Goal: Task Accomplishment & Management: Use online tool/utility

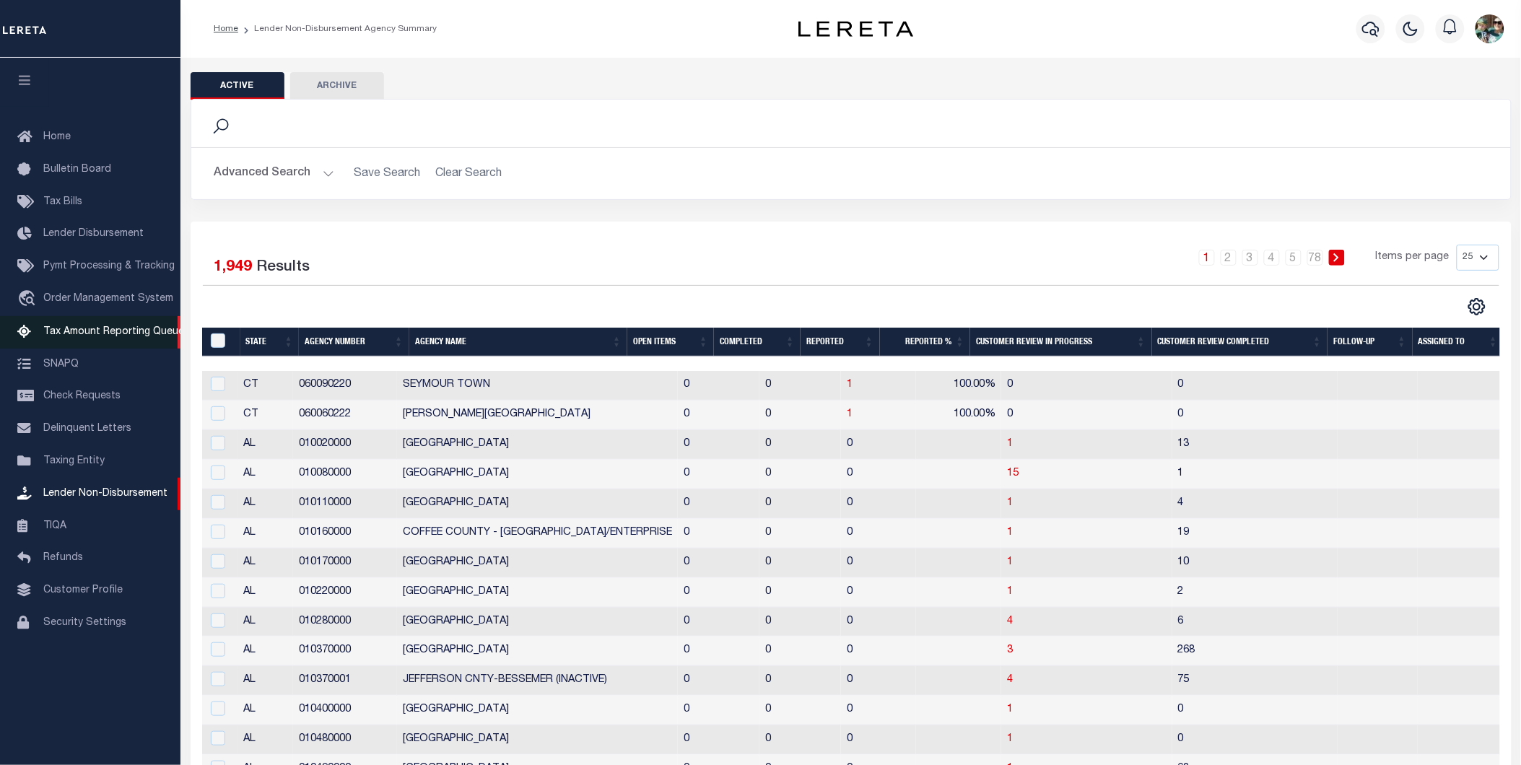
click at [94, 328] on span "Tax Amount Reporting Queue" at bounding box center [113, 332] width 141 height 10
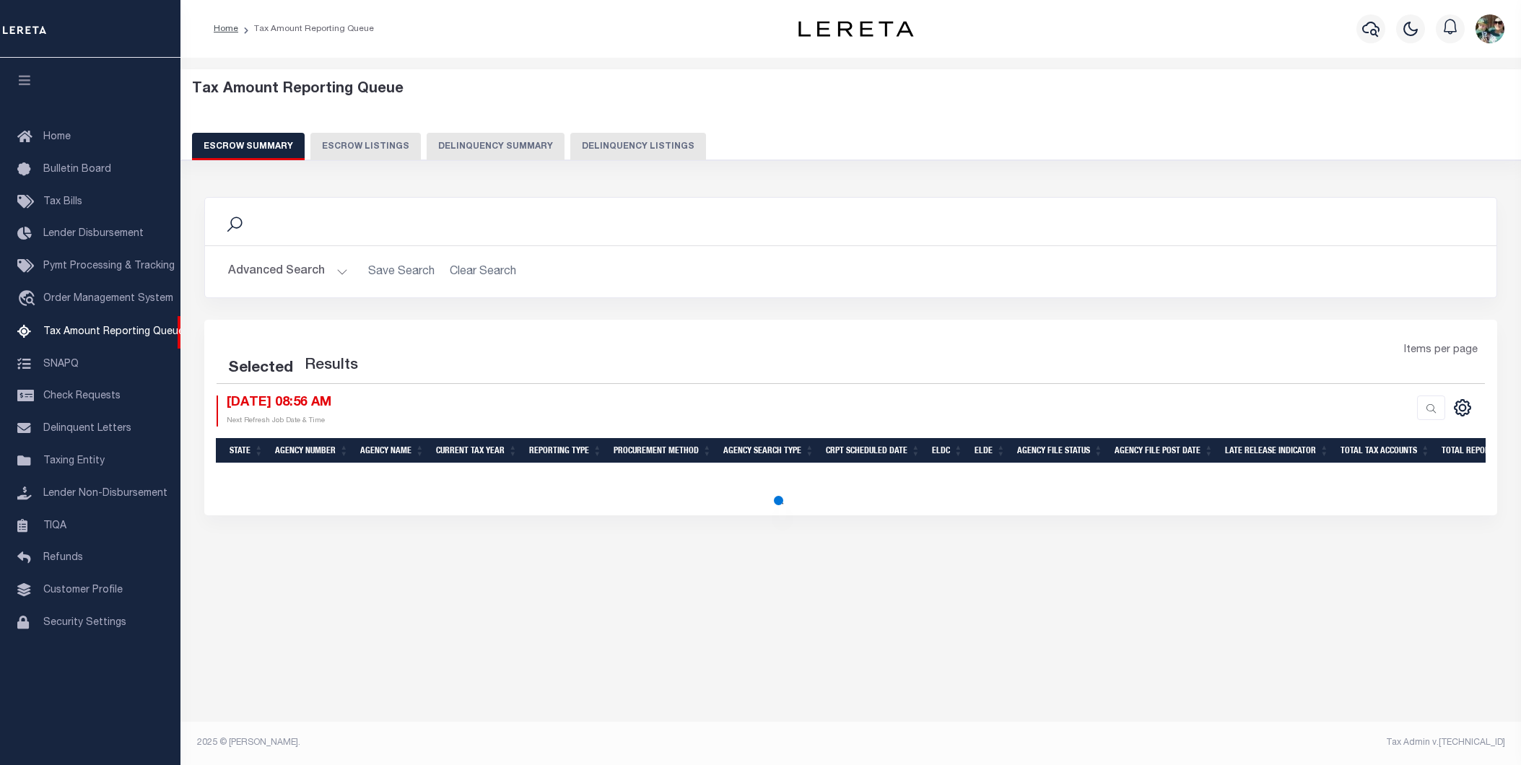
select select "PA"
select select "100"
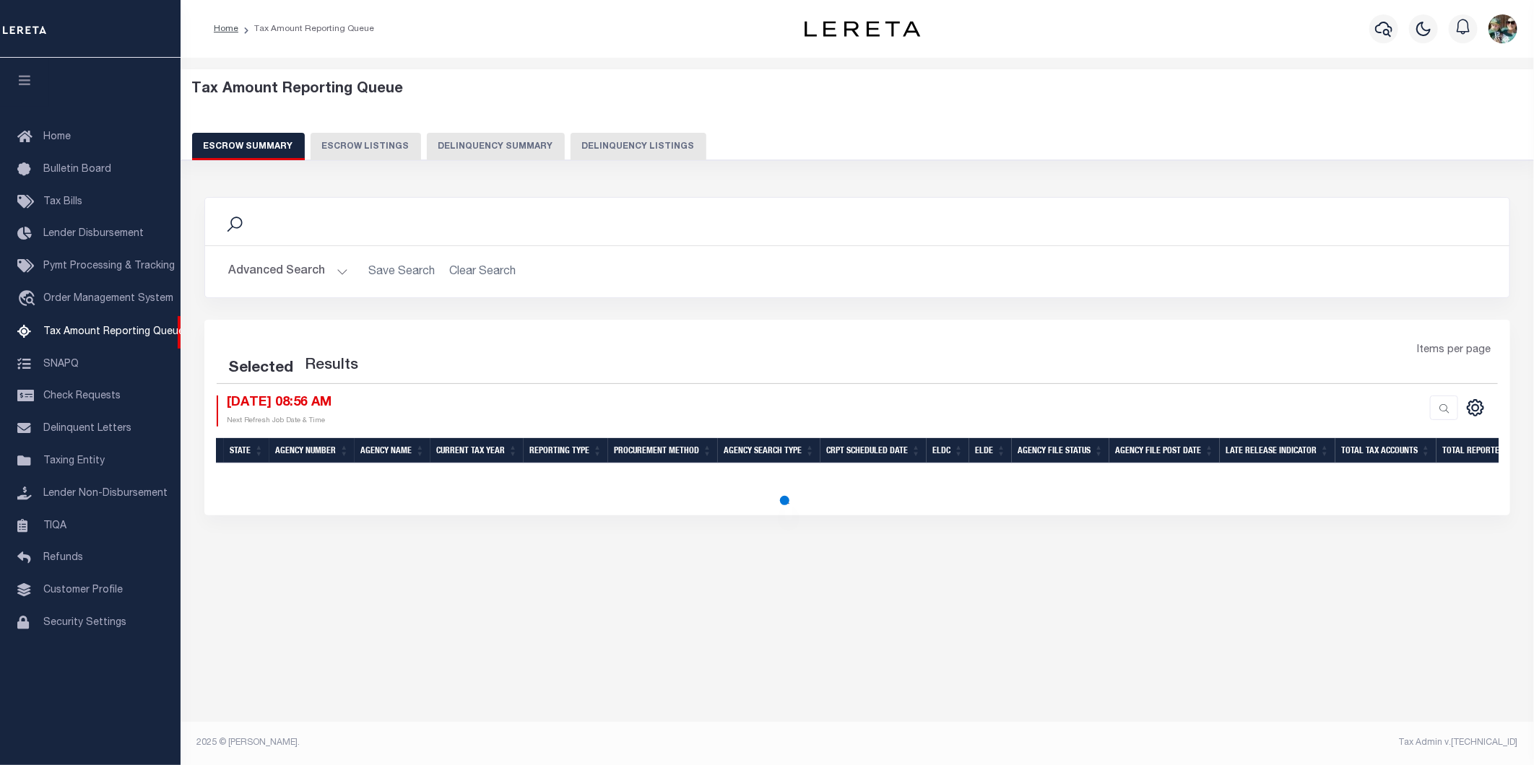
select select "100"
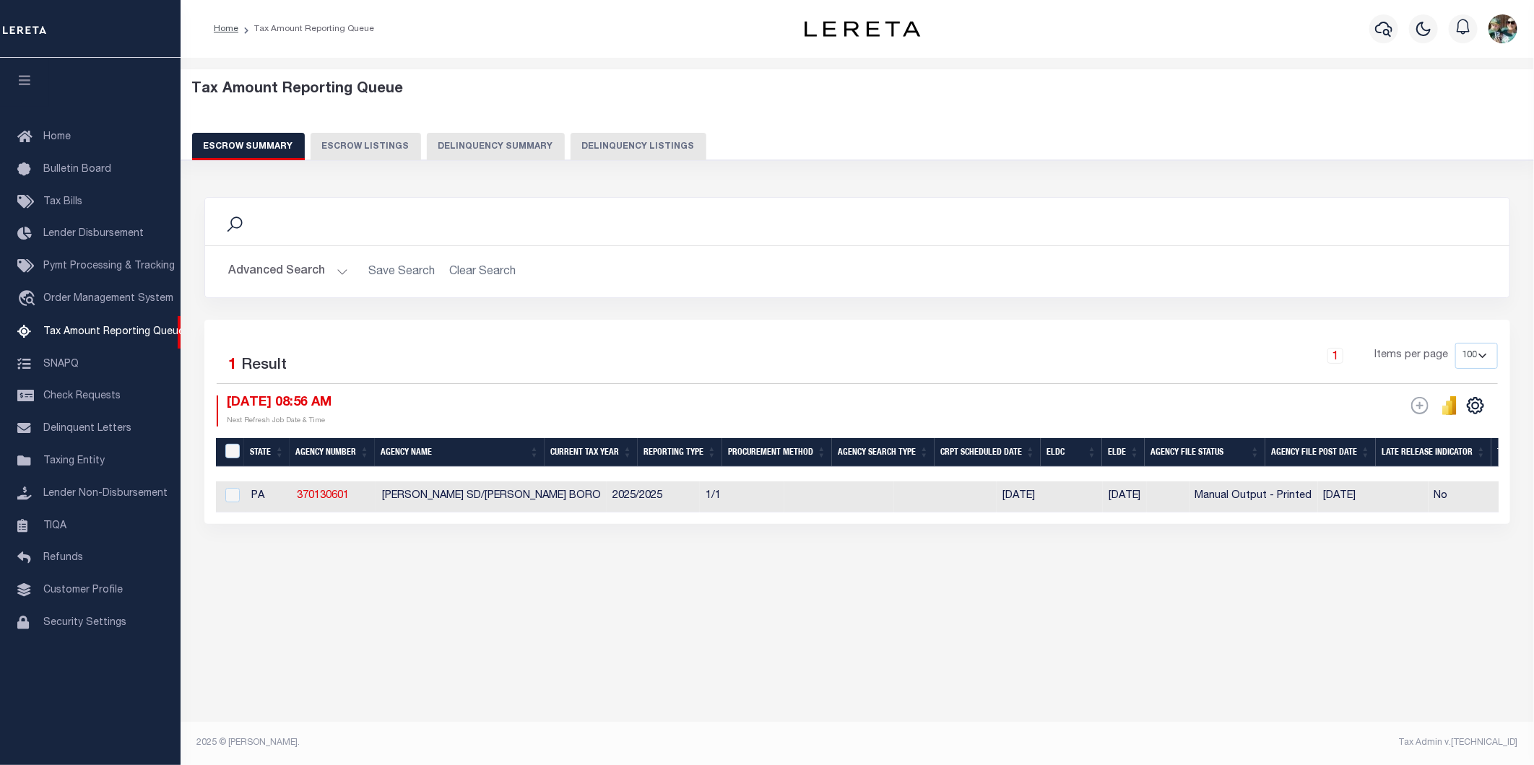
click at [323, 275] on button "Advanced Search" at bounding box center [288, 272] width 120 height 28
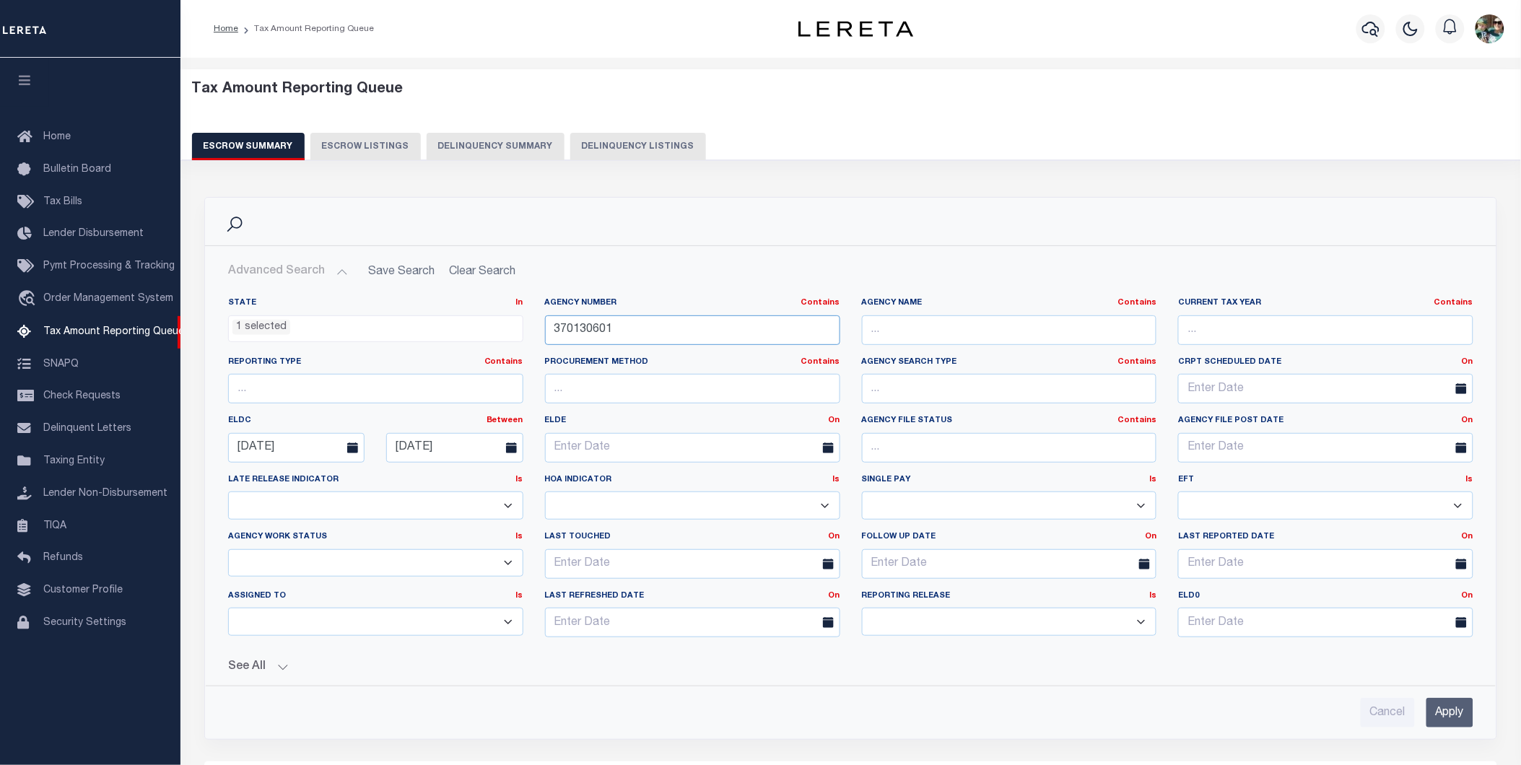
drag, startPoint x: 698, startPoint y: 337, endPoint x: 540, endPoint y: 347, distance: 157.8
click at [540, 347] on div "Agency Number Contains Contains Is 370130601" at bounding box center [692, 327] width 317 height 59
click at [1451, 712] on input "Apply" at bounding box center [1450, 713] width 47 height 30
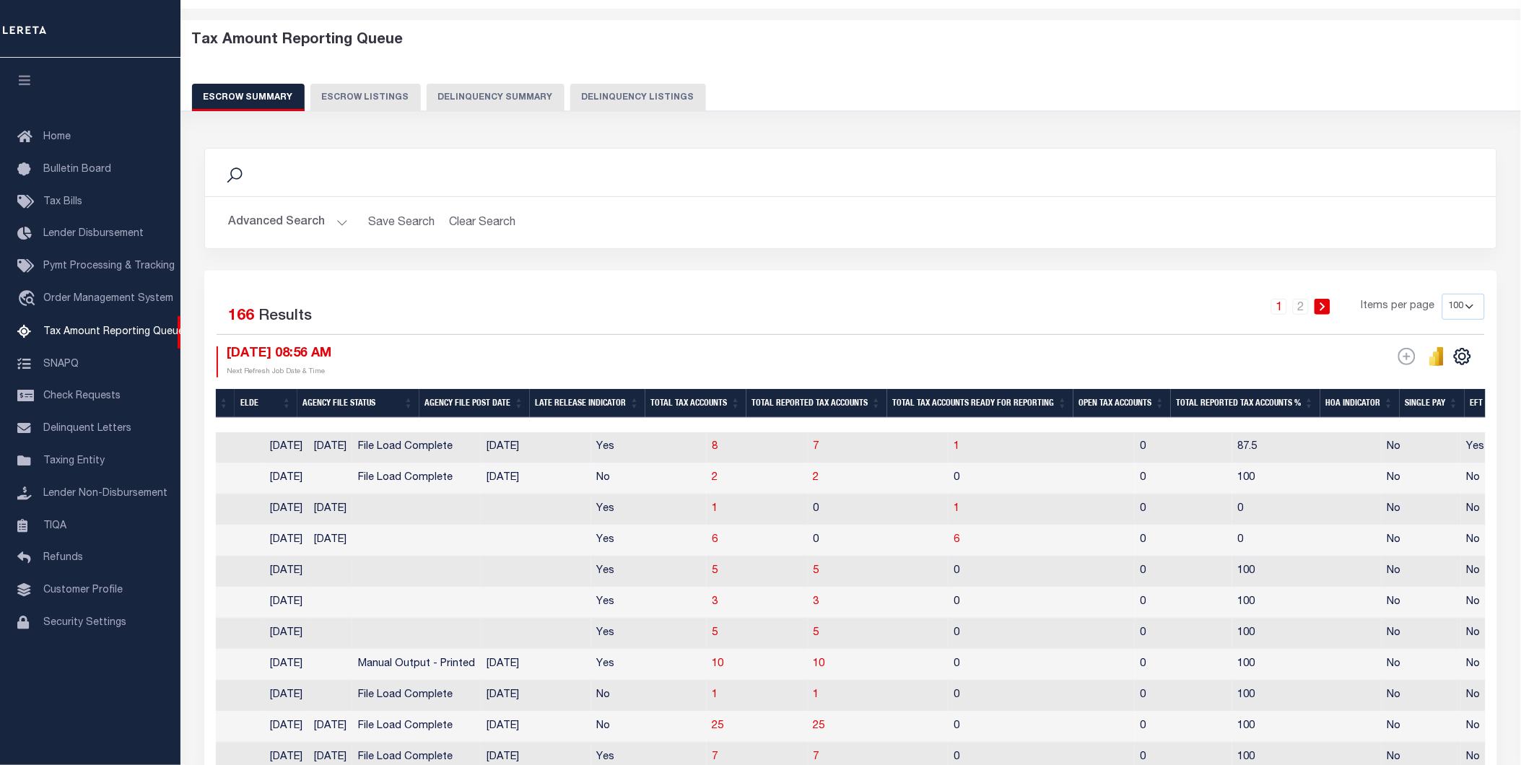
scroll to position [9, 0]
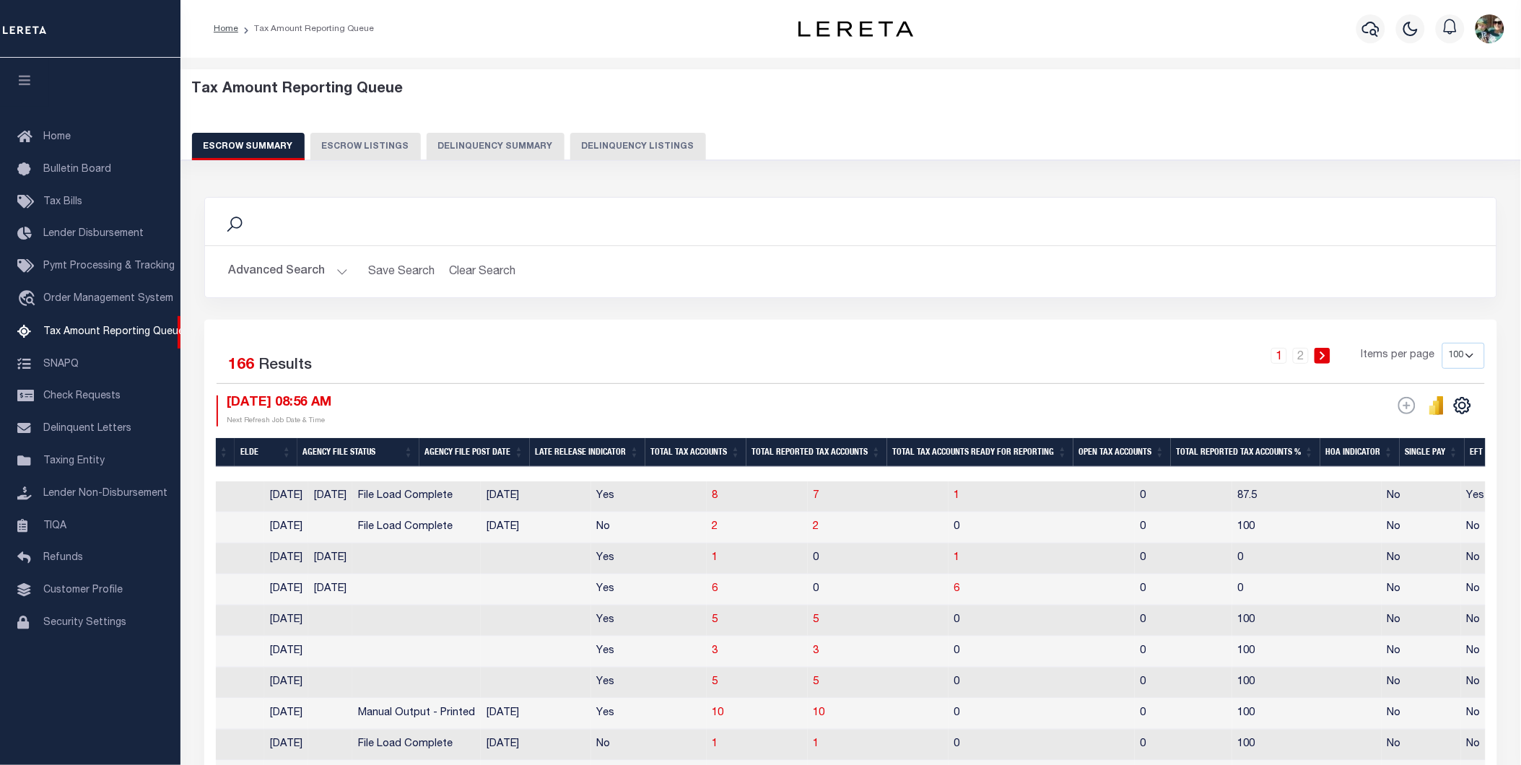
click at [329, 456] on th "Agency File Status" at bounding box center [359, 453] width 122 height 30
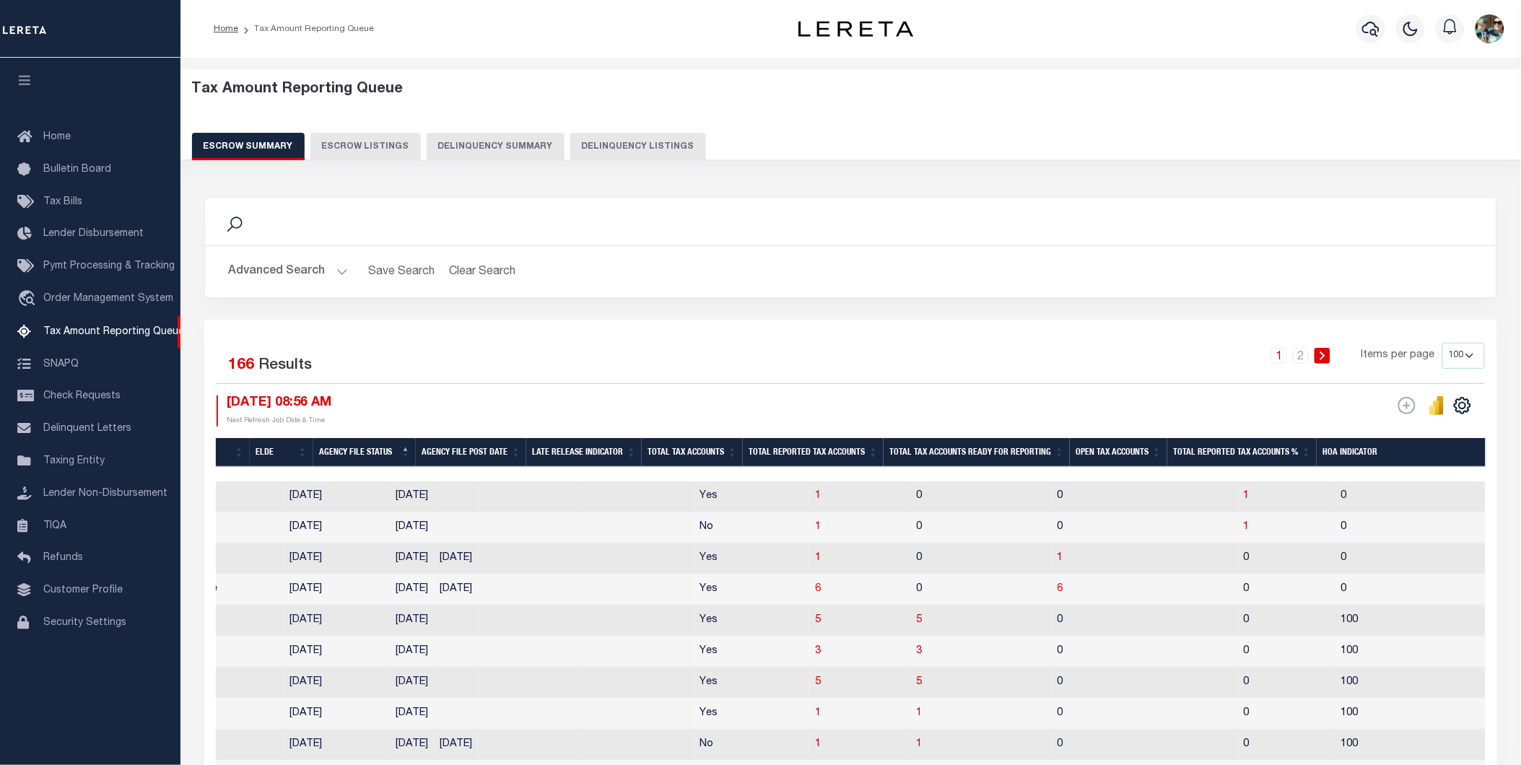
click at [1093, 449] on th "Open Tax Accounts" at bounding box center [1118, 453] width 97 height 30
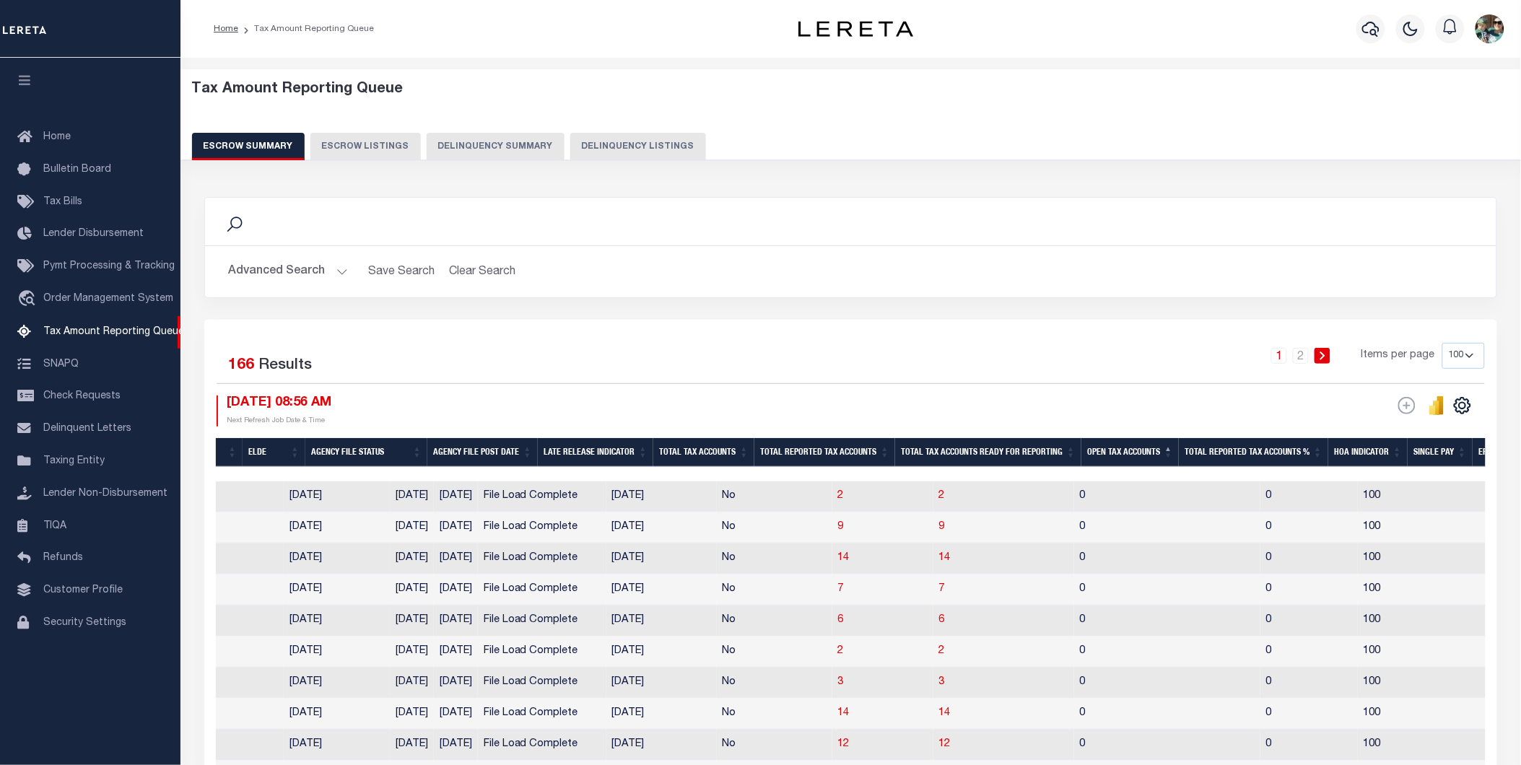
click at [1093, 449] on th "Open Tax Accounts" at bounding box center [1130, 453] width 97 height 30
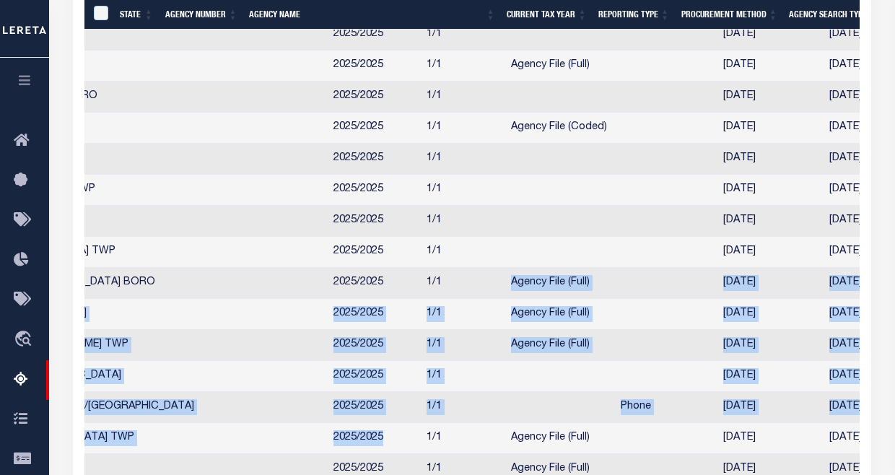
drag, startPoint x: 270, startPoint y: 477, endPoint x: 203, endPoint y: 479, distance: 67.2
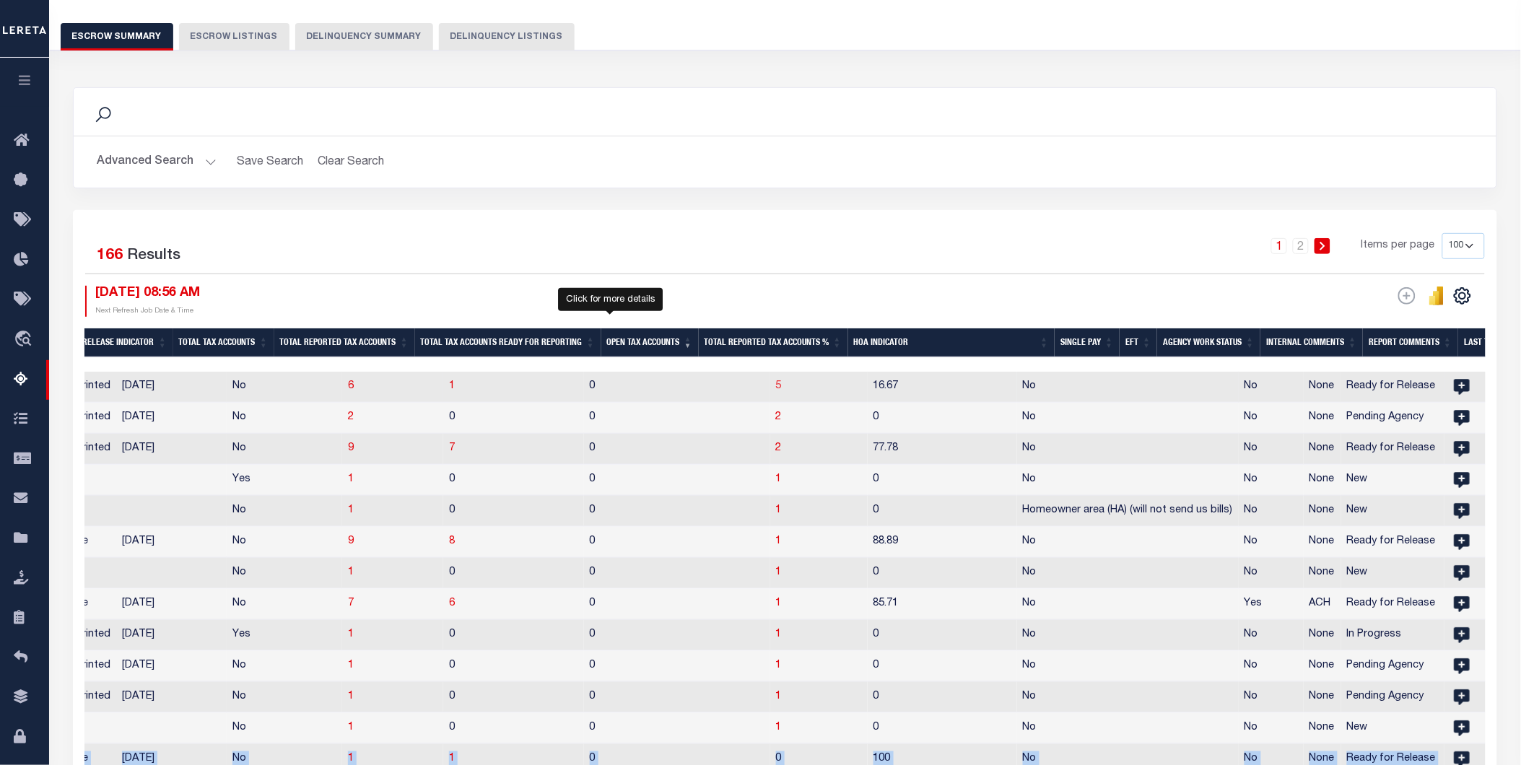
click at [776, 390] on span "5" at bounding box center [779, 386] width 6 height 10
select select "100"
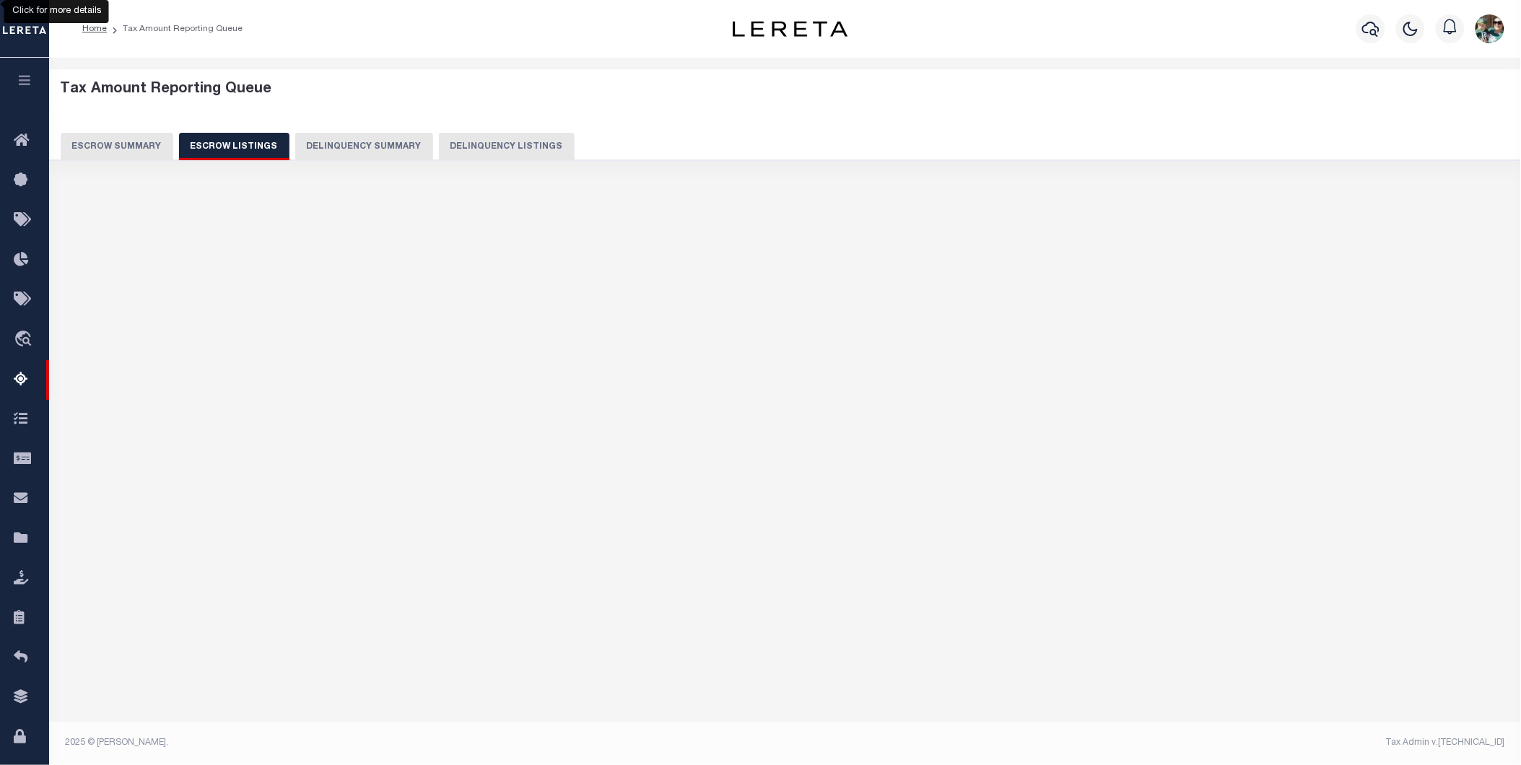
select select "100"
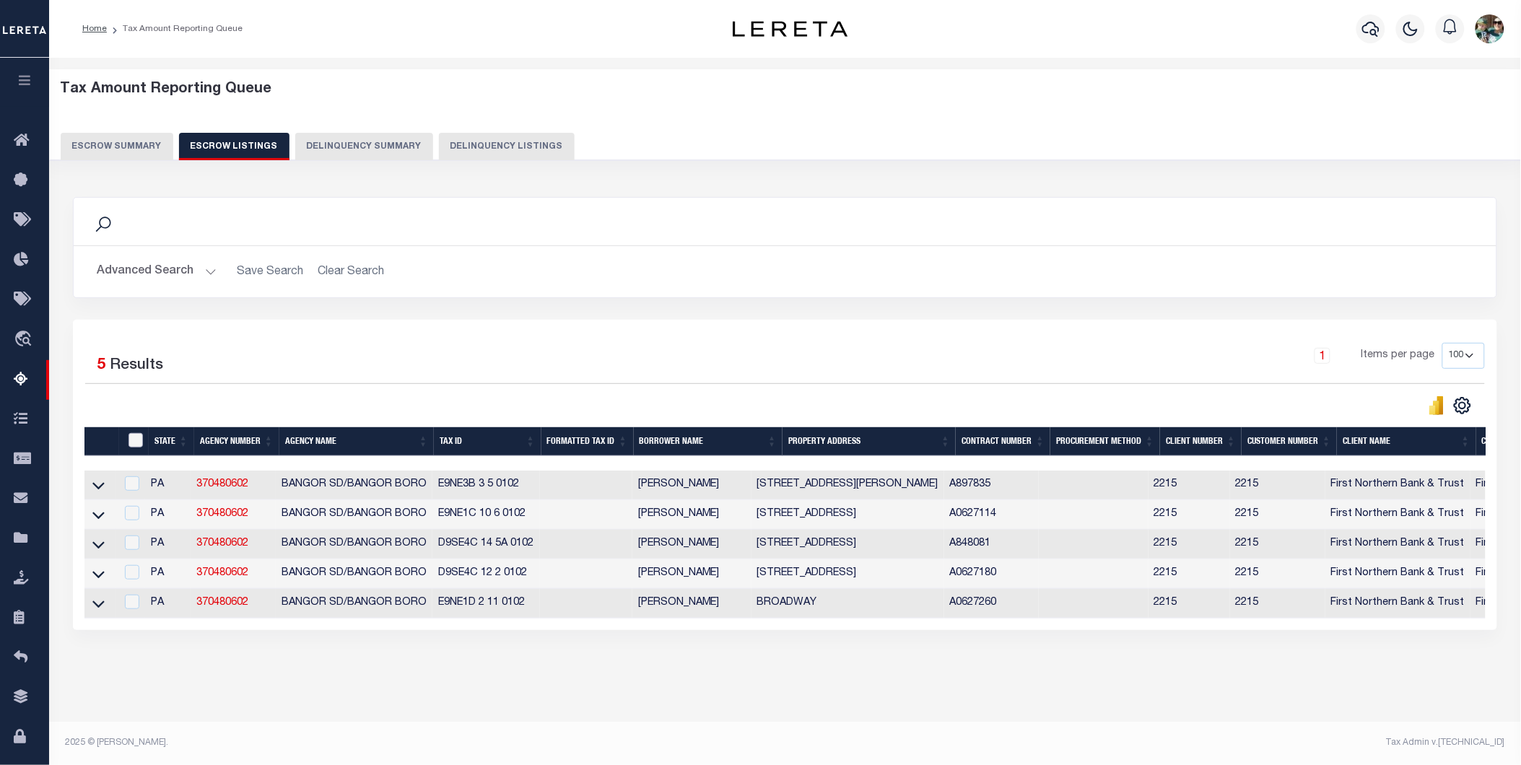
click at [138, 443] on input "ID" at bounding box center [136, 440] width 14 height 14
checkbox input "true"
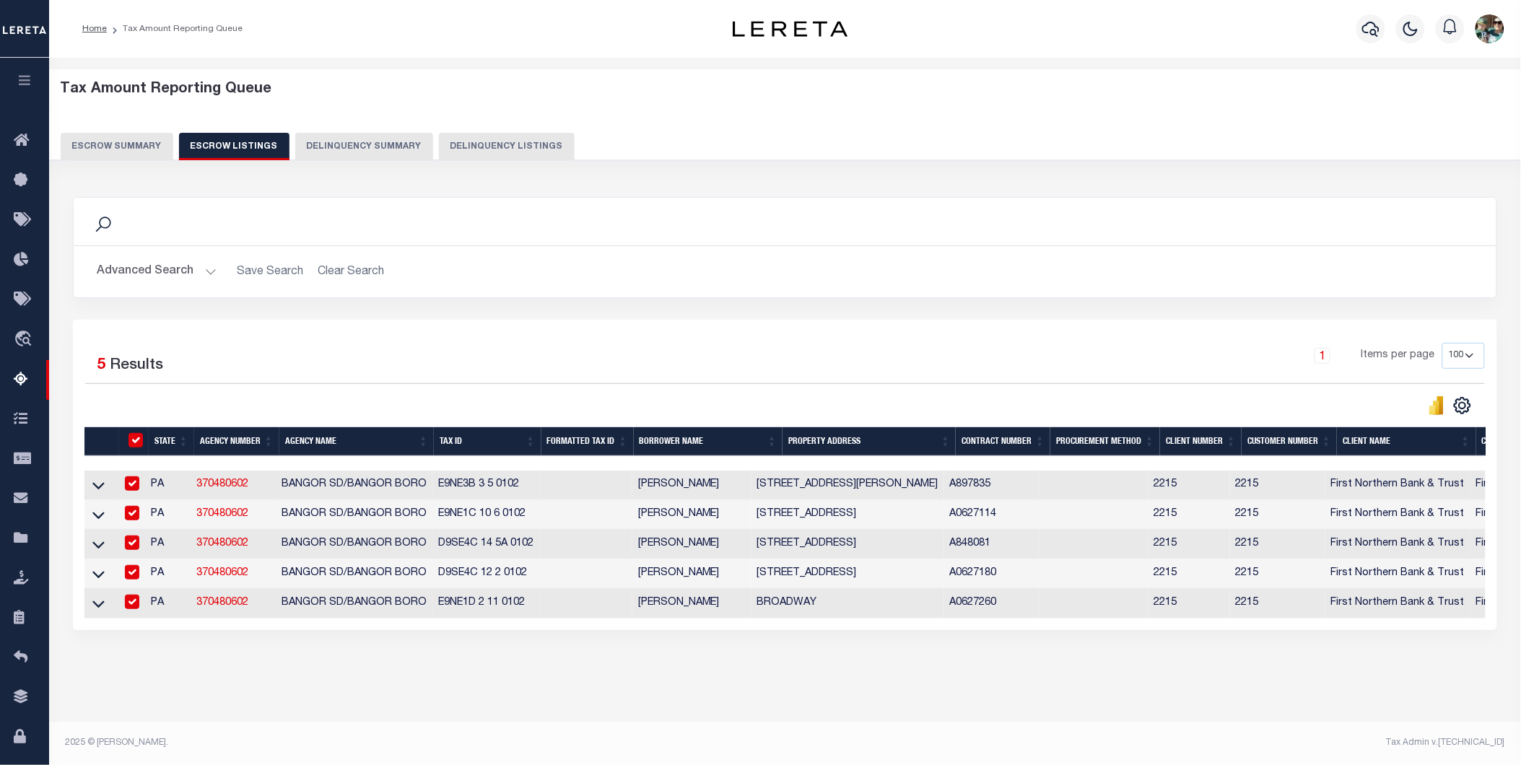
checkbox input "true"
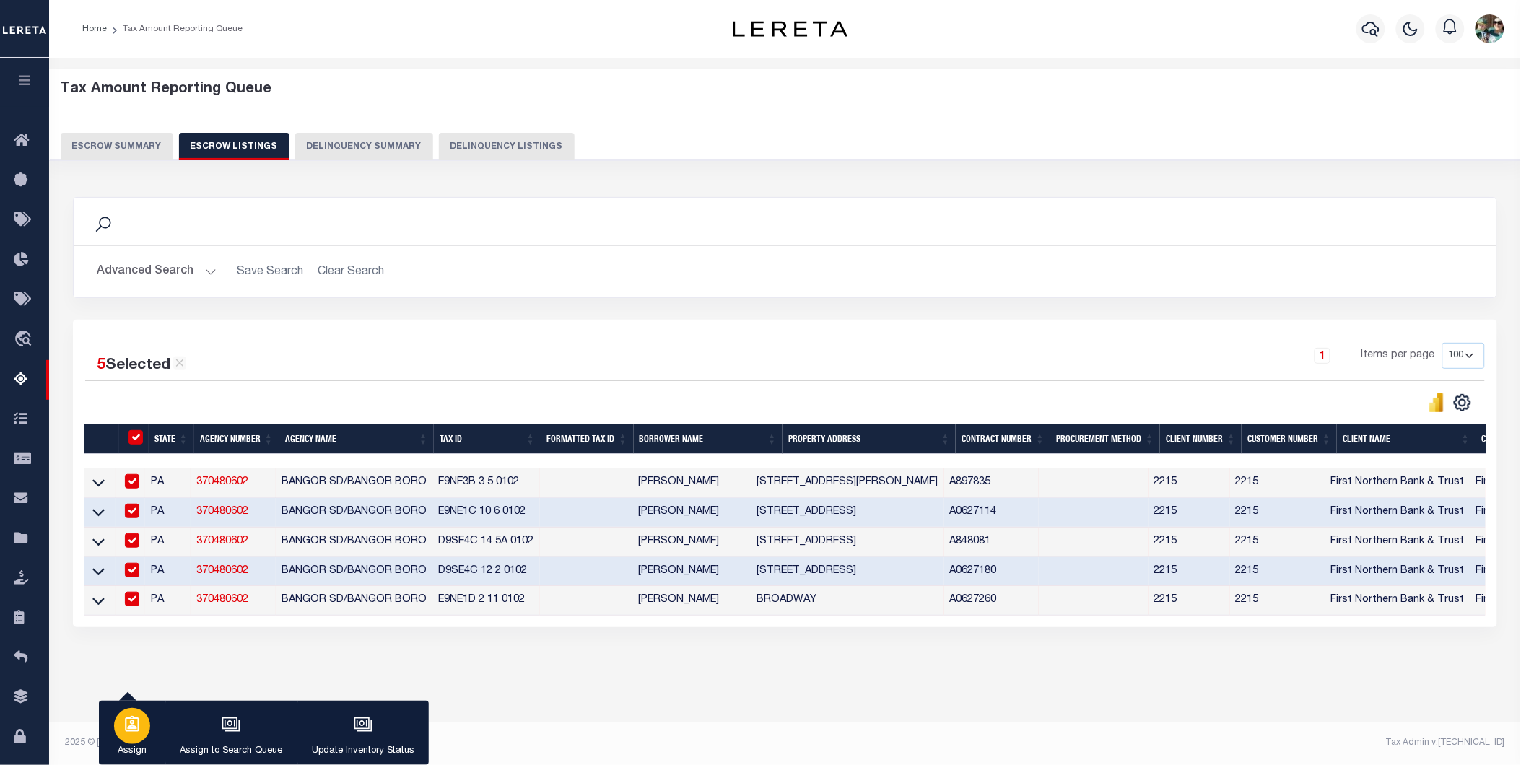
click at [141, 737] on div "button" at bounding box center [132, 726] width 36 height 36
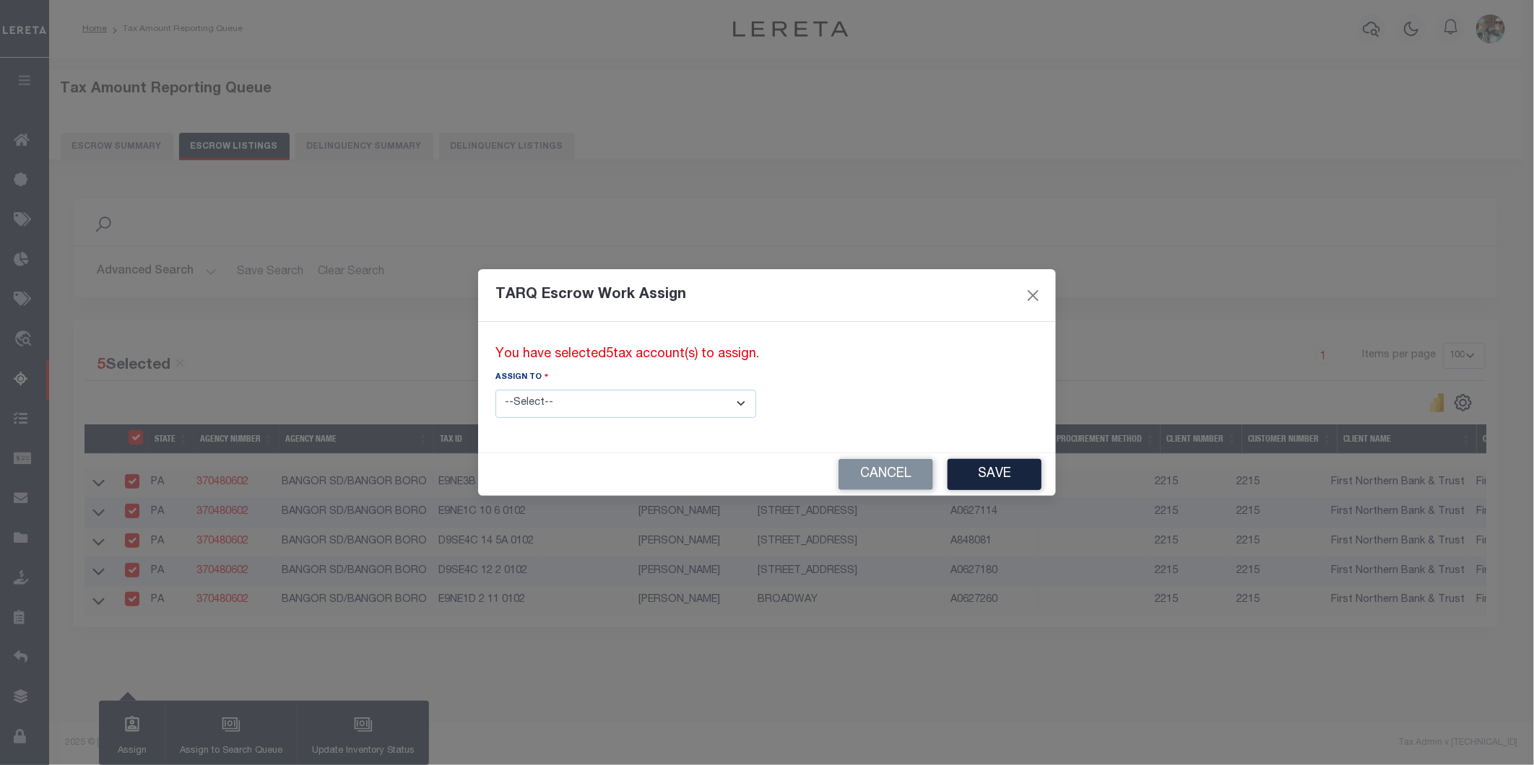
click at [656, 405] on select "--Select-- --Unassigned-- --Unassigned-- [PERSON_NAME] [PERSON_NAME] [PERSON_NA…" at bounding box center [625, 404] width 261 height 28
select select "[PERSON_NAME]"
click at [495, 390] on select "--Select-- --Unassigned-- --Unassigned-- [PERSON_NAME] [PERSON_NAME] [PERSON_NA…" at bounding box center [625, 404] width 261 height 28
click at [947, 479] on button "Save" at bounding box center [994, 474] width 94 height 31
select select
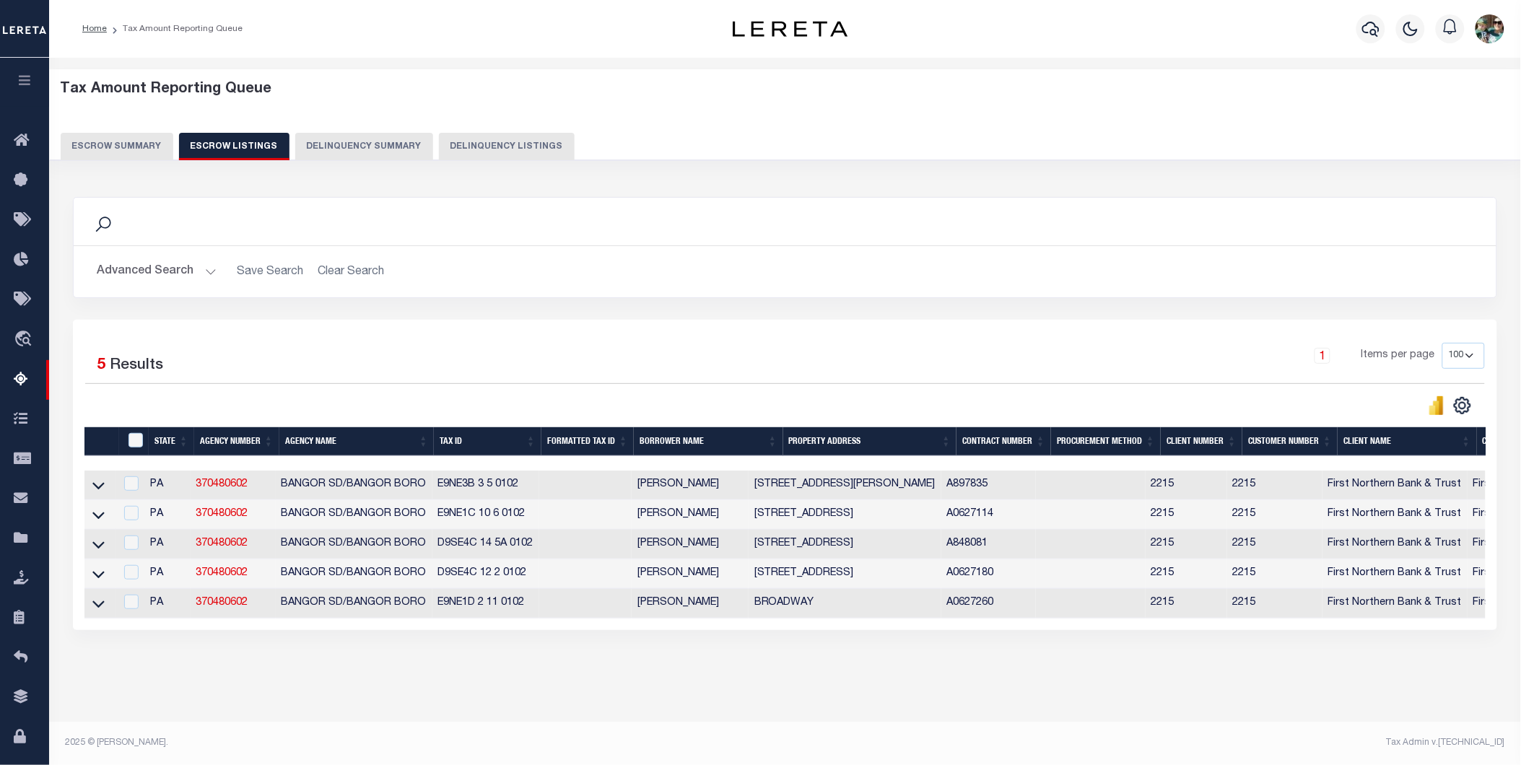
click at [96, 149] on button "Escrow Summary" at bounding box center [117, 146] width 113 height 27
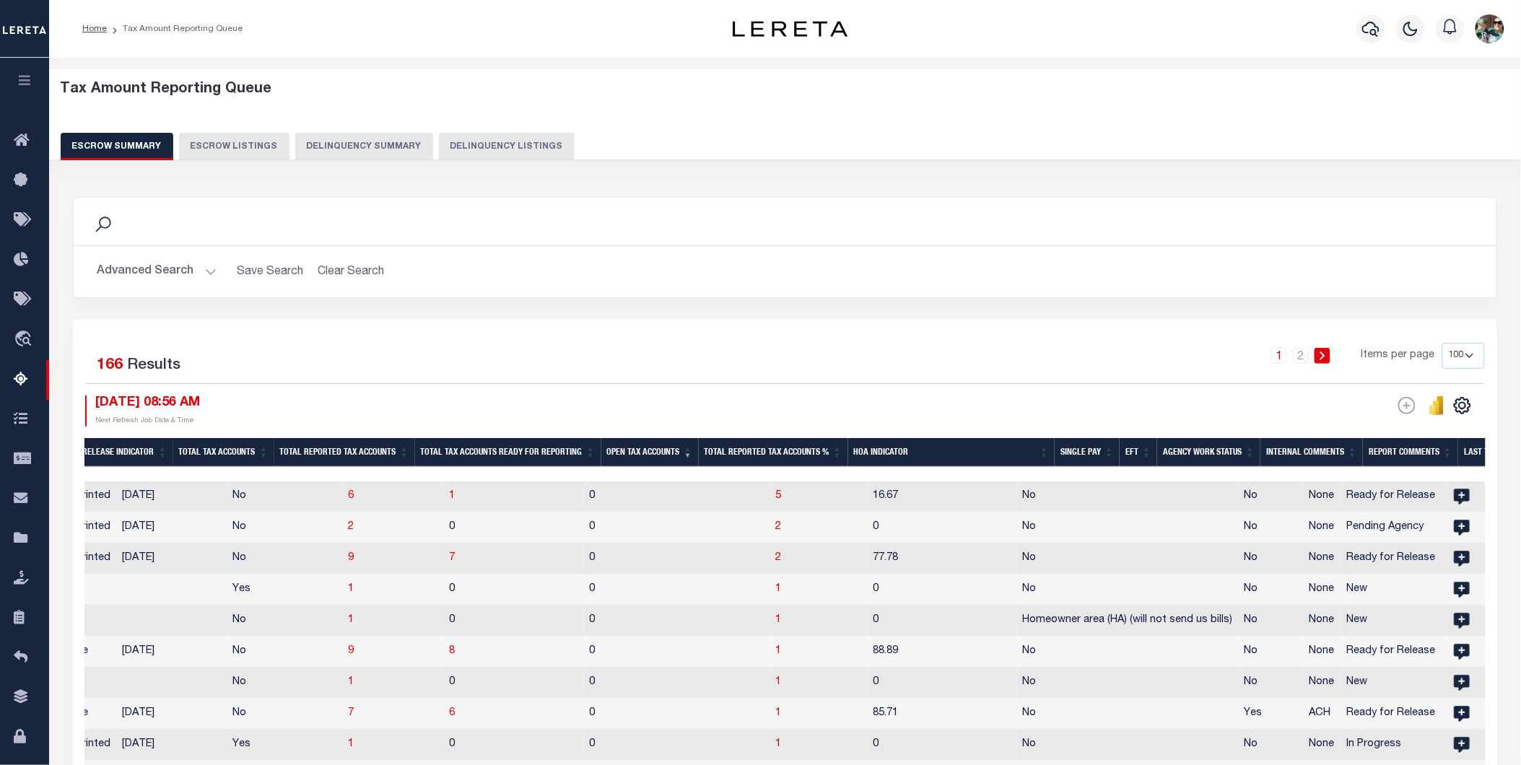
scroll to position [240, 0]
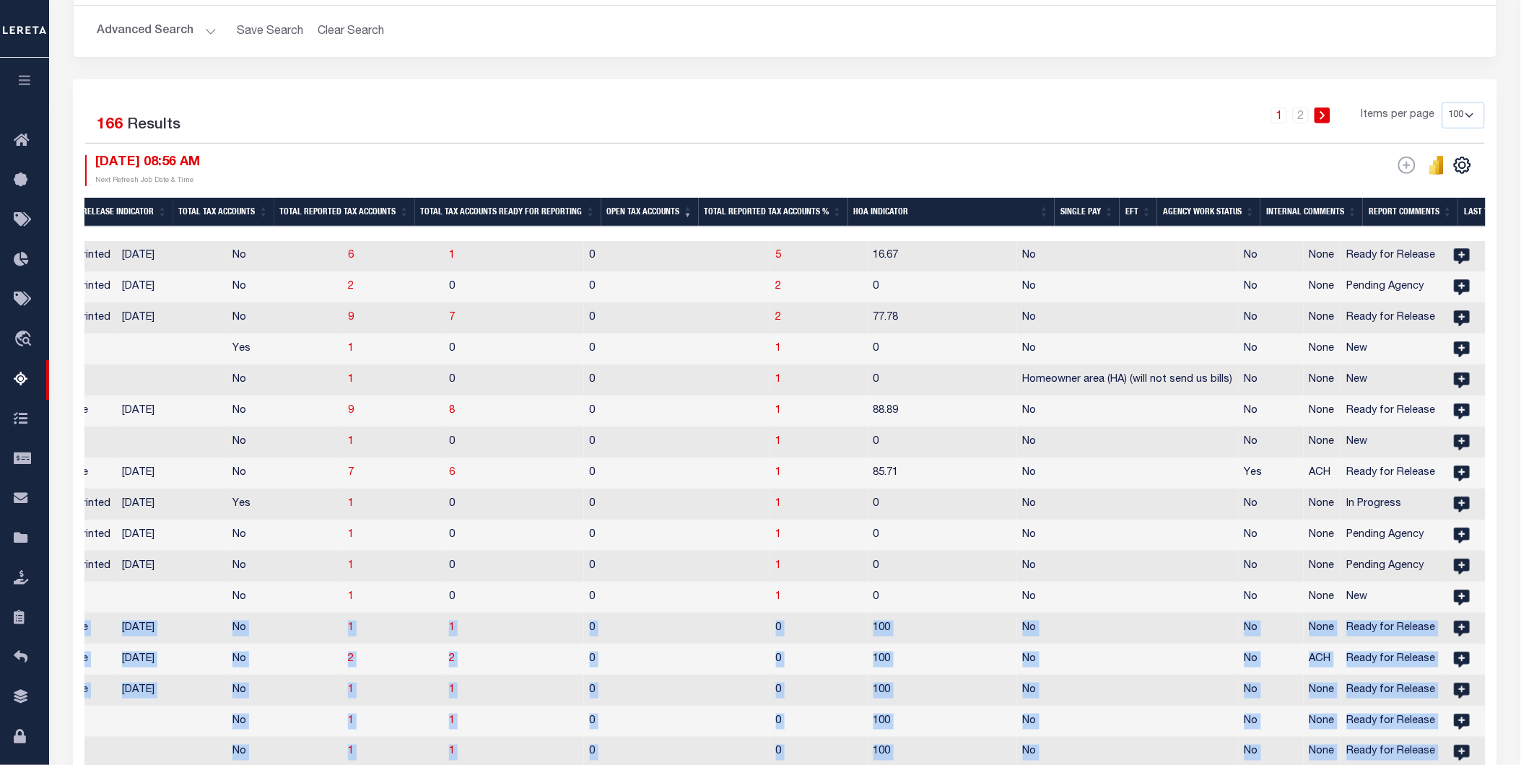
click at [1481, 119] on select "10 25 50 100 500" at bounding box center [1464, 116] width 43 height 26
click at [1443, 103] on select "10 25 50 100 500" at bounding box center [1464, 116] width 43 height 26
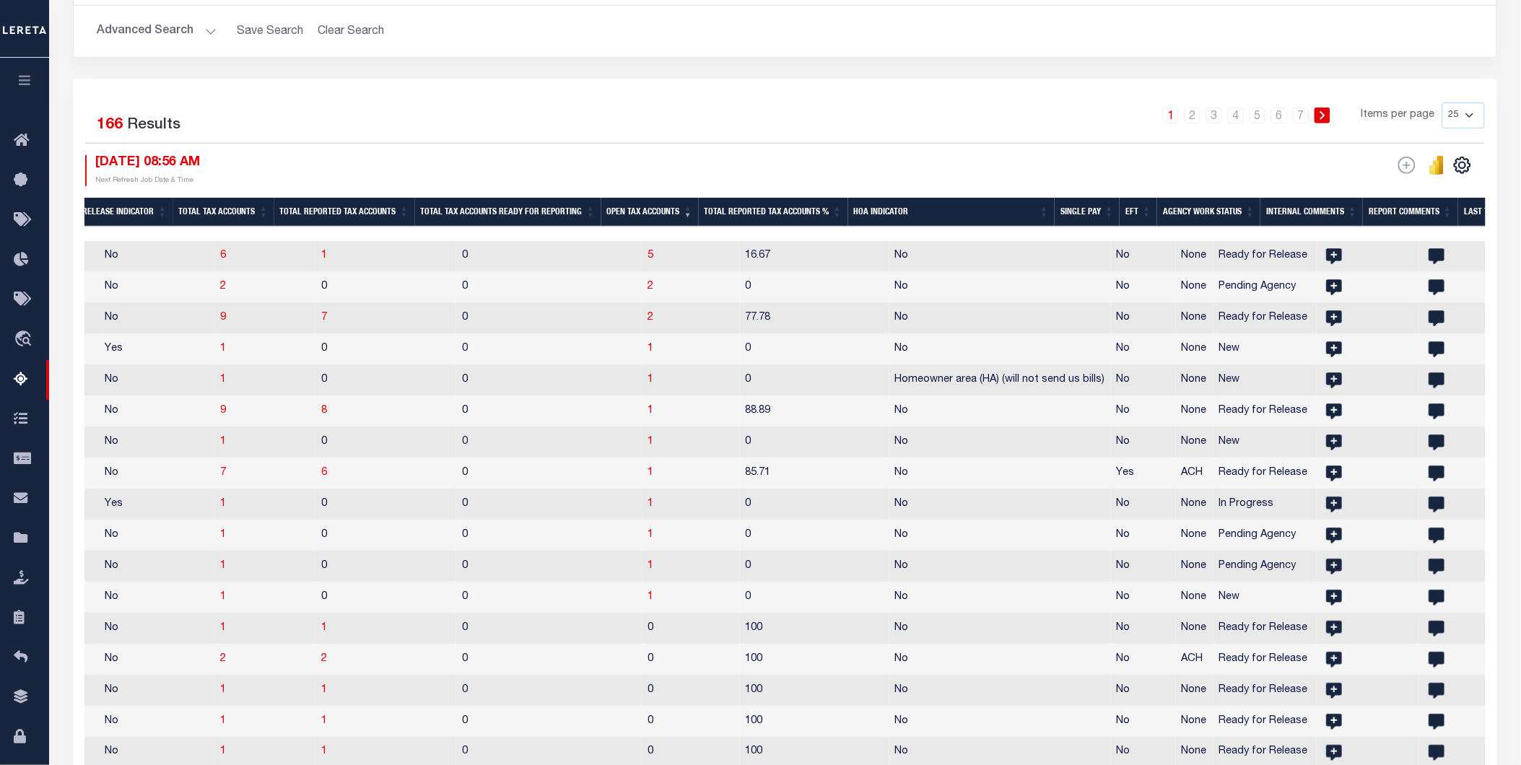
click at [1457, 112] on select "10 25 50 100 500" at bounding box center [1464, 116] width 43 height 26
select select "10"
click at [1443, 103] on select "10 25 50 100 500" at bounding box center [1464, 116] width 43 height 26
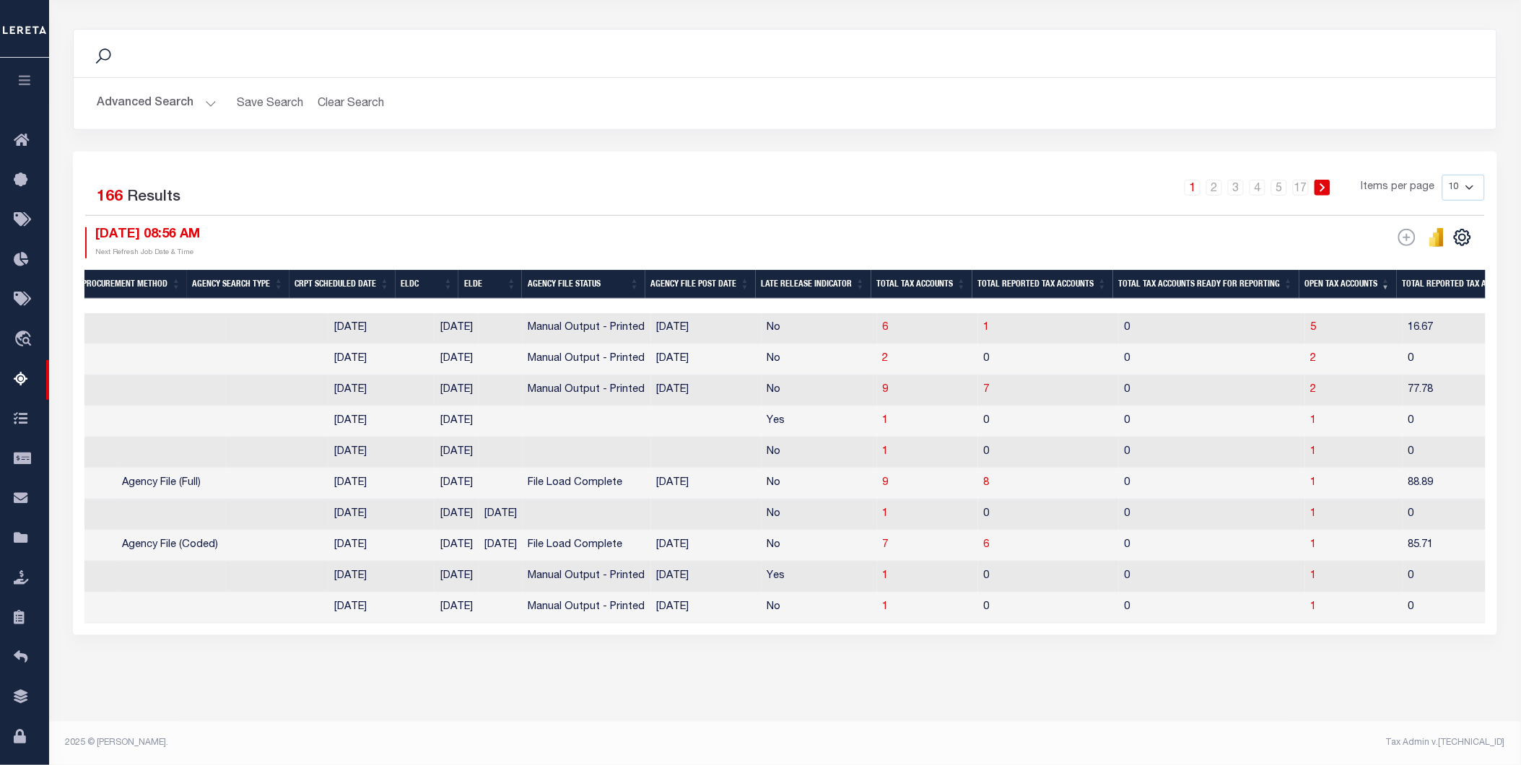
scroll to position [0, 0]
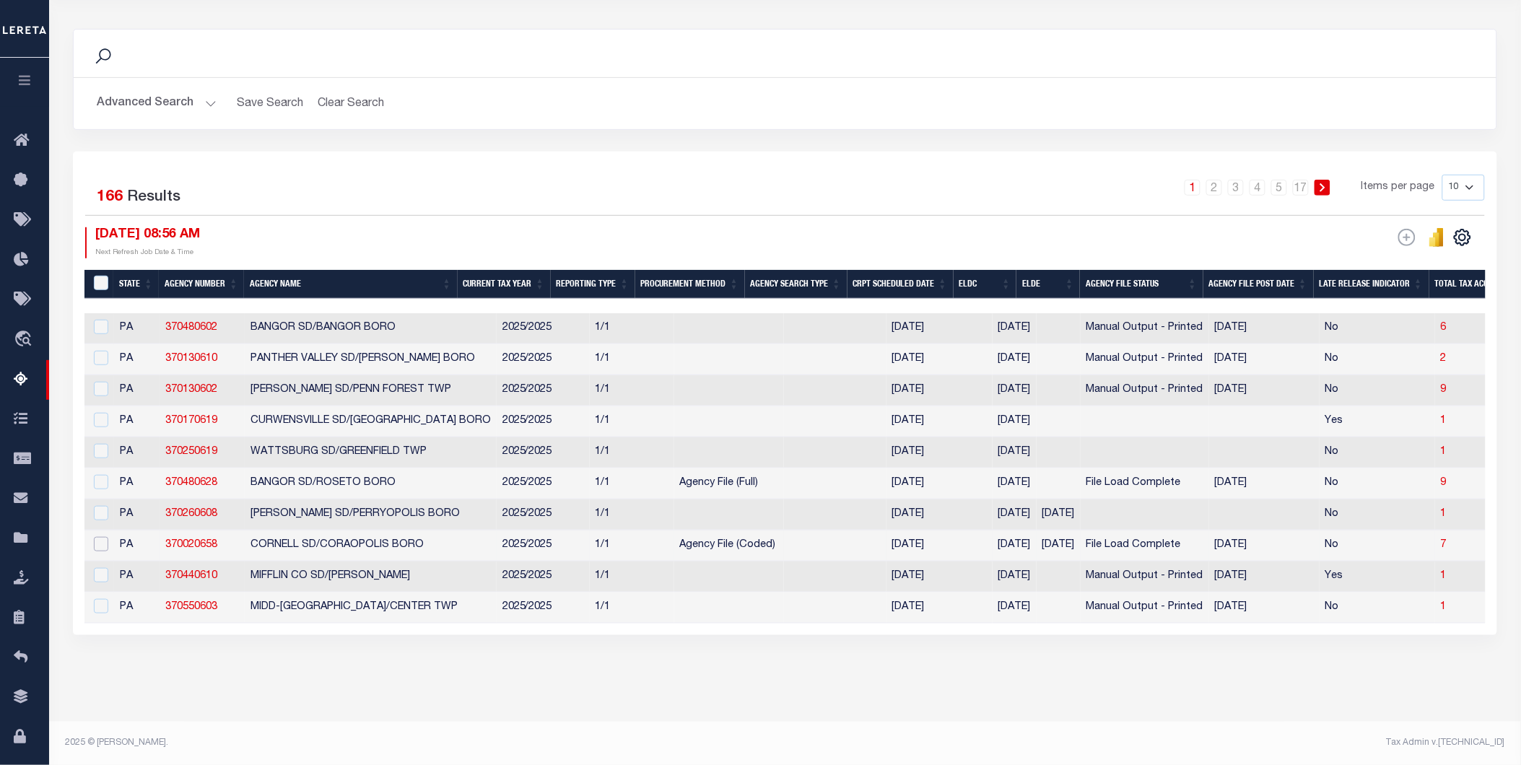
click at [97, 537] on input "checkbox" at bounding box center [101, 544] width 14 height 14
checkbox input "true"
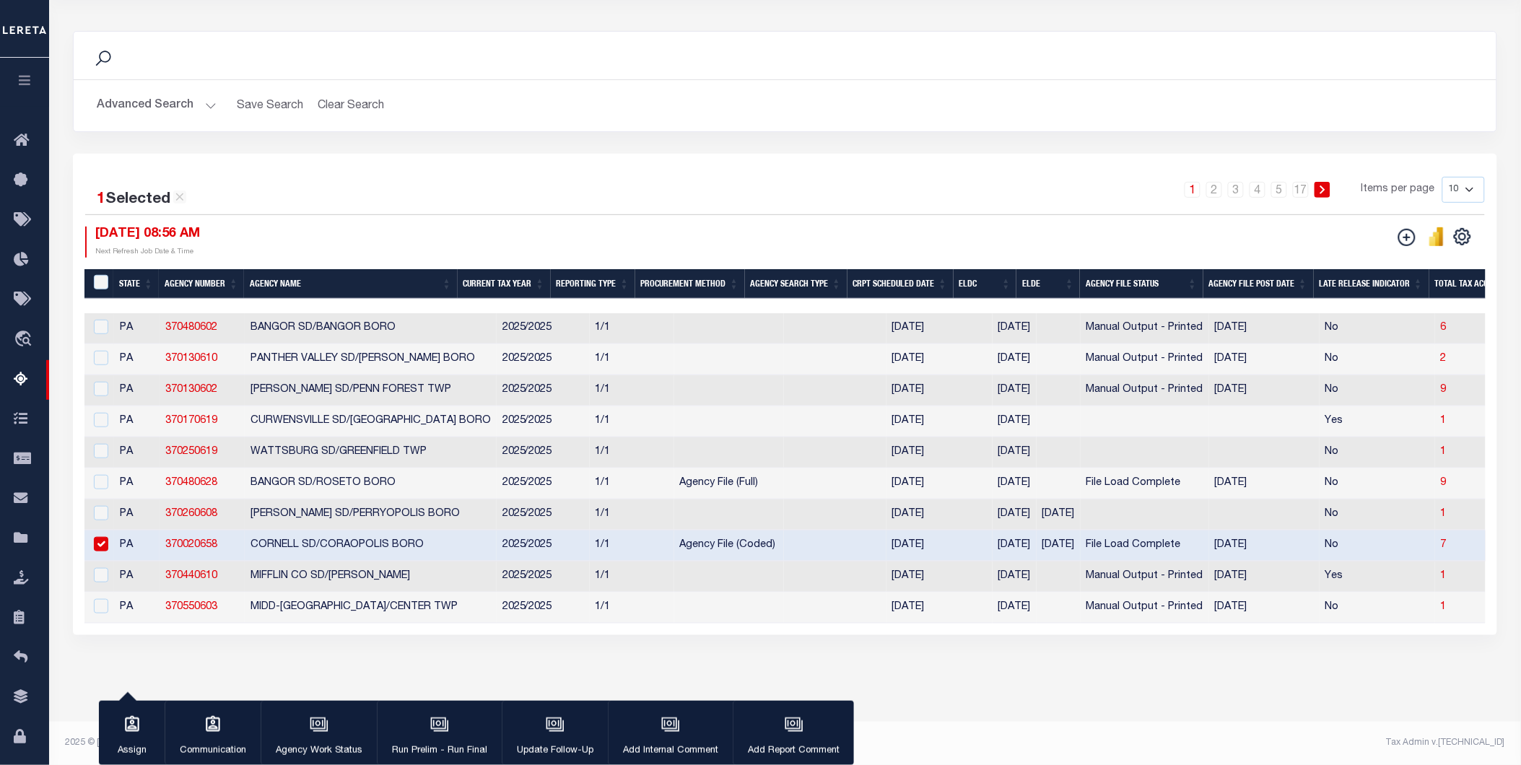
scroll to position [181, 0]
click at [1049, 682] on div "Tax Amount Reporting Queue Escrow Summary Escrow Listings In" at bounding box center [785, 314] width 1464 height 816
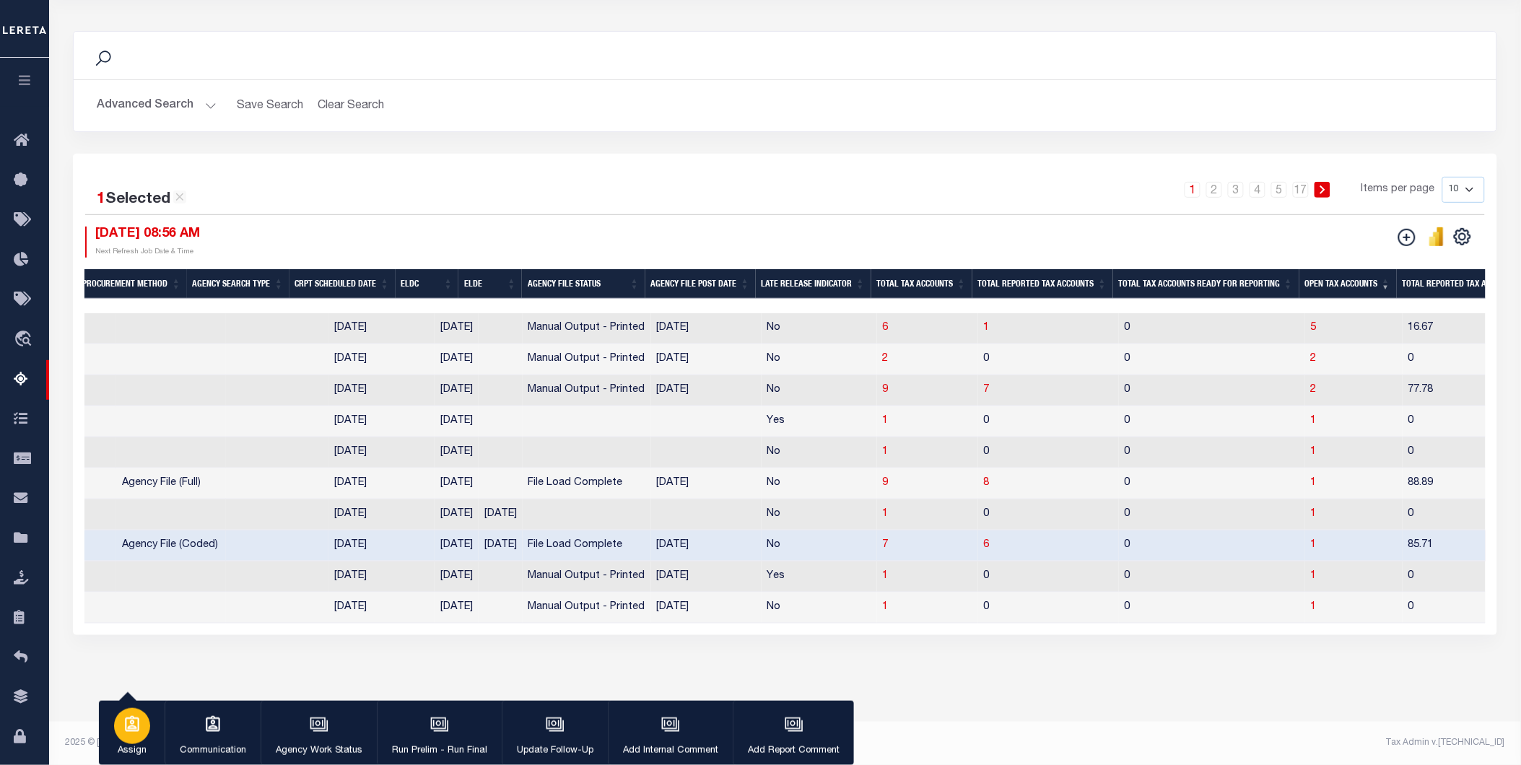
click at [139, 730] on icon "button" at bounding box center [132, 724] width 14 height 16
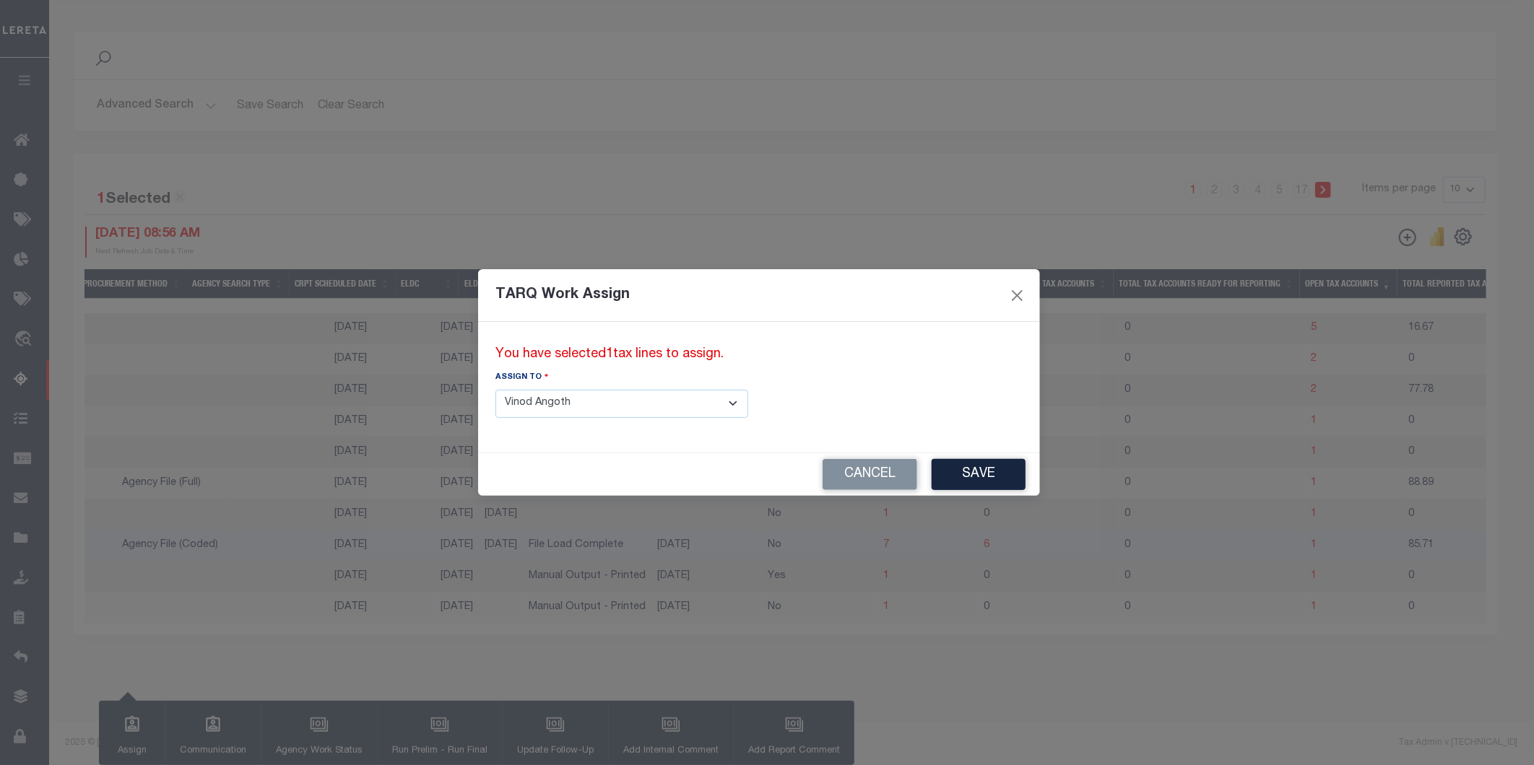
click at [592, 407] on select "--Select-- --Unassigned-- --Unassigned-- [PERSON_NAME] [PERSON_NAME] [PERSON_NA…" at bounding box center [621, 404] width 253 height 28
select select "[PERSON_NAME]"
click at [495, 390] on select "--Select-- --Unassigned-- --Unassigned-- [PERSON_NAME] [PERSON_NAME] [PERSON_NA…" at bounding box center [621, 404] width 253 height 28
click at [932, 469] on button "Save" at bounding box center [979, 474] width 94 height 31
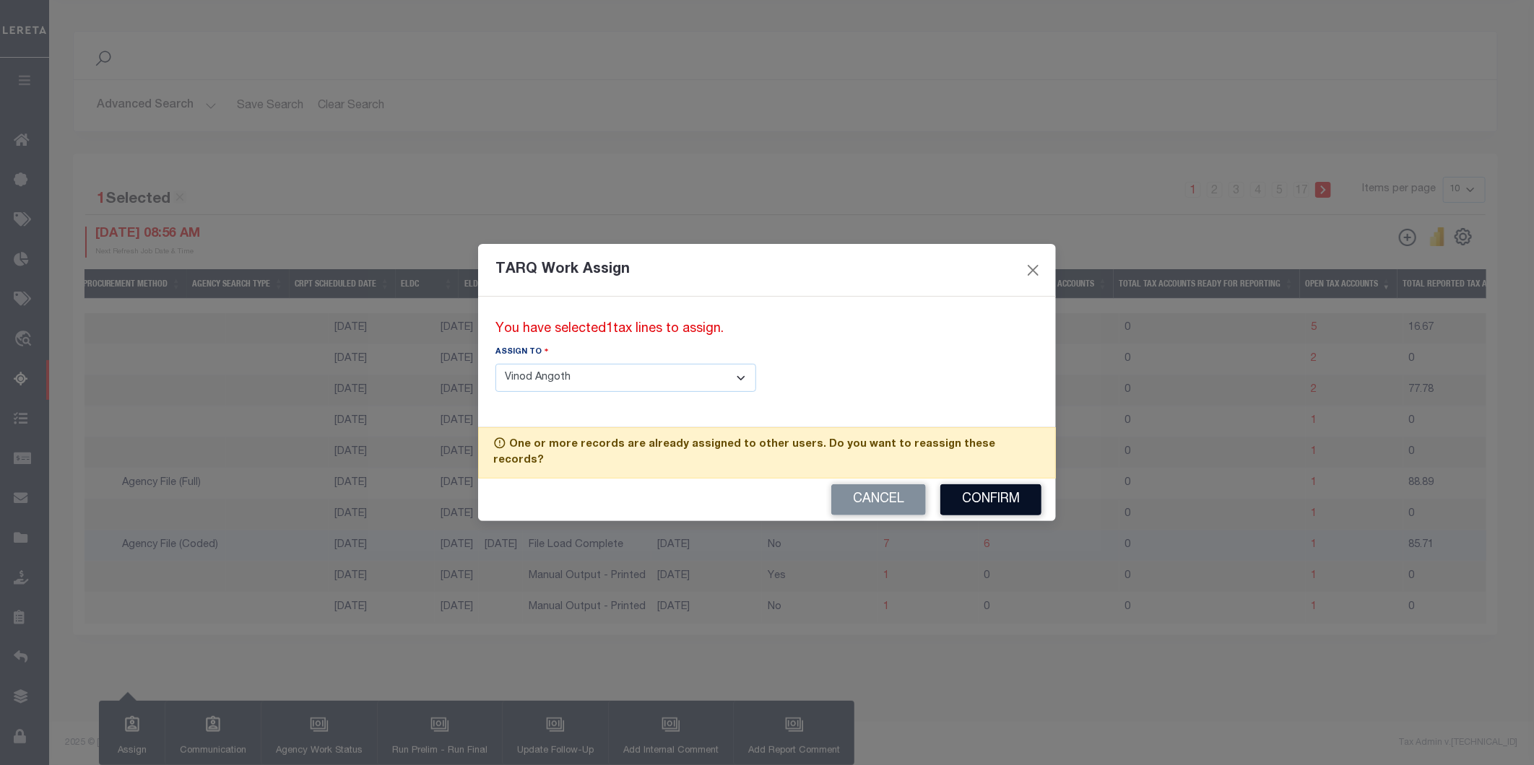
click at [973, 485] on button "Confirm" at bounding box center [990, 500] width 101 height 31
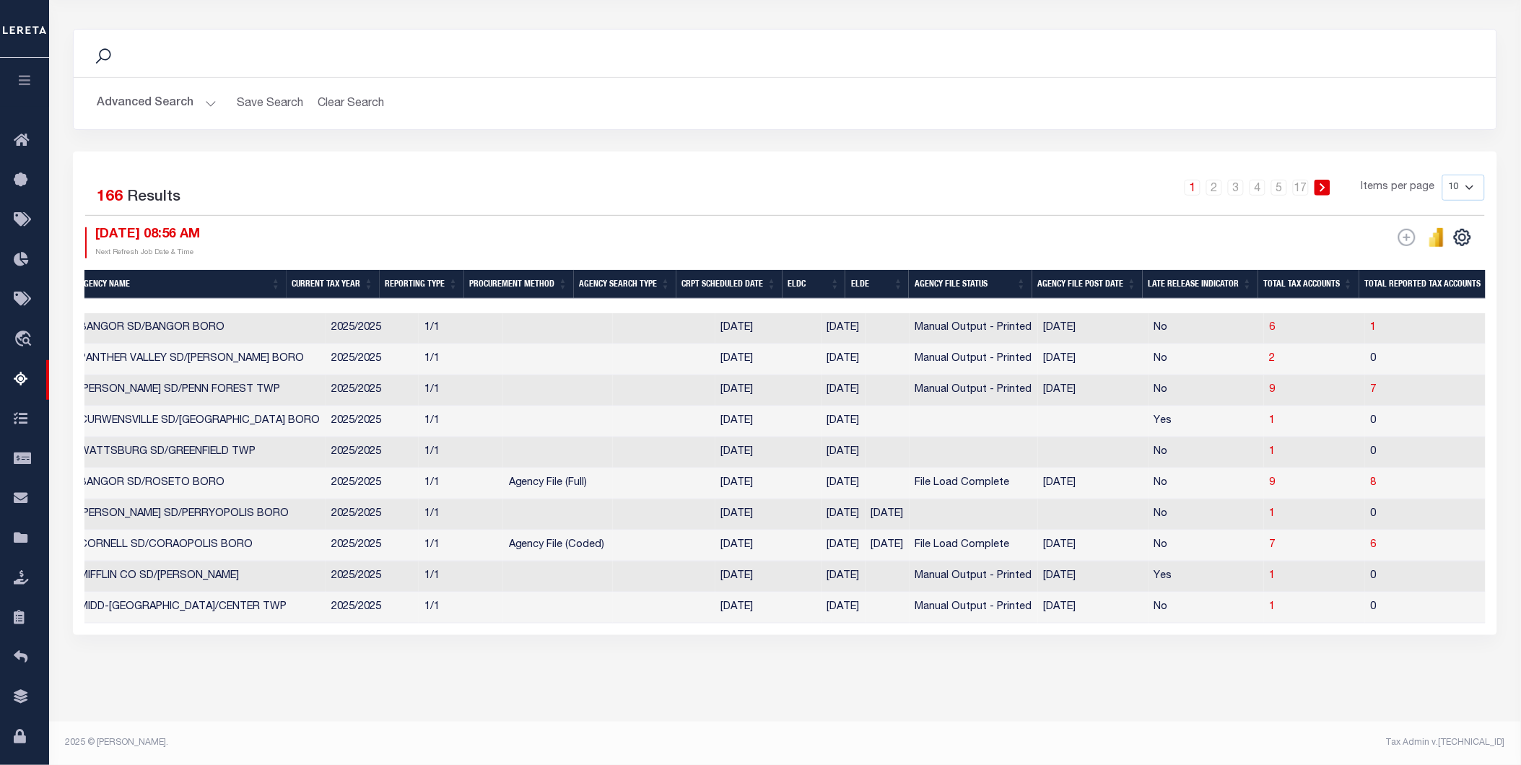
scroll to position [0, 66]
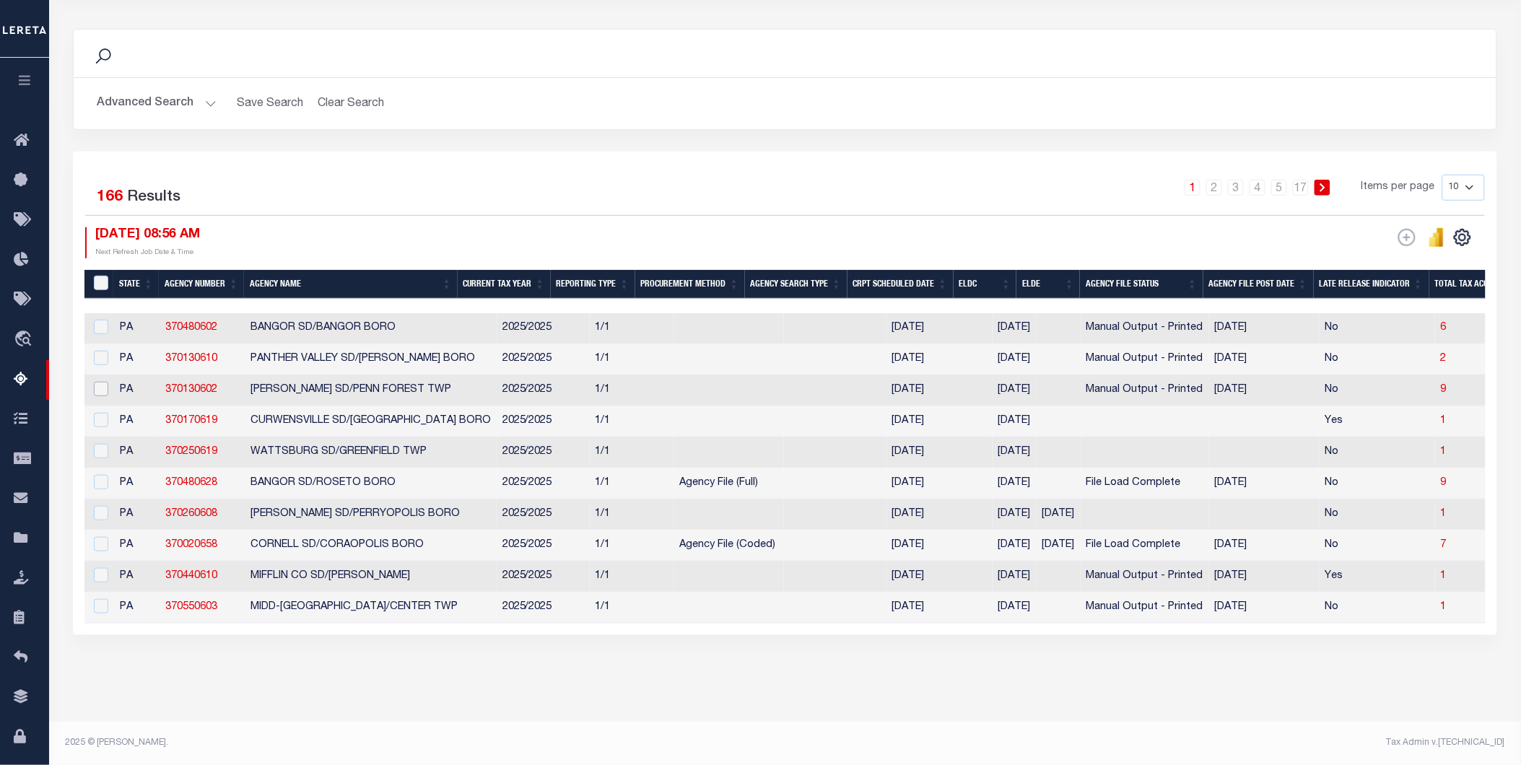
click at [103, 383] on input "checkbox" at bounding box center [101, 389] width 14 height 14
checkbox input "true"
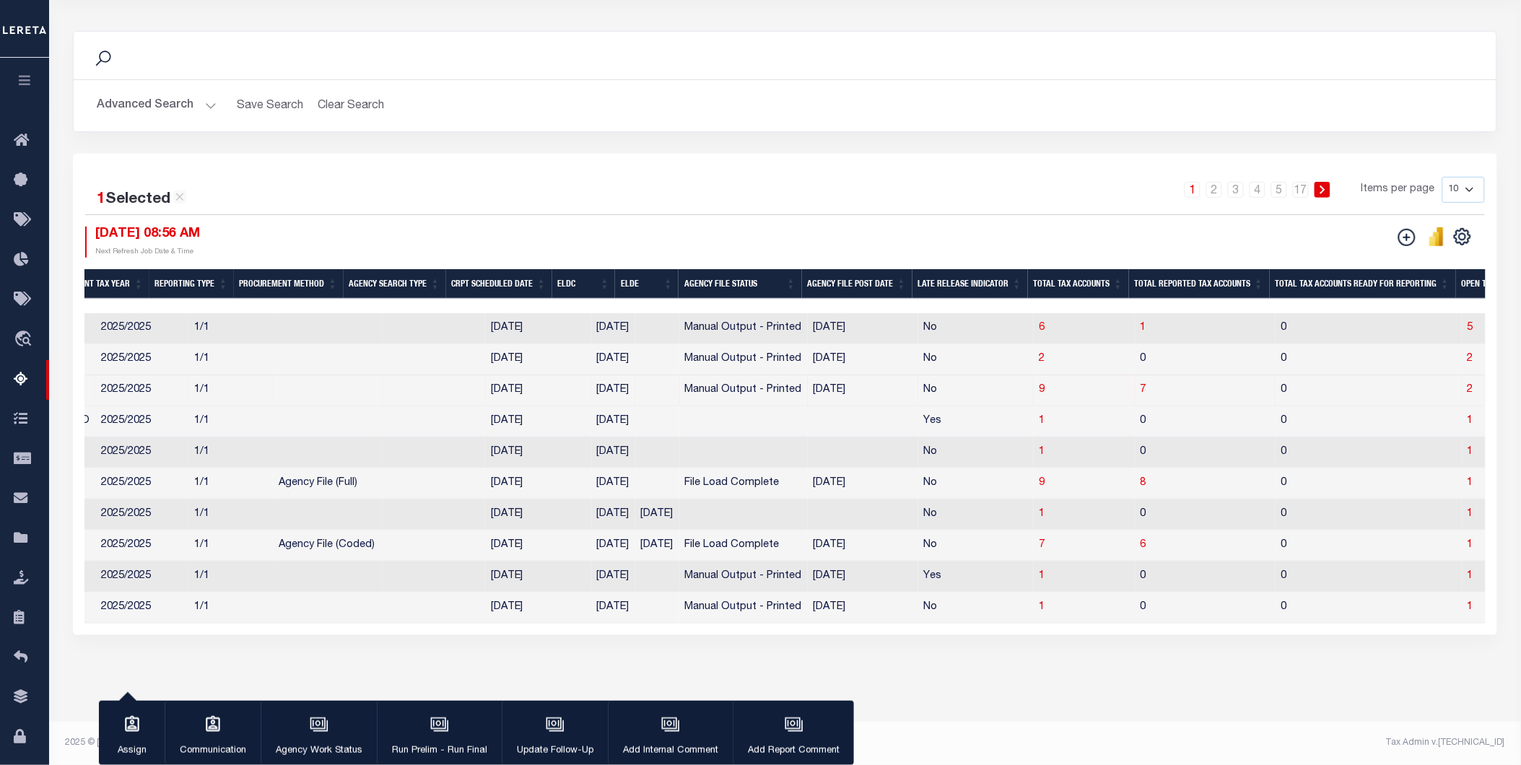
scroll to position [0, 501]
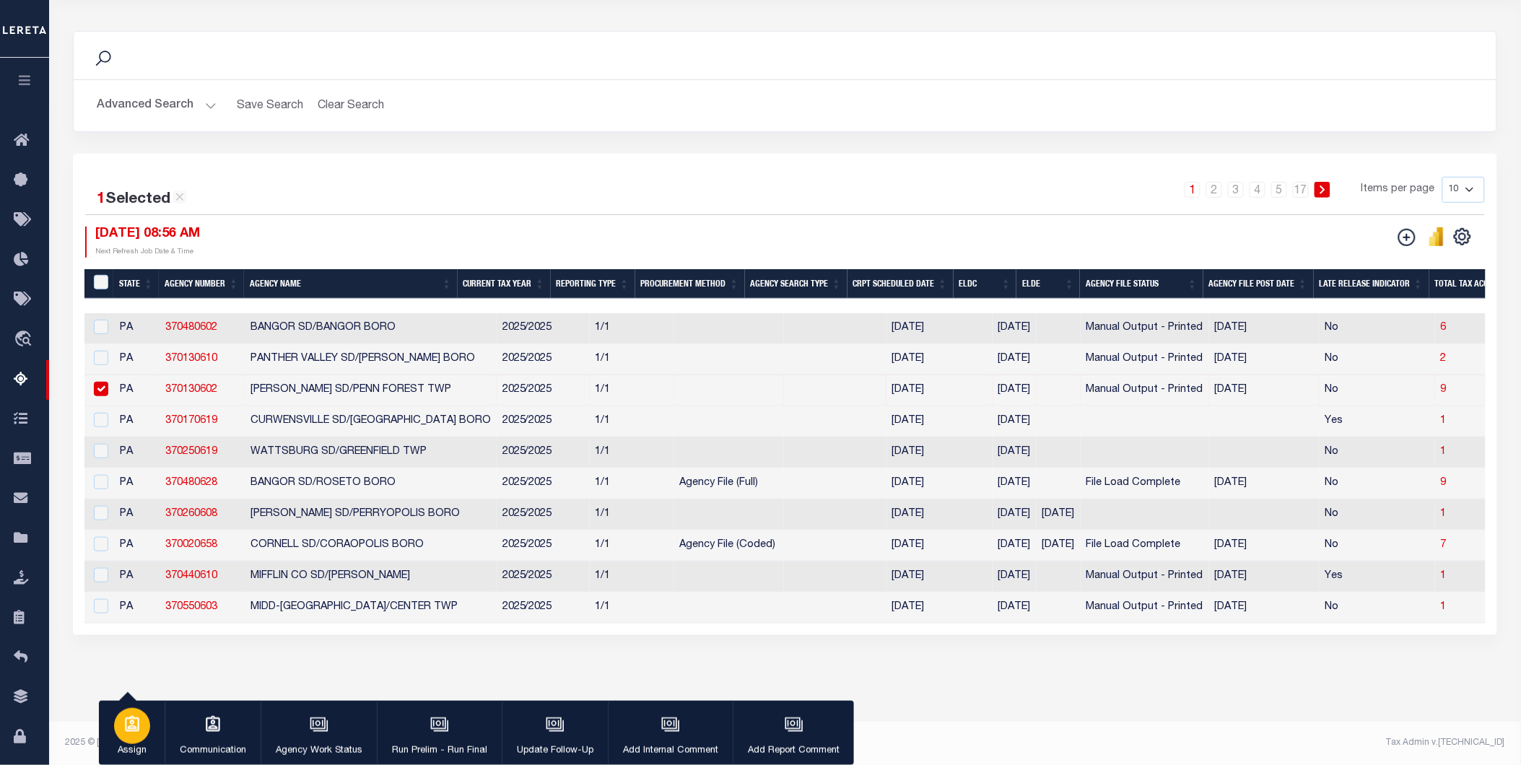
click at [136, 727] on icon "button" at bounding box center [132, 725] width 19 height 19
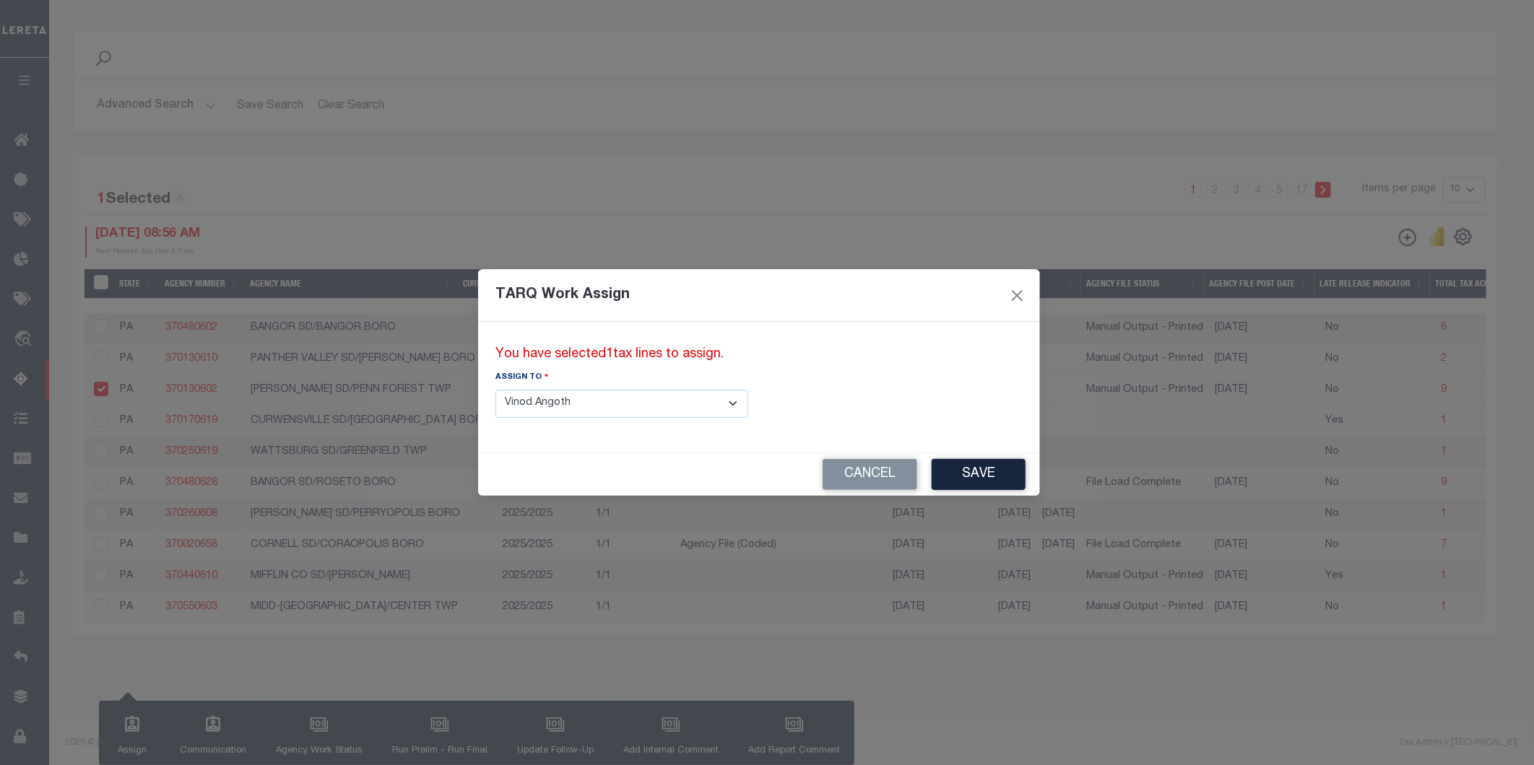
click at [608, 409] on select "--Select-- --Unassigned-- --Unassigned-- [PERSON_NAME] [PERSON_NAME] [PERSON_NA…" at bounding box center [621, 404] width 253 height 28
select select "[PERSON_NAME]"
click at [495, 390] on select "--Select-- --Unassigned-- --Unassigned-- [PERSON_NAME] [PERSON_NAME] [PERSON_NA…" at bounding box center [621, 404] width 253 height 28
click at [932, 472] on button "Save" at bounding box center [979, 474] width 94 height 31
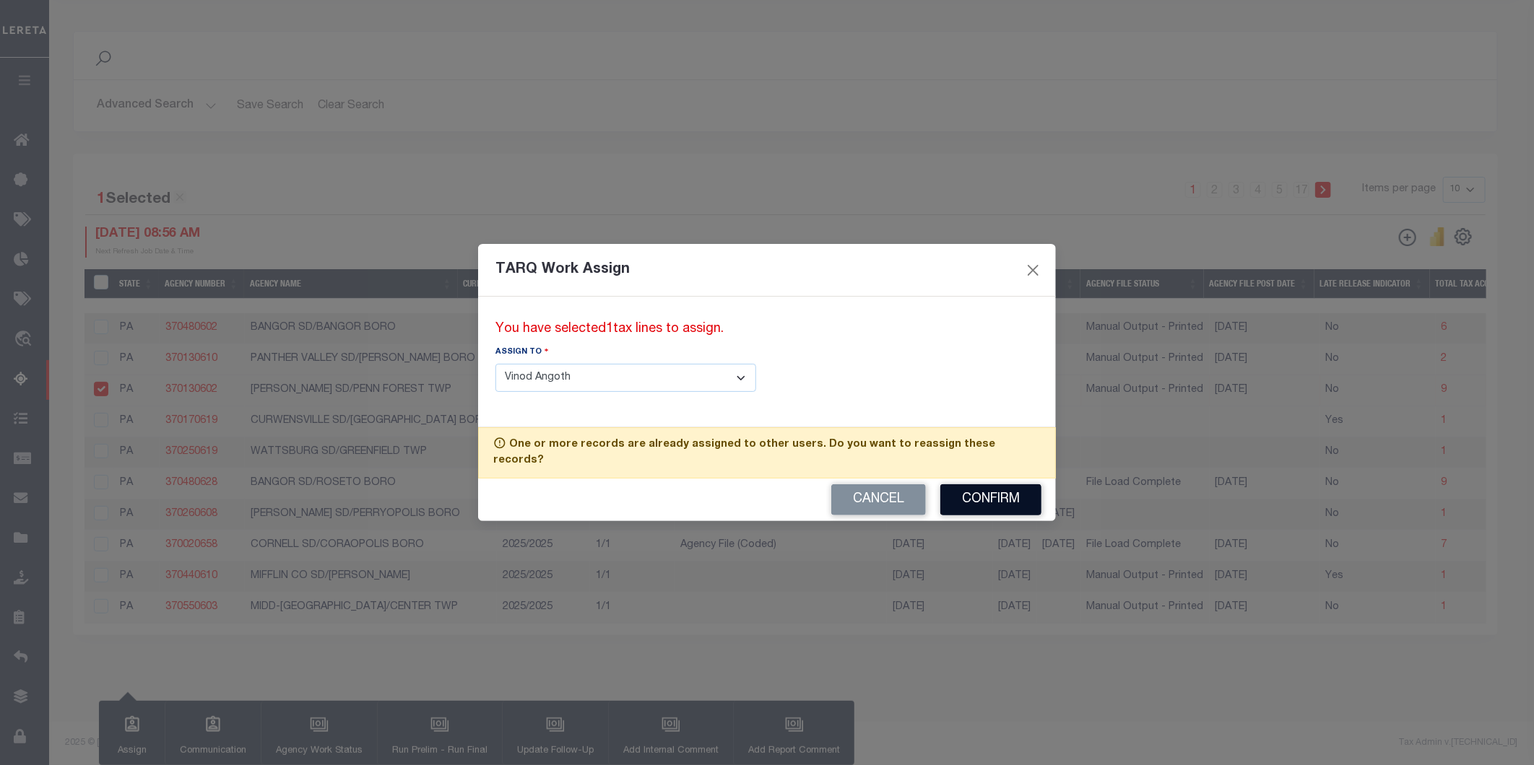
click at [995, 493] on button "Confirm" at bounding box center [990, 500] width 101 height 31
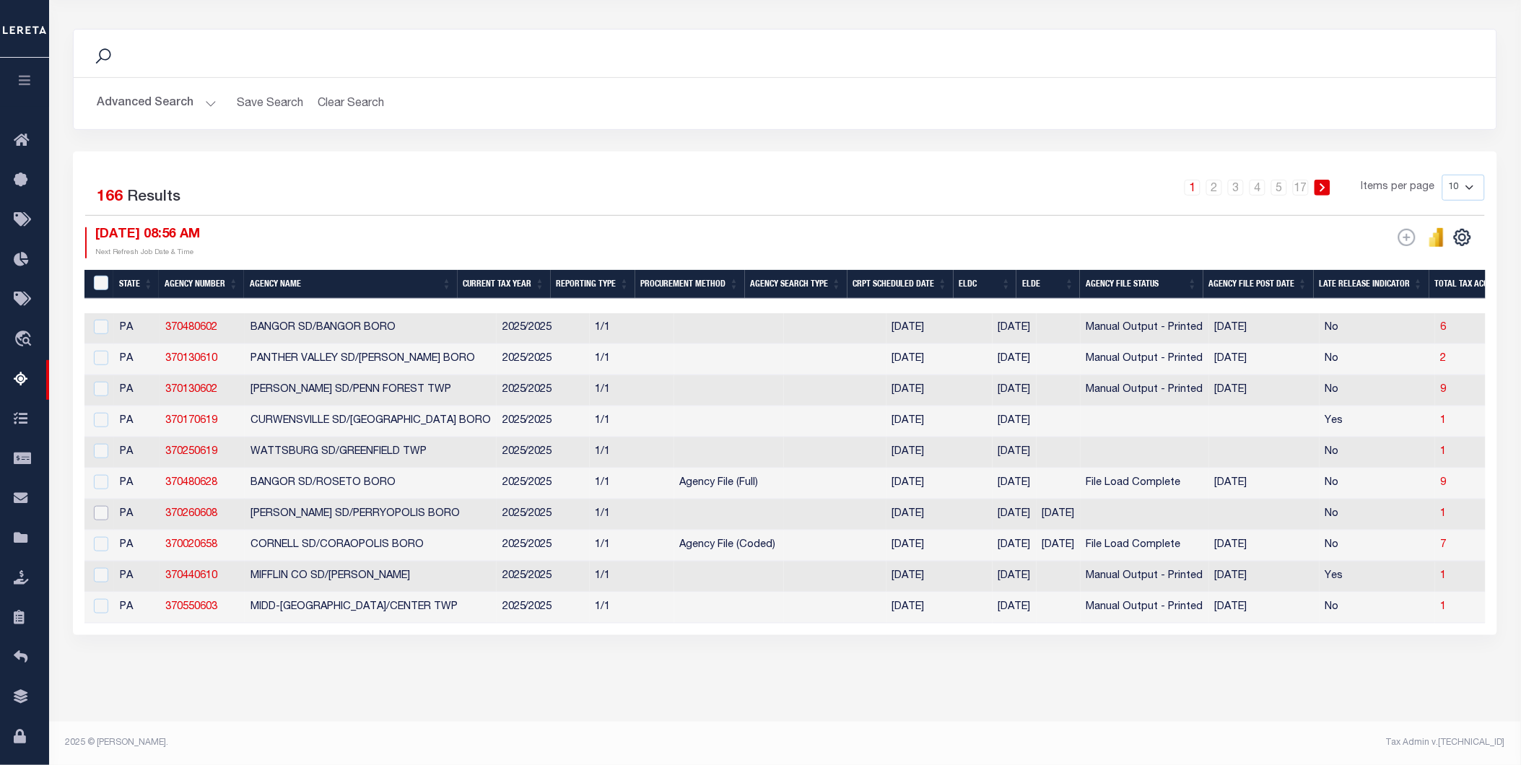
click at [105, 506] on input "checkbox" at bounding box center [101, 513] width 14 height 14
checkbox input "true"
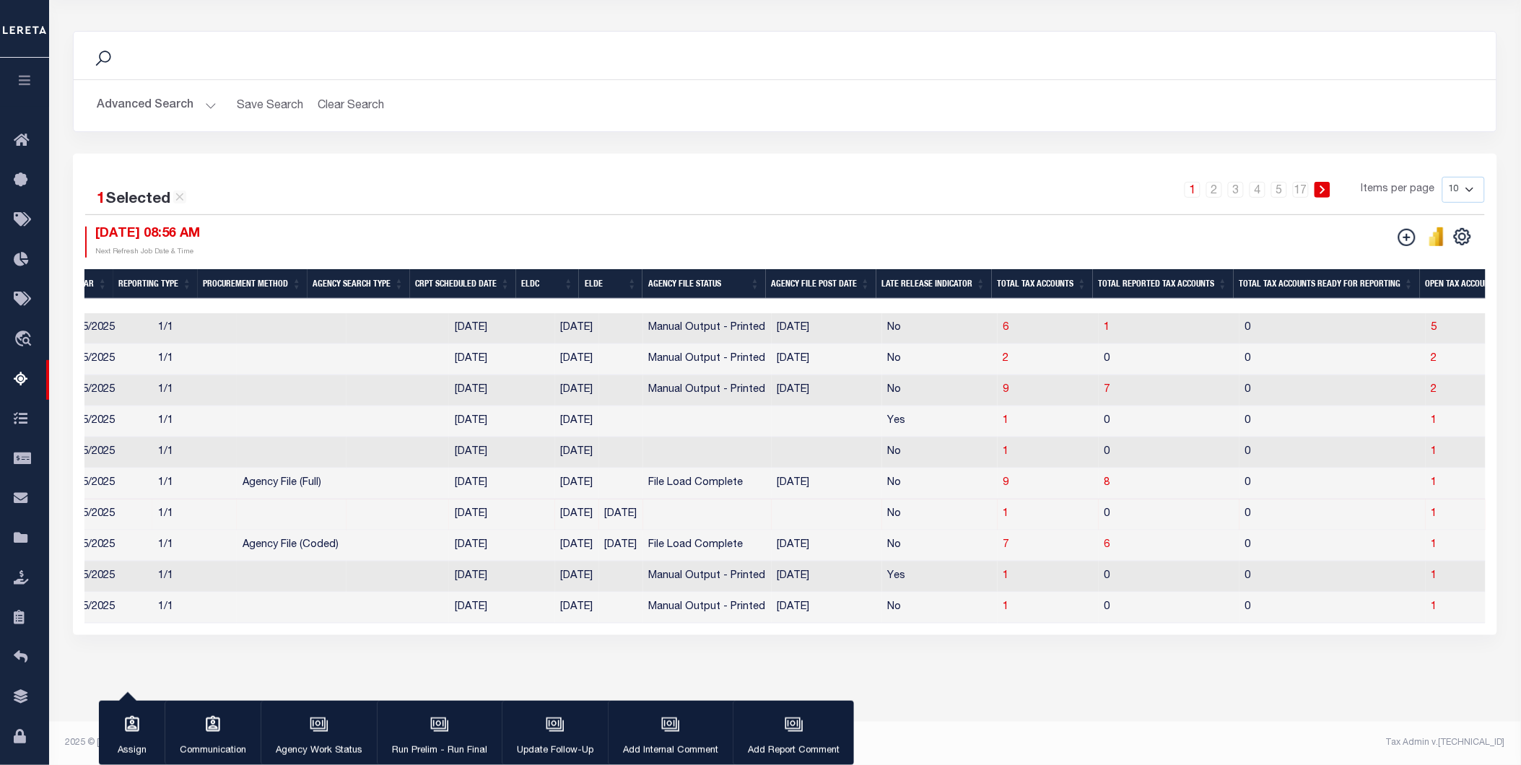
scroll to position [0, 448]
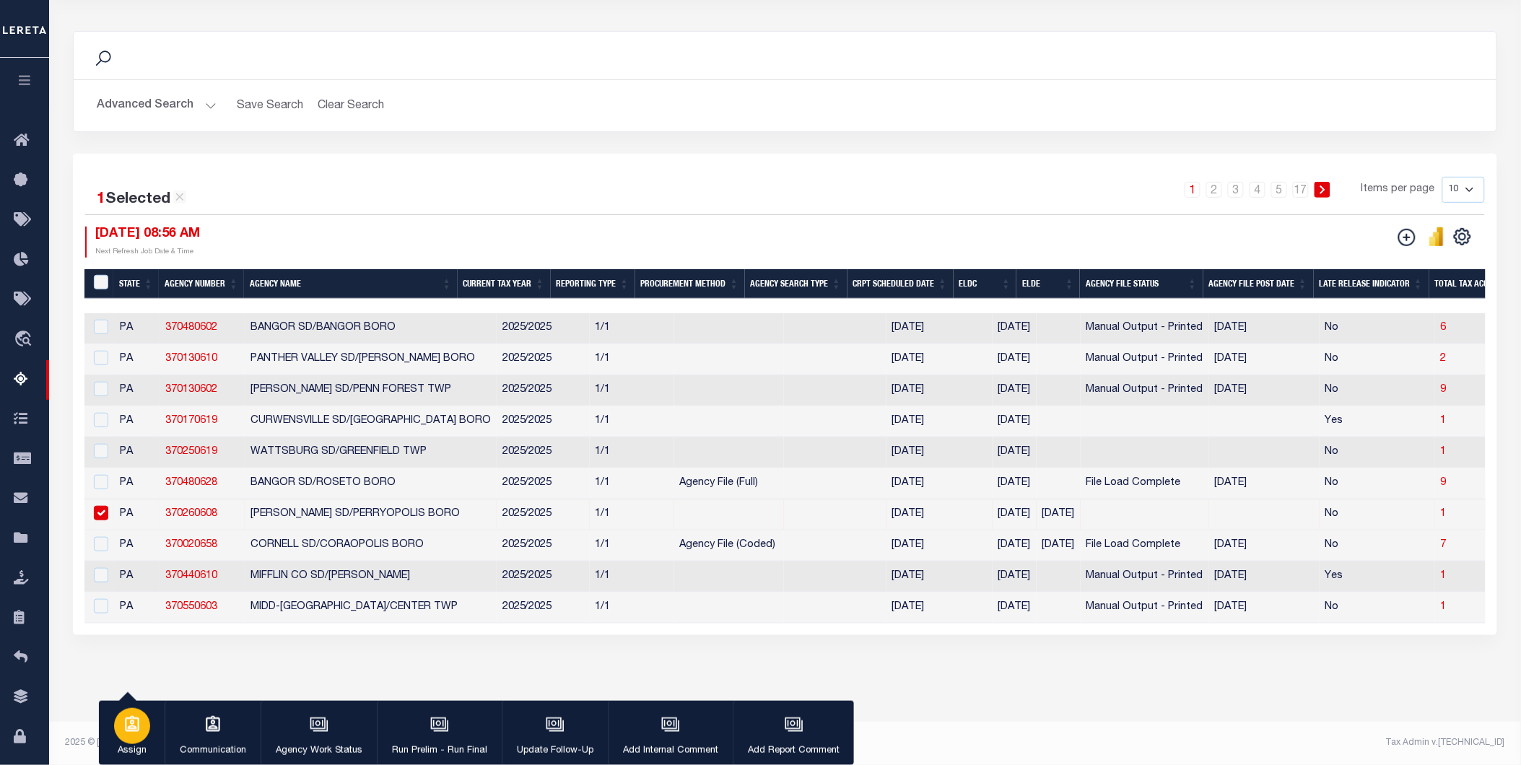
click at [120, 735] on div "button" at bounding box center [132, 726] width 36 height 36
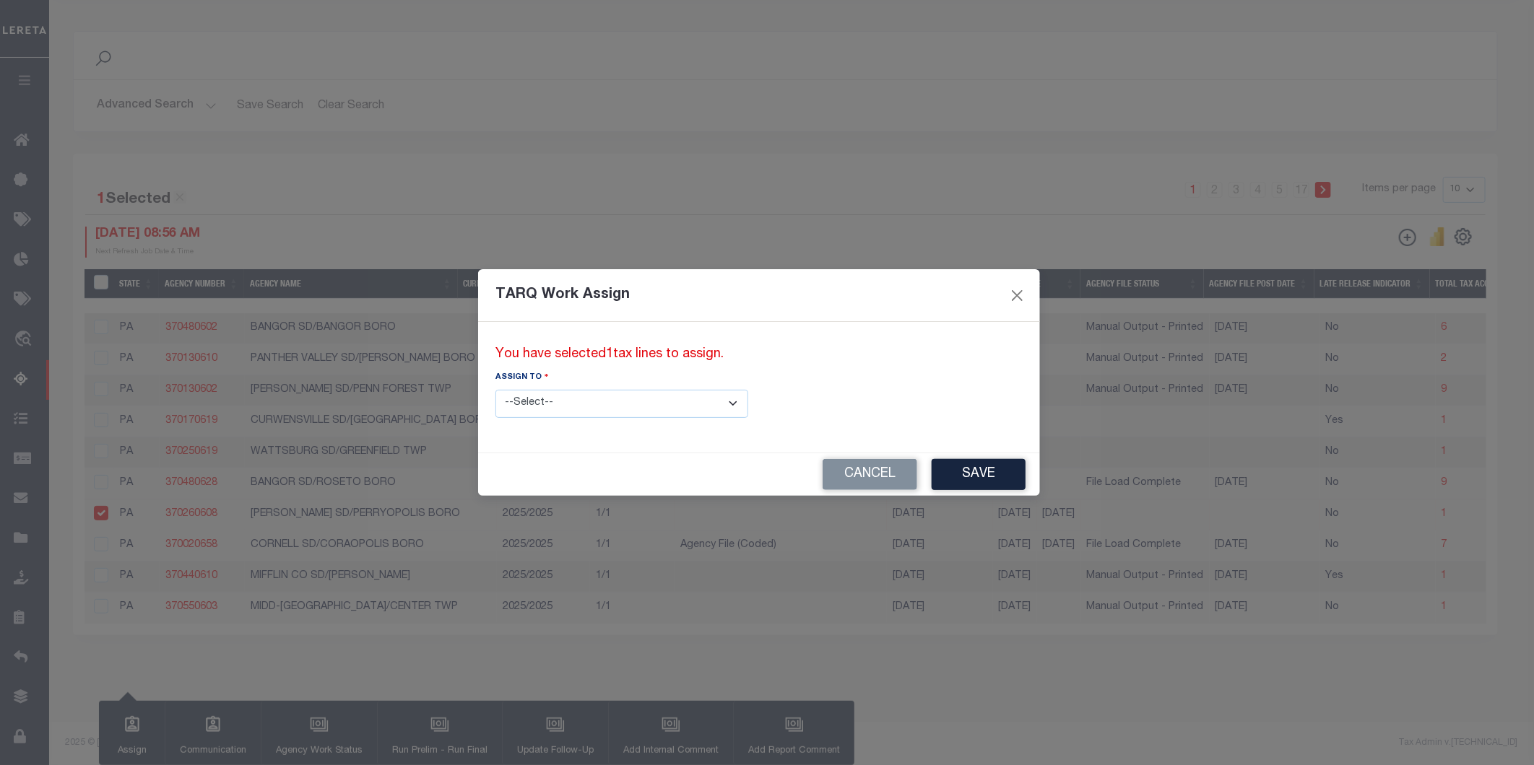
click at [605, 408] on select "--Select-- --Unassigned-- --Unassigned-- [PERSON_NAME] [PERSON_NAME] [PERSON_NA…" at bounding box center [621, 404] width 253 height 28
select select "[PERSON_NAME]"
click at [495, 390] on select "--Select-- --Unassigned-- --Unassigned-- [PERSON_NAME] [PERSON_NAME] [PERSON_NA…" at bounding box center [621, 404] width 253 height 28
click at [932, 471] on button "Save" at bounding box center [979, 474] width 94 height 31
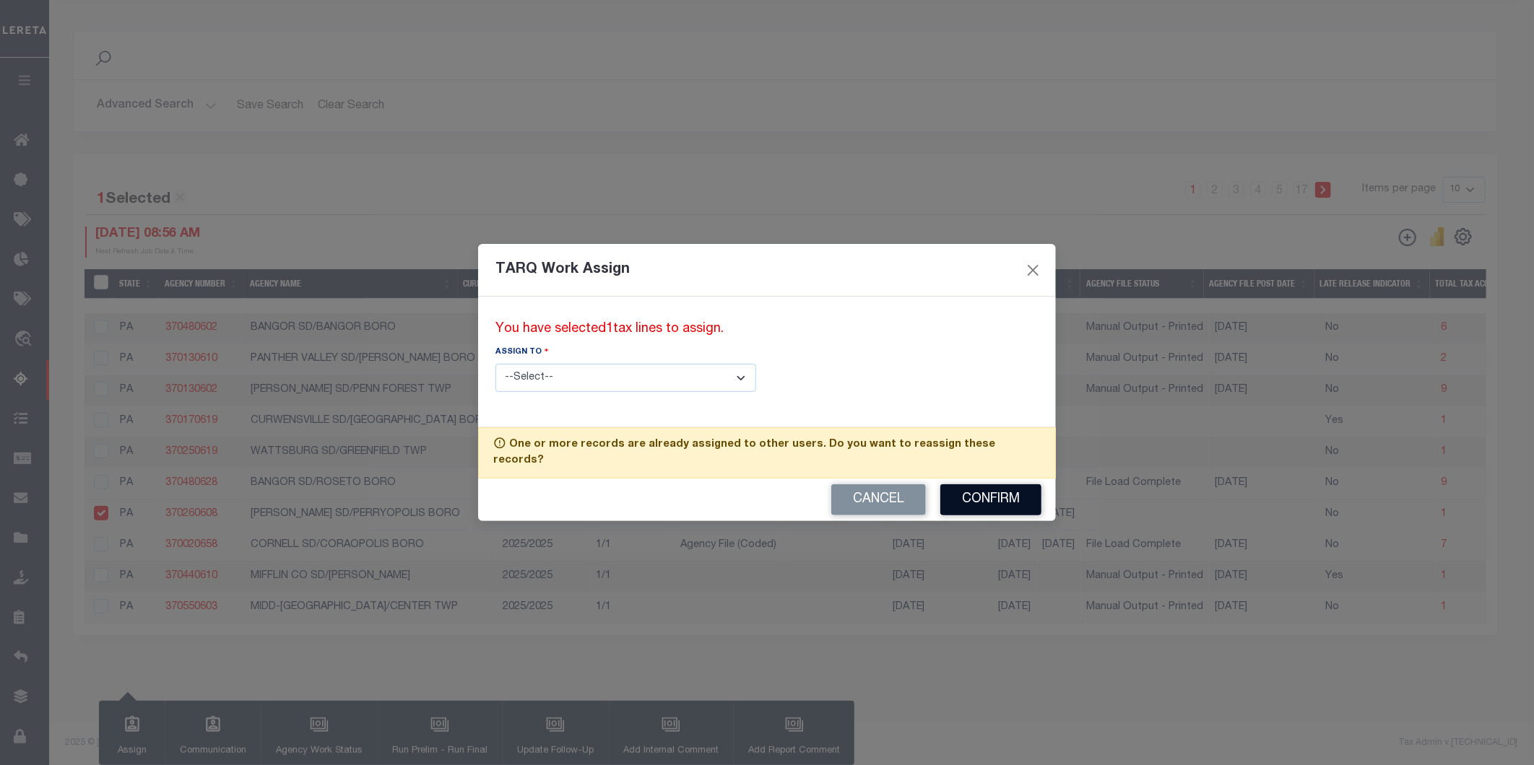
click at [1009, 490] on button "Confirm" at bounding box center [990, 500] width 101 height 31
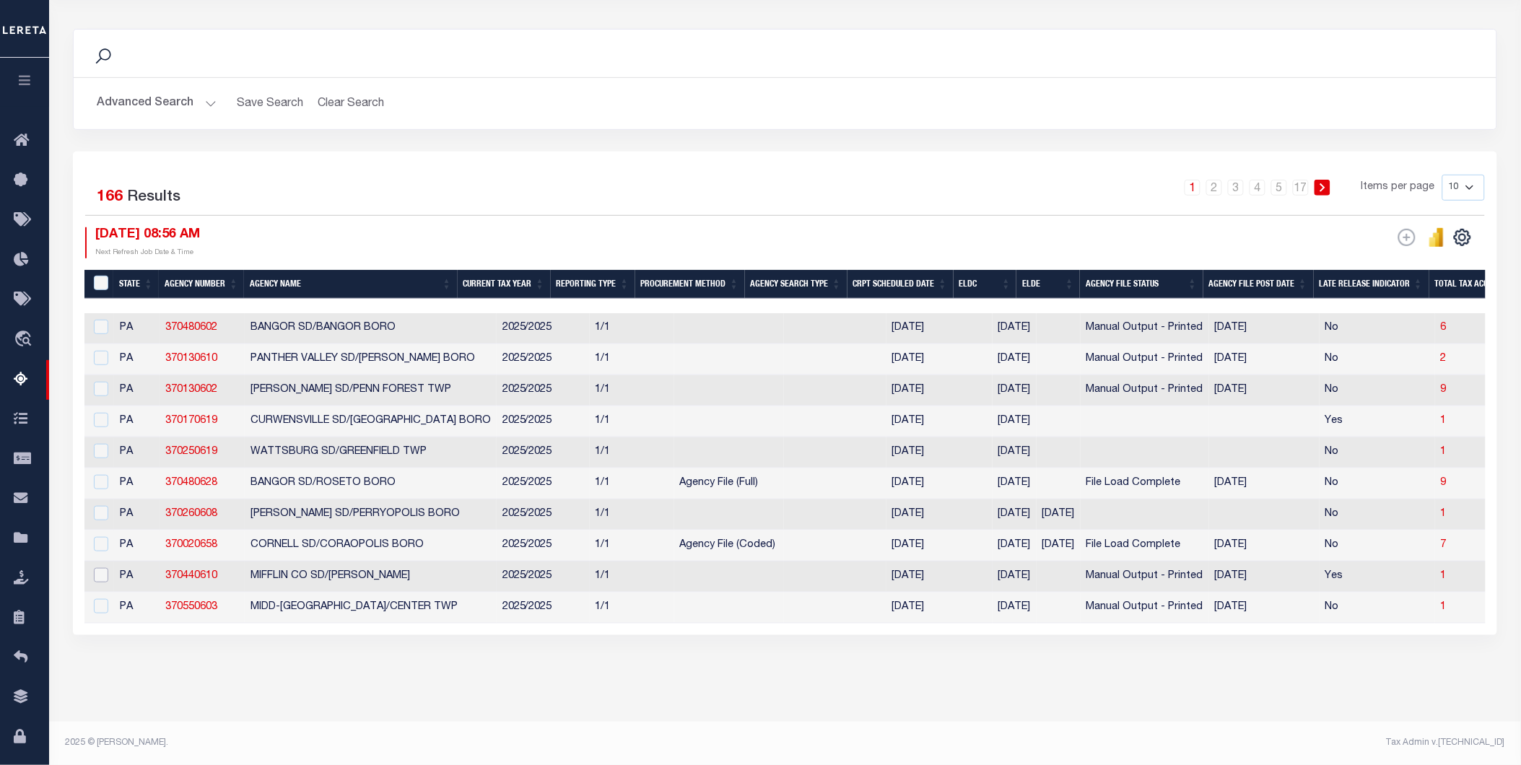
click at [100, 571] on input "checkbox" at bounding box center [101, 575] width 14 height 14
checkbox input "true"
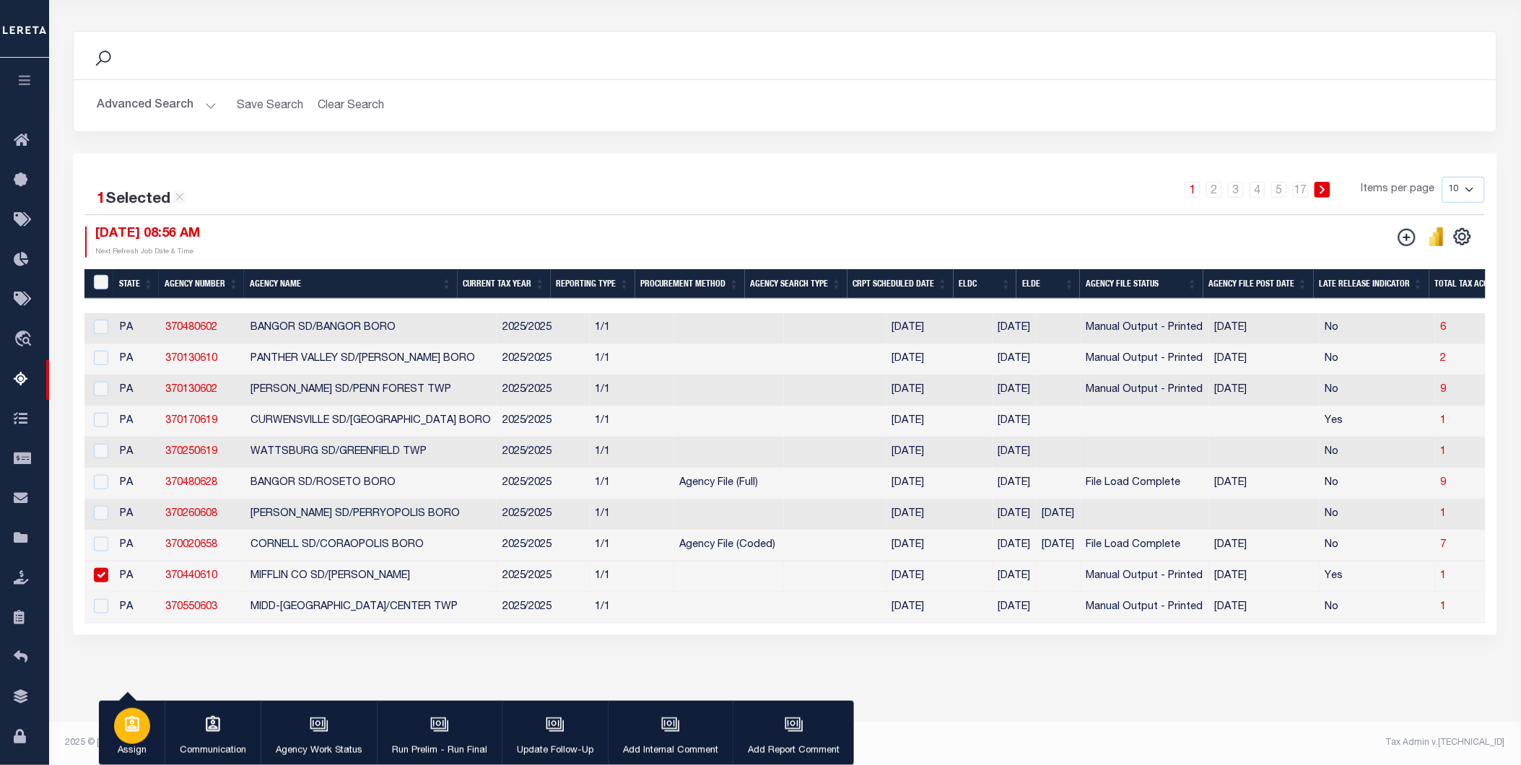
click at [134, 734] on icon "button" at bounding box center [132, 725] width 19 height 19
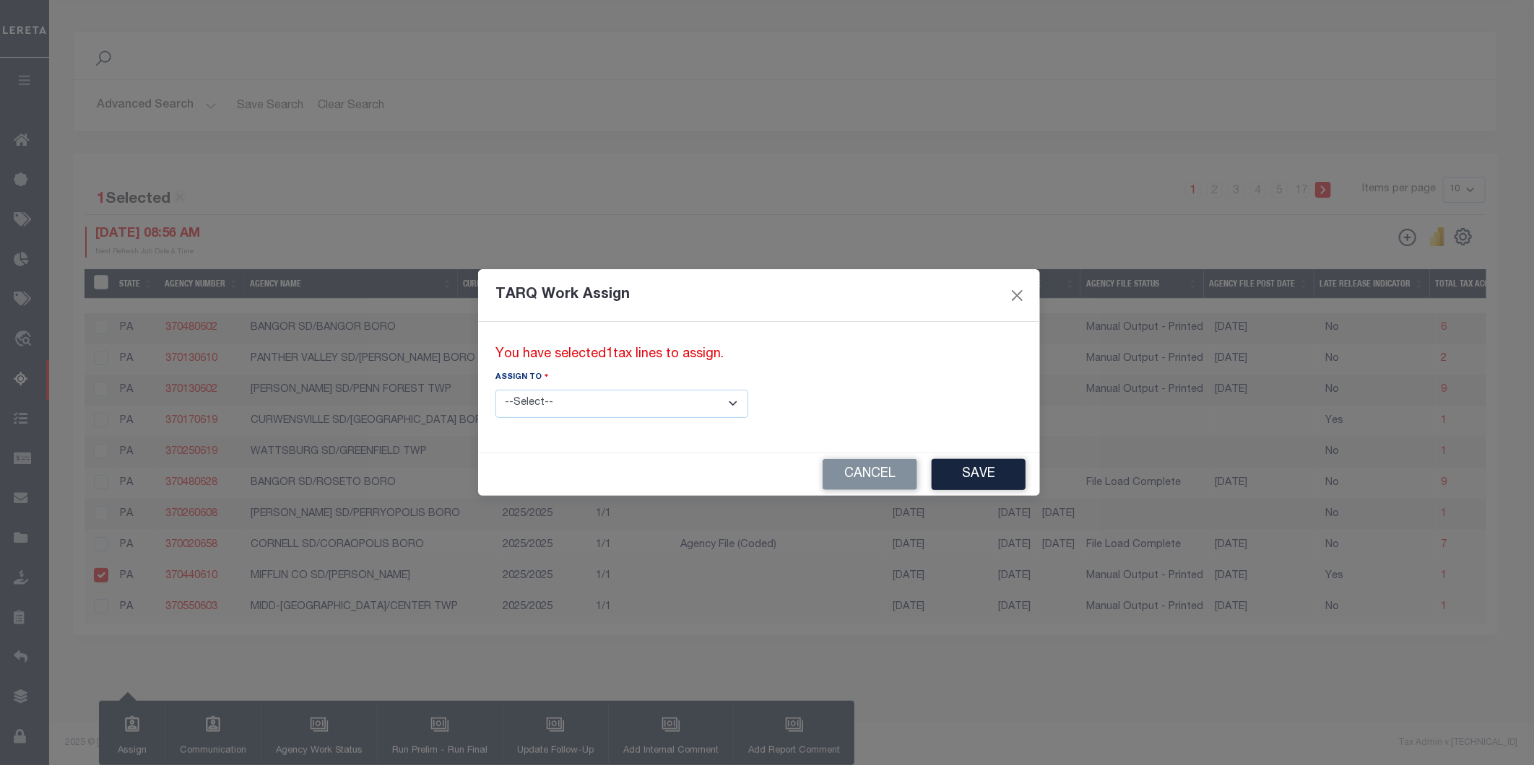
click at [581, 408] on select "--Select-- --Unassigned-- --Unassigned-- [PERSON_NAME] [PERSON_NAME] [PERSON_NA…" at bounding box center [621, 404] width 253 height 28
select select "[PERSON_NAME]"
click at [495, 390] on select "--Select-- --Unassigned-- --Unassigned-- [PERSON_NAME] [PERSON_NAME] [PERSON_NA…" at bounding box center [621, 404] width 253 height 28
click at [932, 474] on button "Save" at bounding box center [979, 474] width 94 height 31
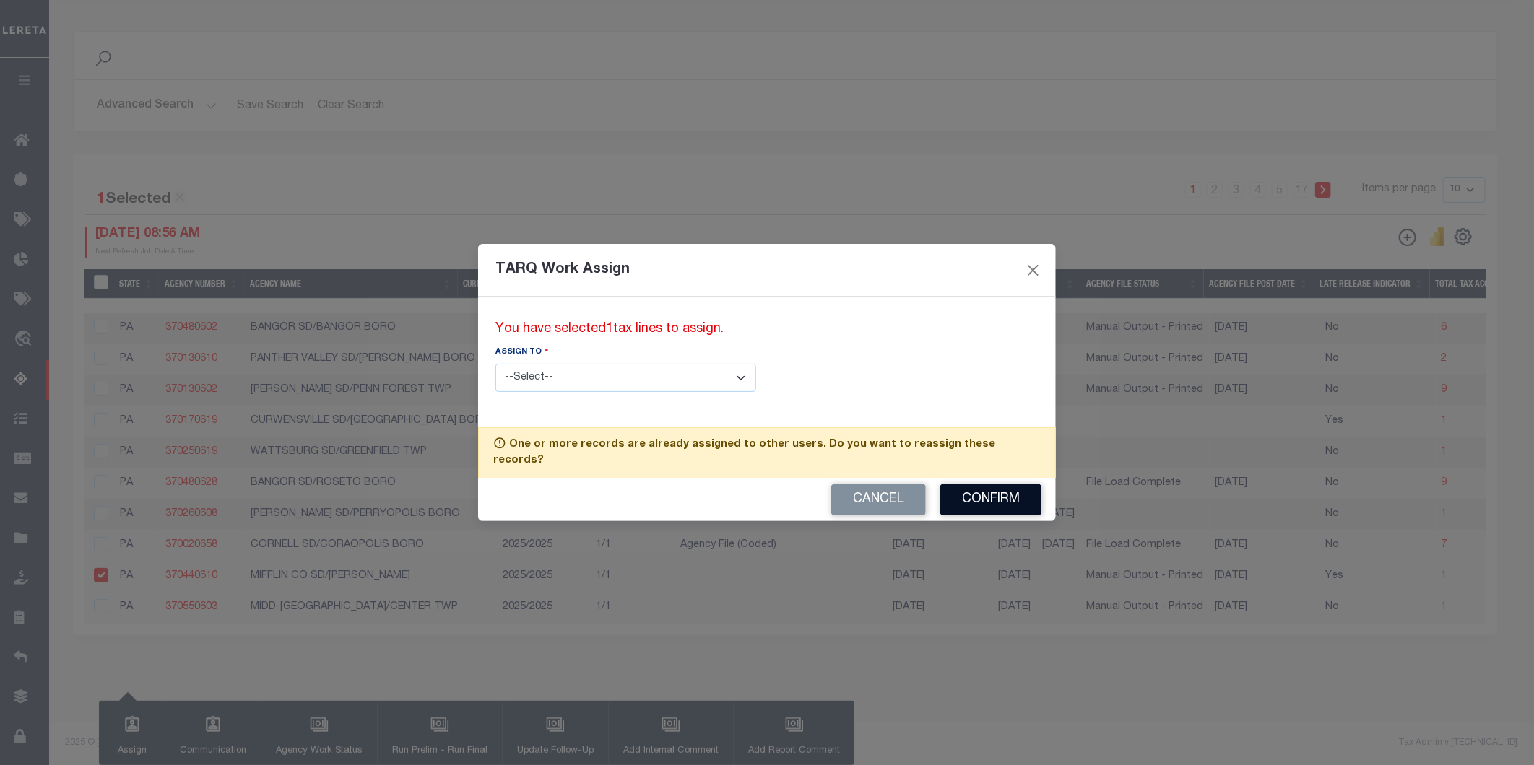
click at [971, 492] on button "Confirm" at bounding box center [990, 500] width 101 height 31
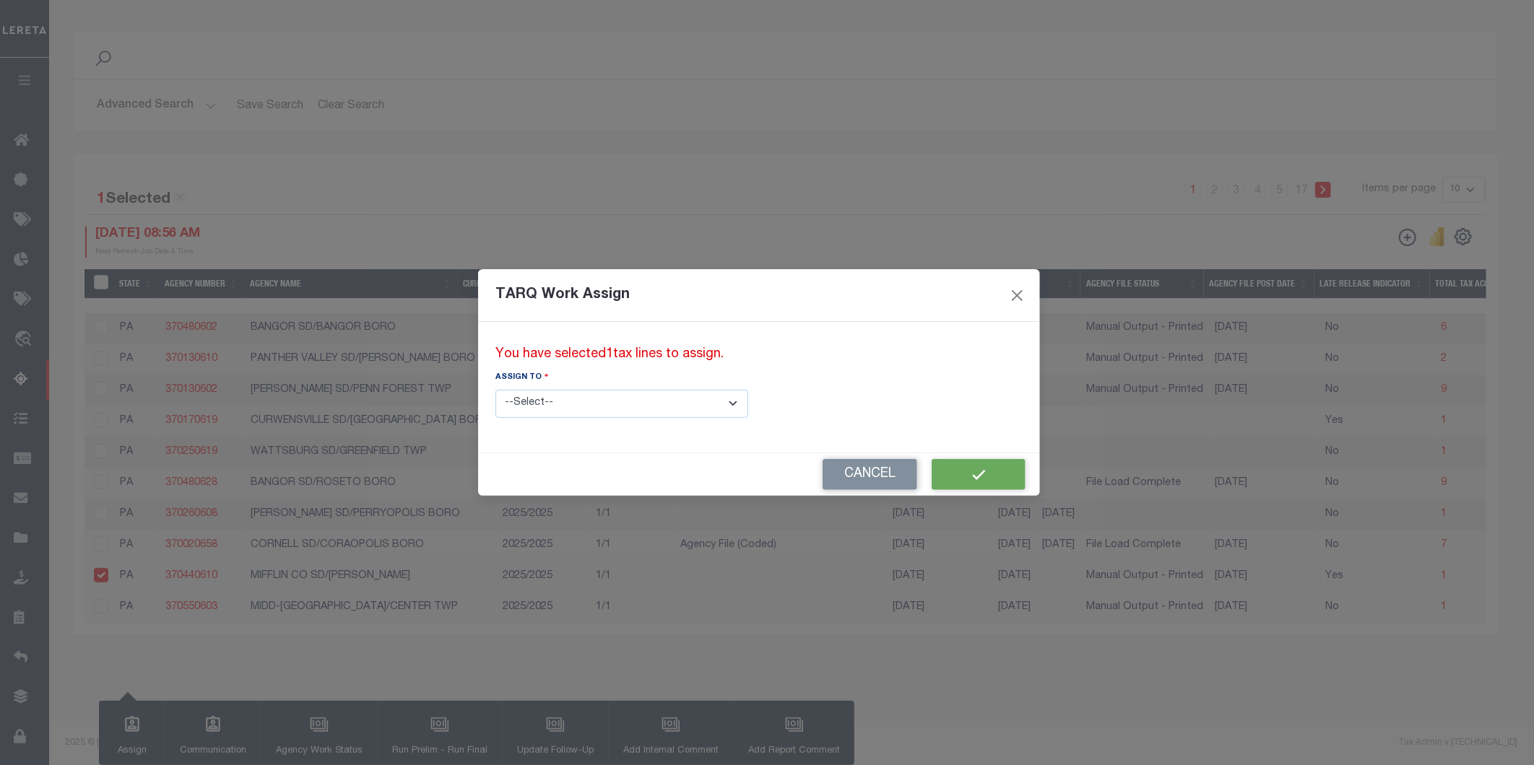
click at [882, 474] on div "Cancel" at bounding box center [759, 474] width 562 height 43
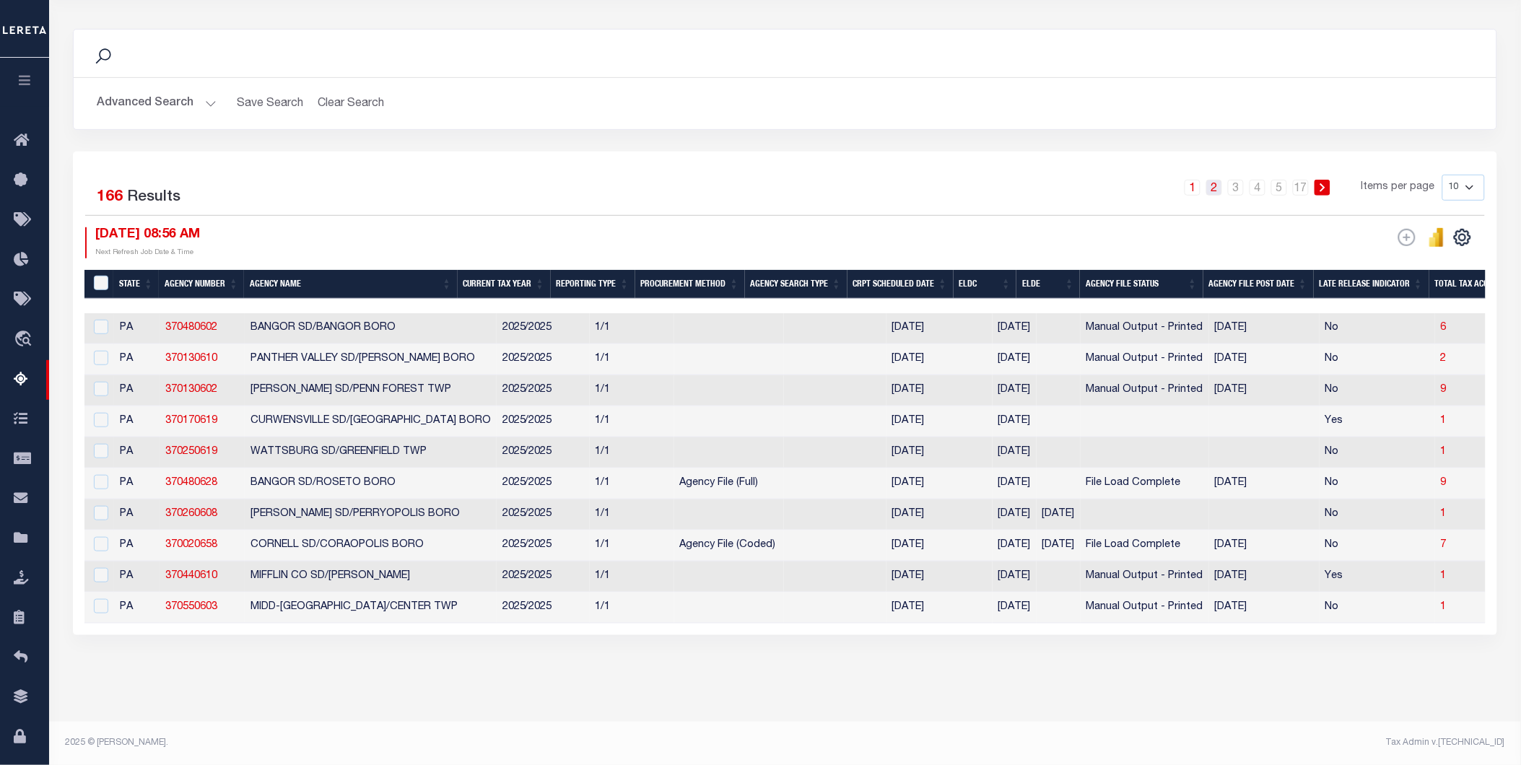
click at [1221, 180] on link "2" at bounding box center [1215, 188] width 16 height 16
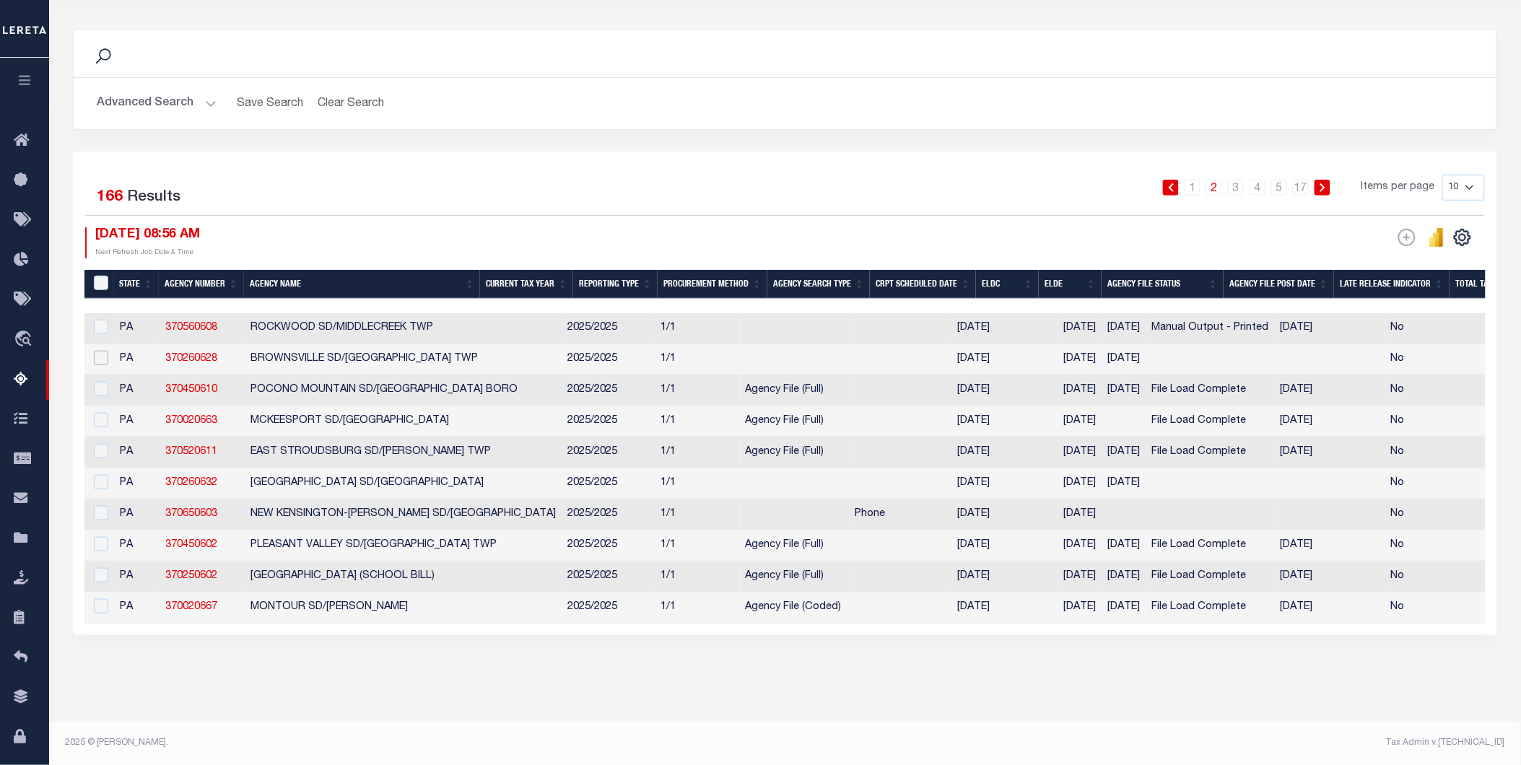
click at [103, 351] on input "checkbox" at bounding box center [101, 358] width 14 height 14
checkbox input "true"
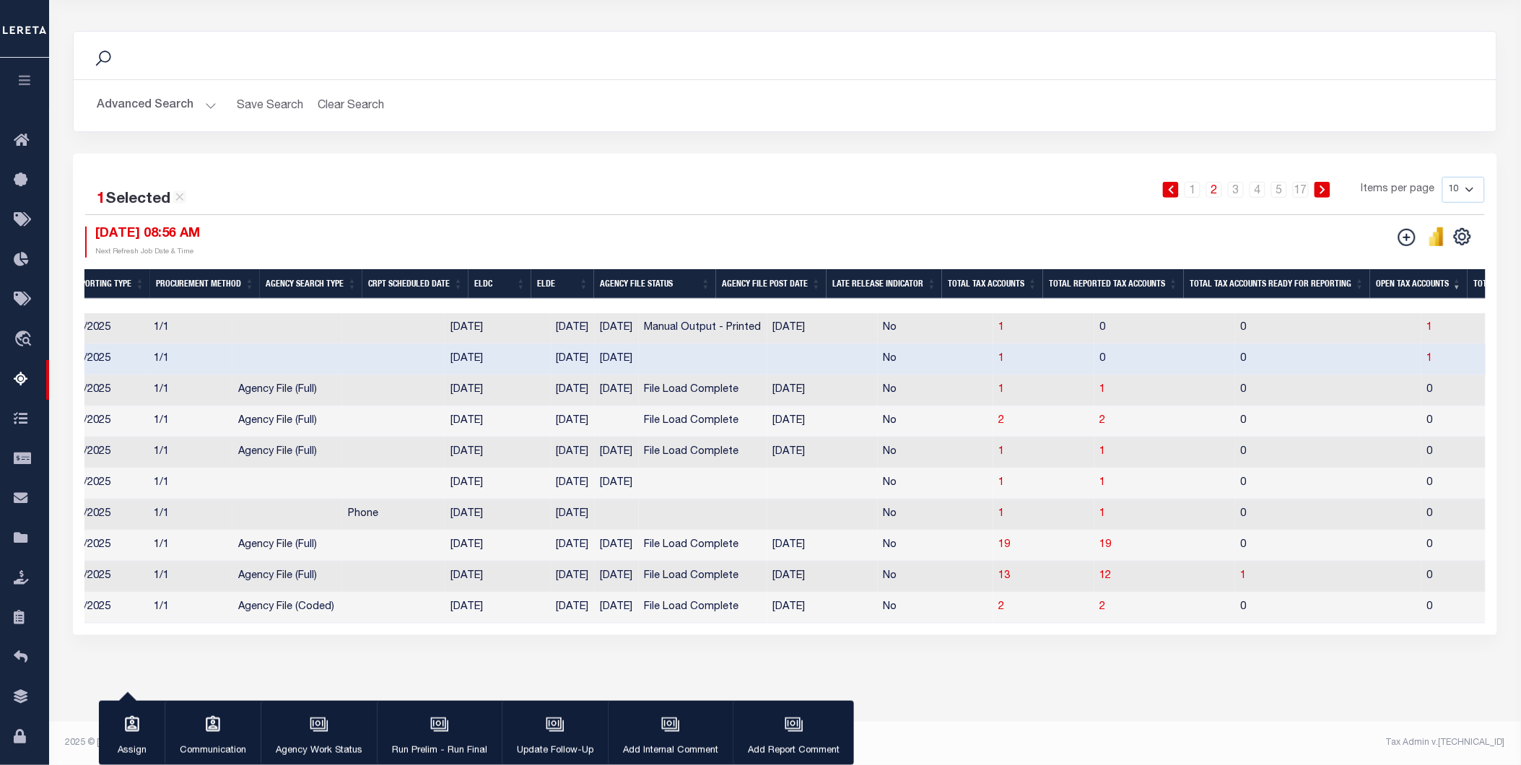
scroll to position [0, 484]
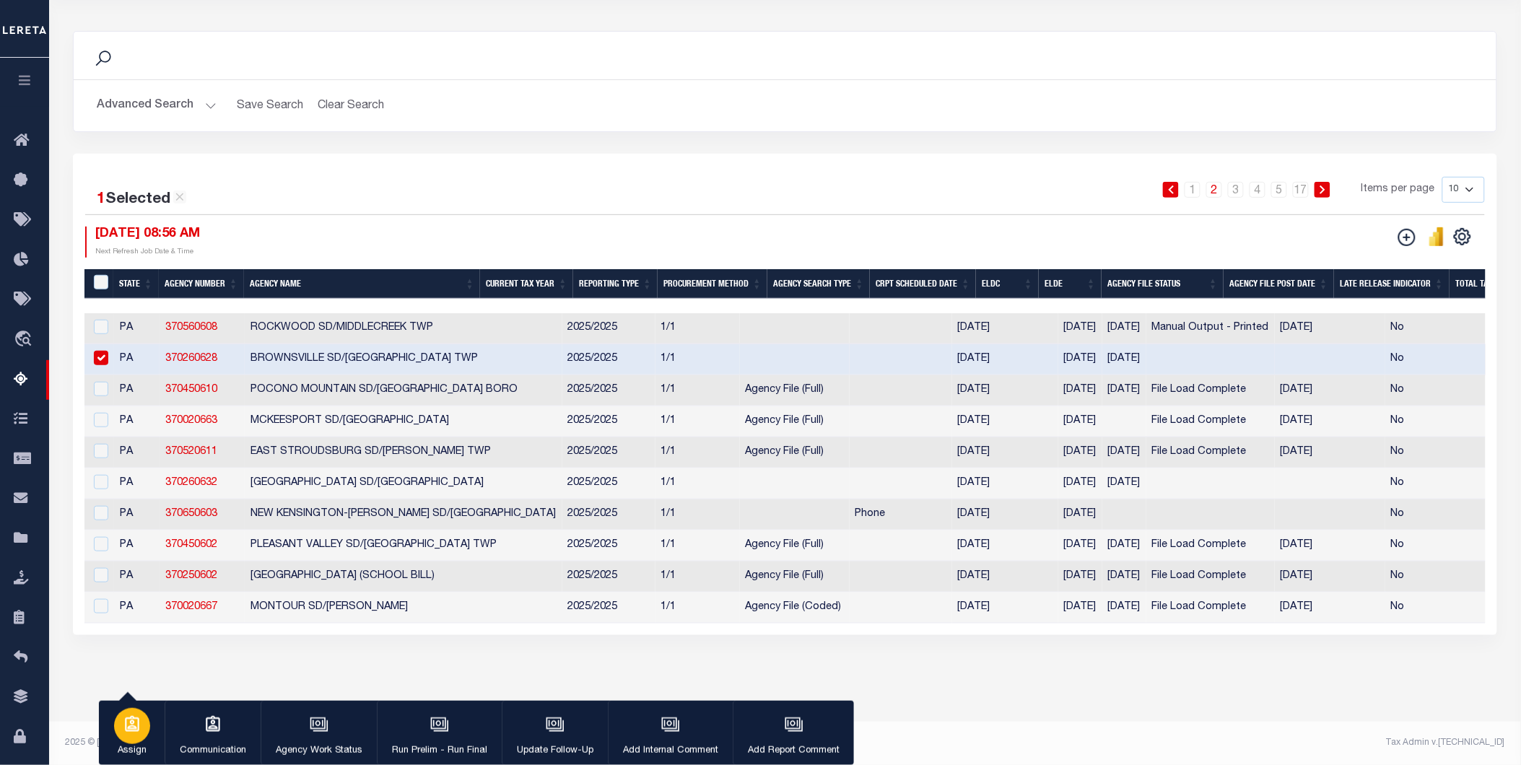
click at [136, 734] on icon "button" at bounding box center [132, 725] width 19 height 19
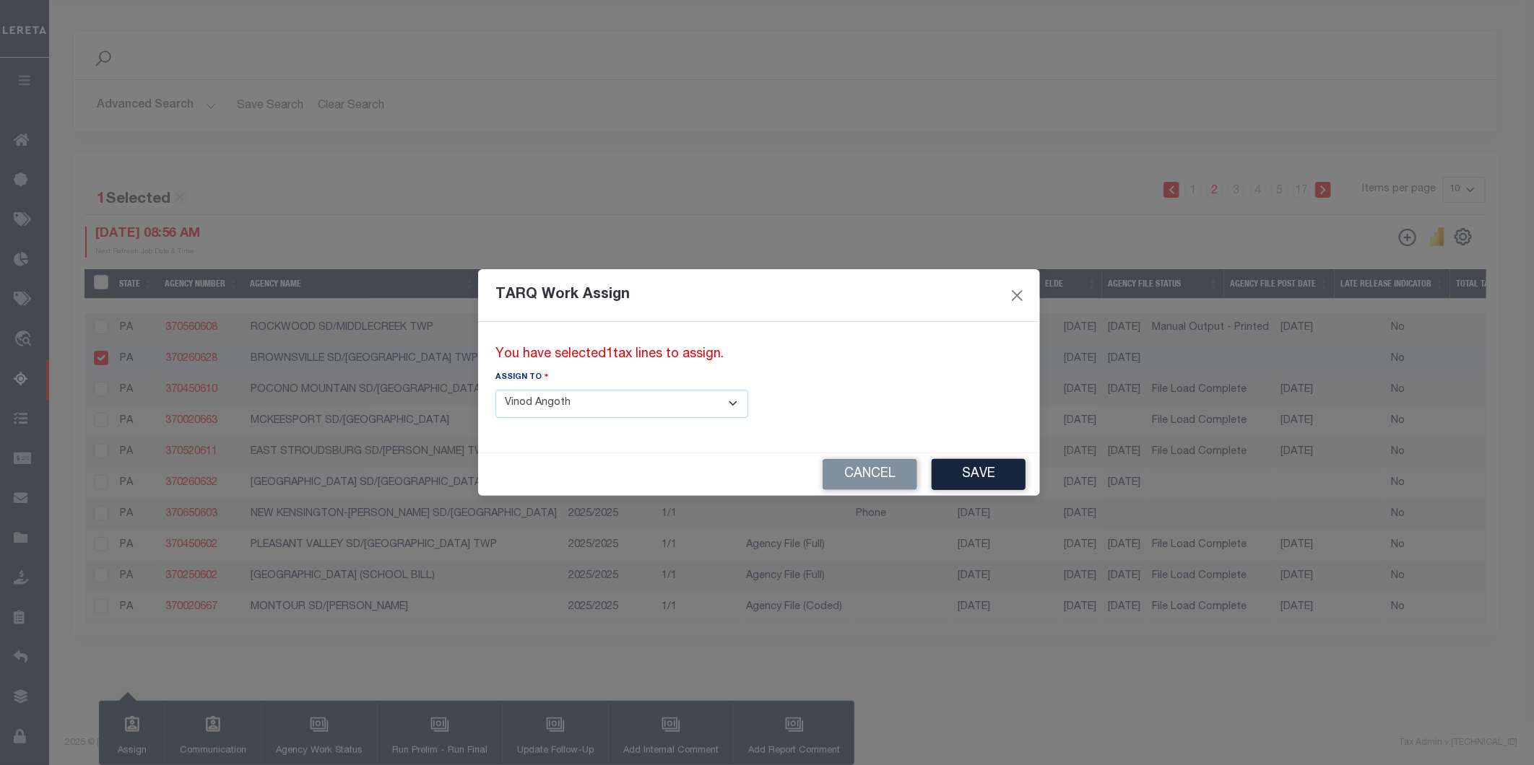
click at [592, 391] on select "--Select-- --Unassigned-- --Unassigned-- [PERSON_NAME] [PERSON_NAME] [PERSON_NA…" at bounding box center [621, 404] width 253 height 28
click at [592, 407] on select "--Select-- --Unassigned-- --Unassigned-- [PERSON_NAME] [PERSON_NAME] [PERSON_NA…" at bounding box center [621, 404] width 253 height 28
select select "[PERSON_NAME] [US_STATE]"
click at [495, 390] on select "--Select-- --Unassigned-- --Unassigned-- [PERSON_NAME] [PERSON_NAME] [PERSON_NA…" at bounding box center [621, 404] width 253 height 28
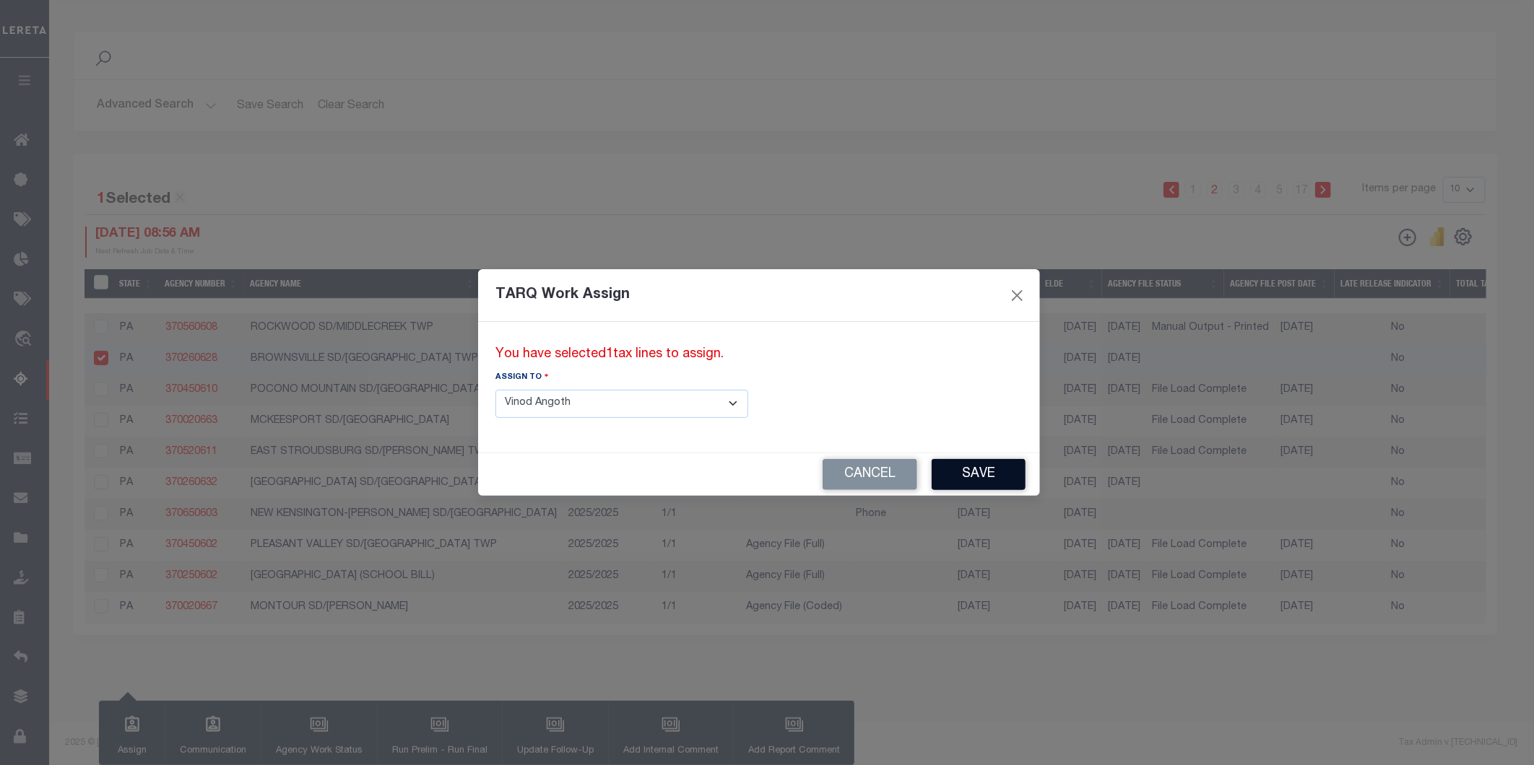
click at [932, 471] on button "Save" at bounding box center [979, 474] width 94 height 31
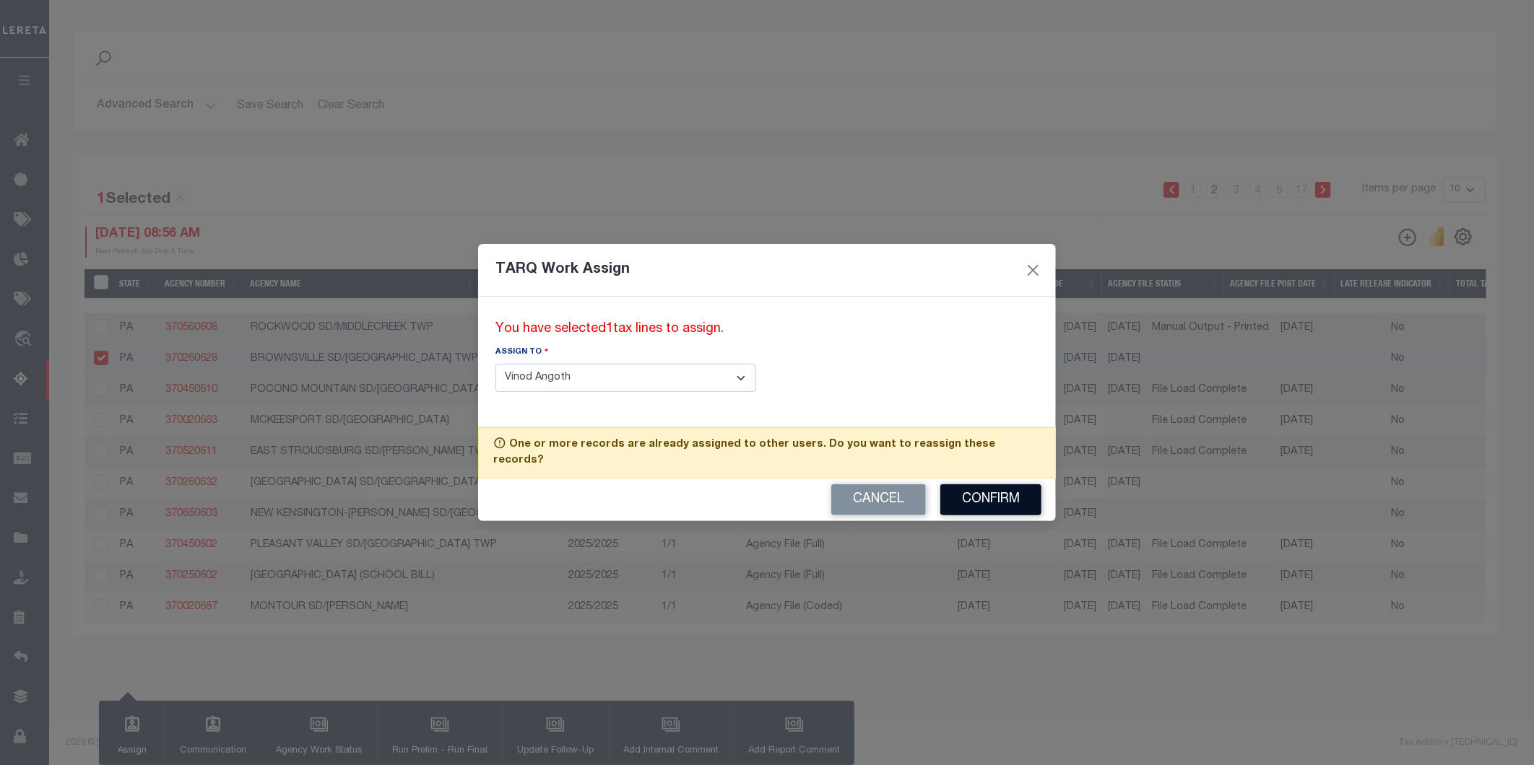
click at [985, 490] on button "Confirm" at bounding box center [990, 500] width 101 height 31
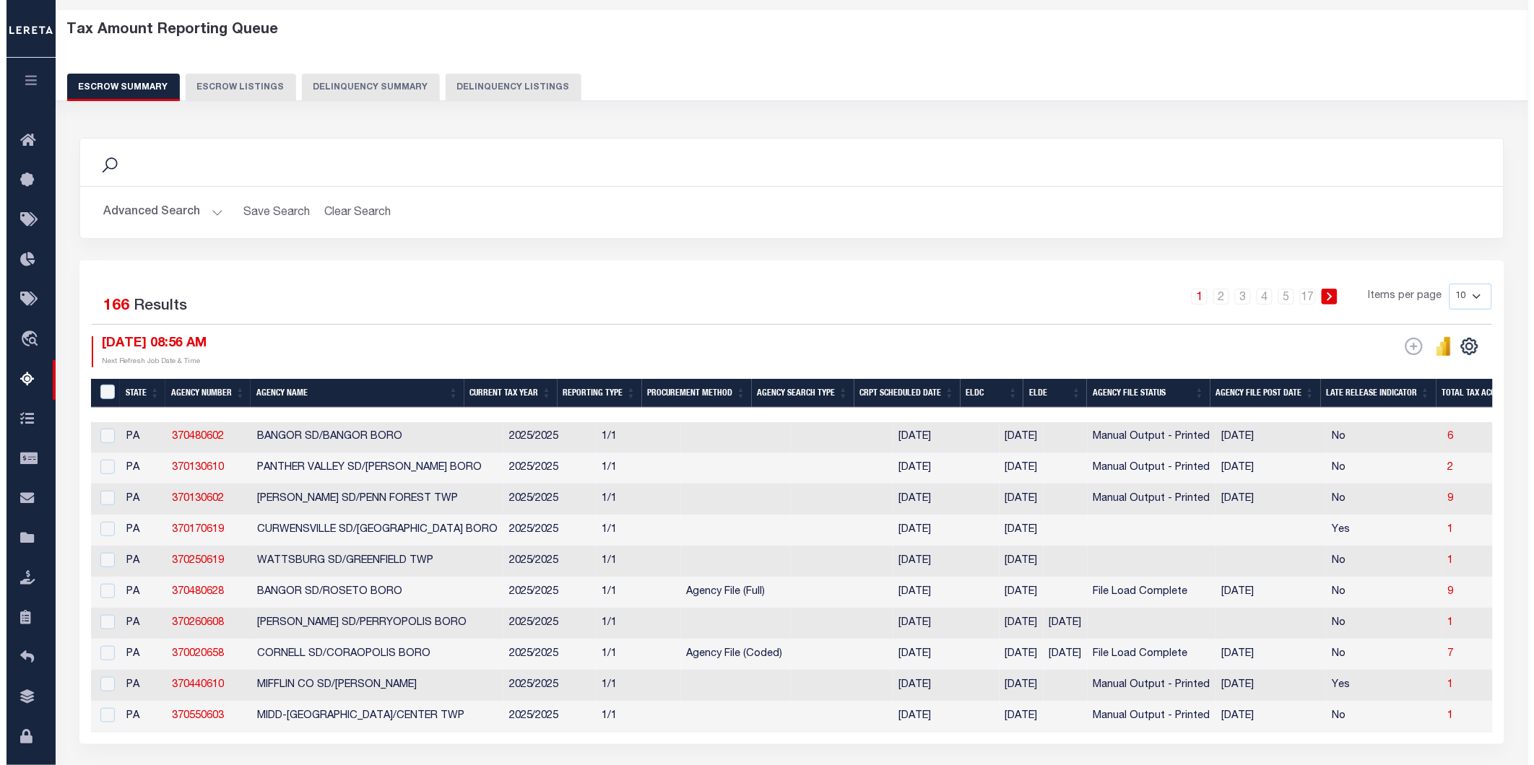
scroll to position [0, 0]
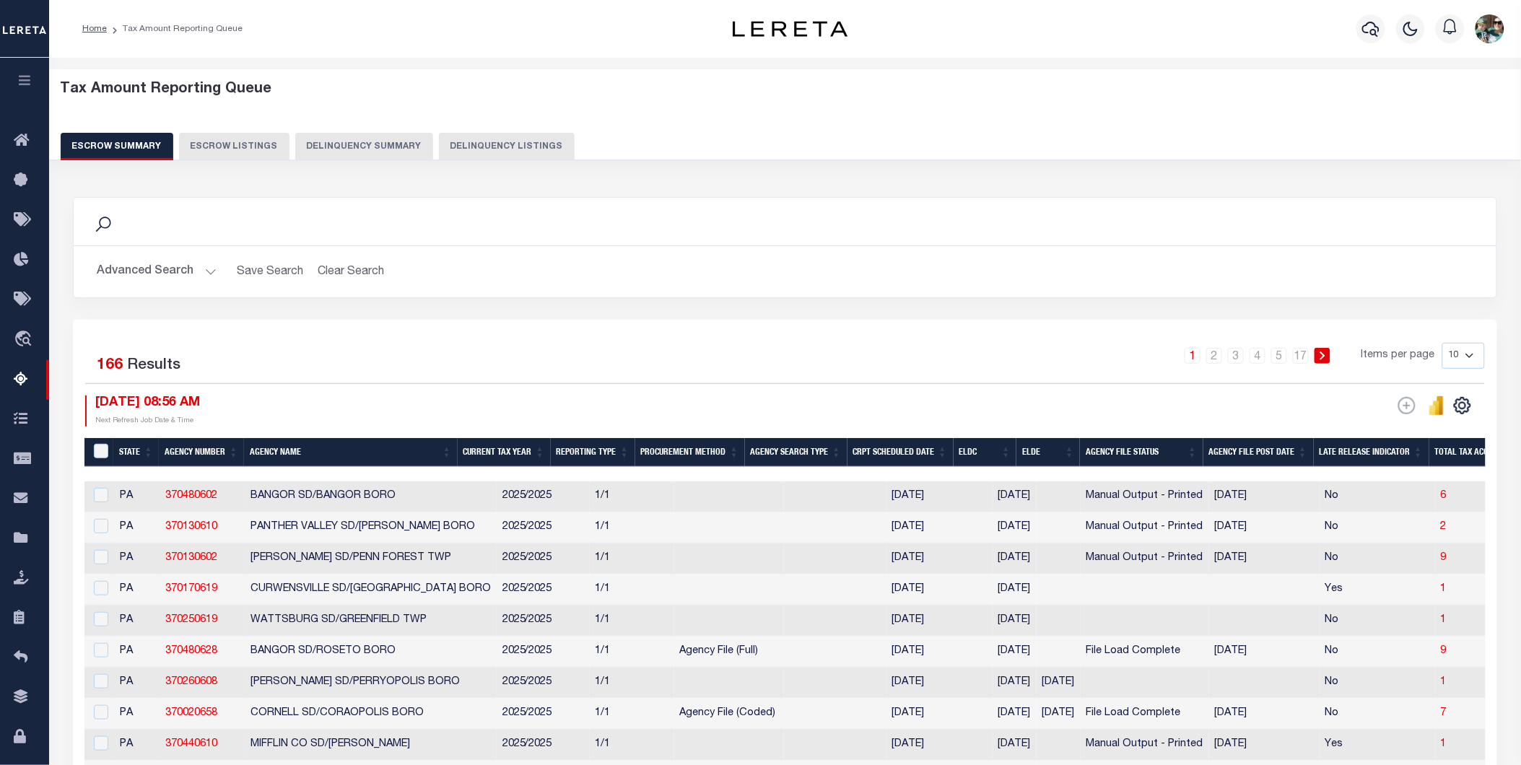
click at [182, 269] on button "Advanced Search" at bounding box center [157, 272] width 120 height 28
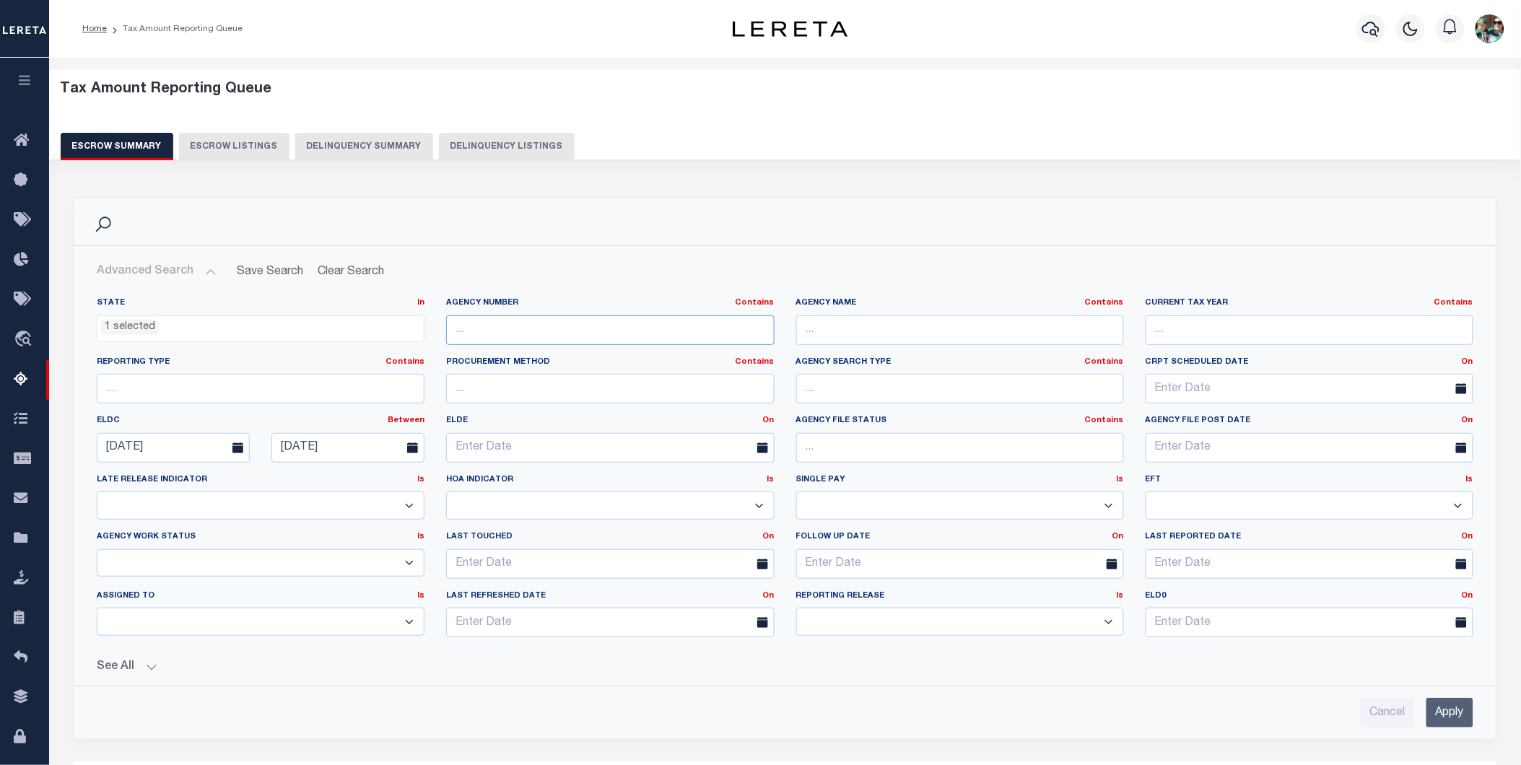
click at [498, 333] on input "text" at bounding box center [610, 331] width 328 height 30
type input "370130610"
click at [1453, 704] on input "Apply" at bounding box center [1450, 713] width 47 height 30
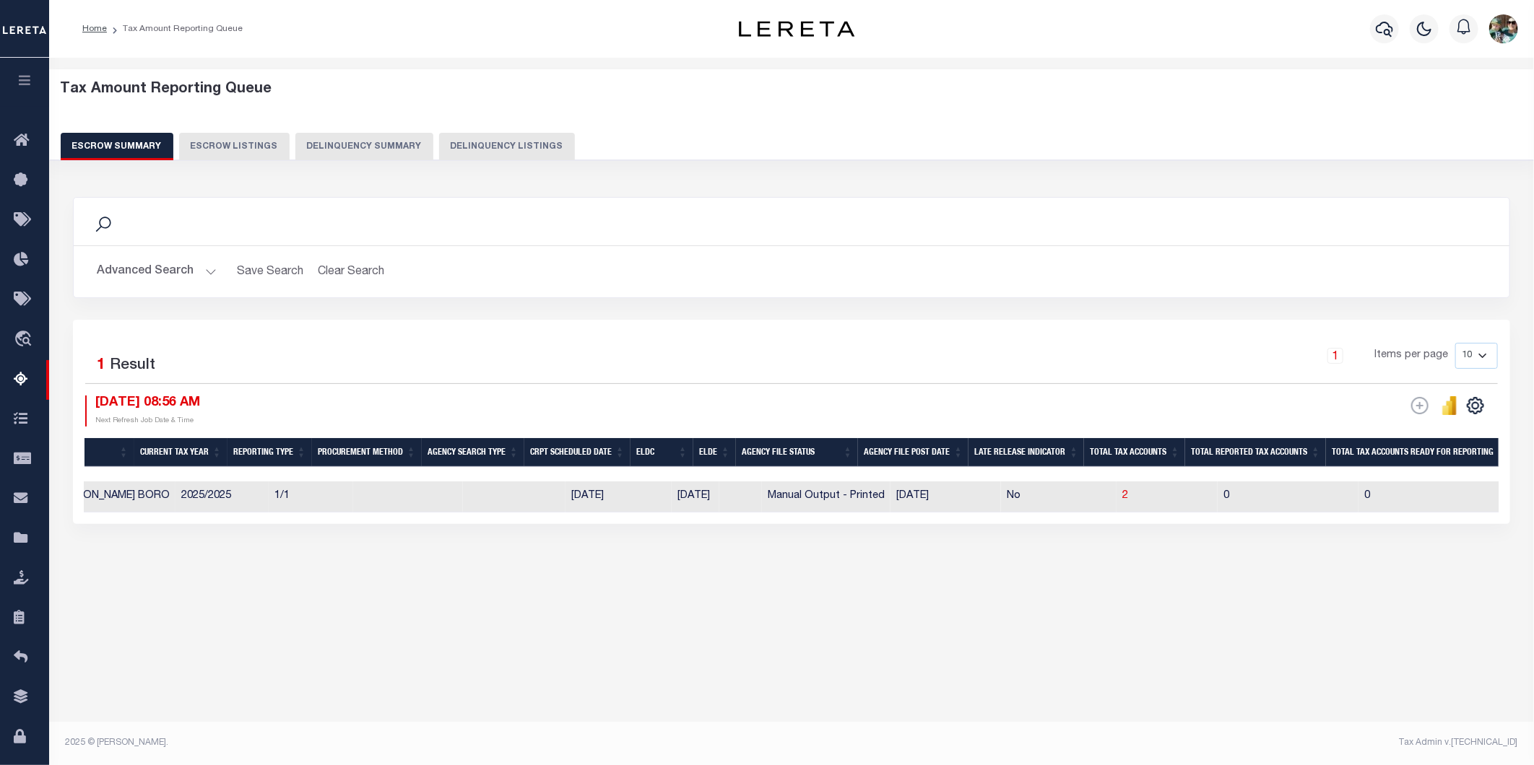
scroll to position [0, 308]
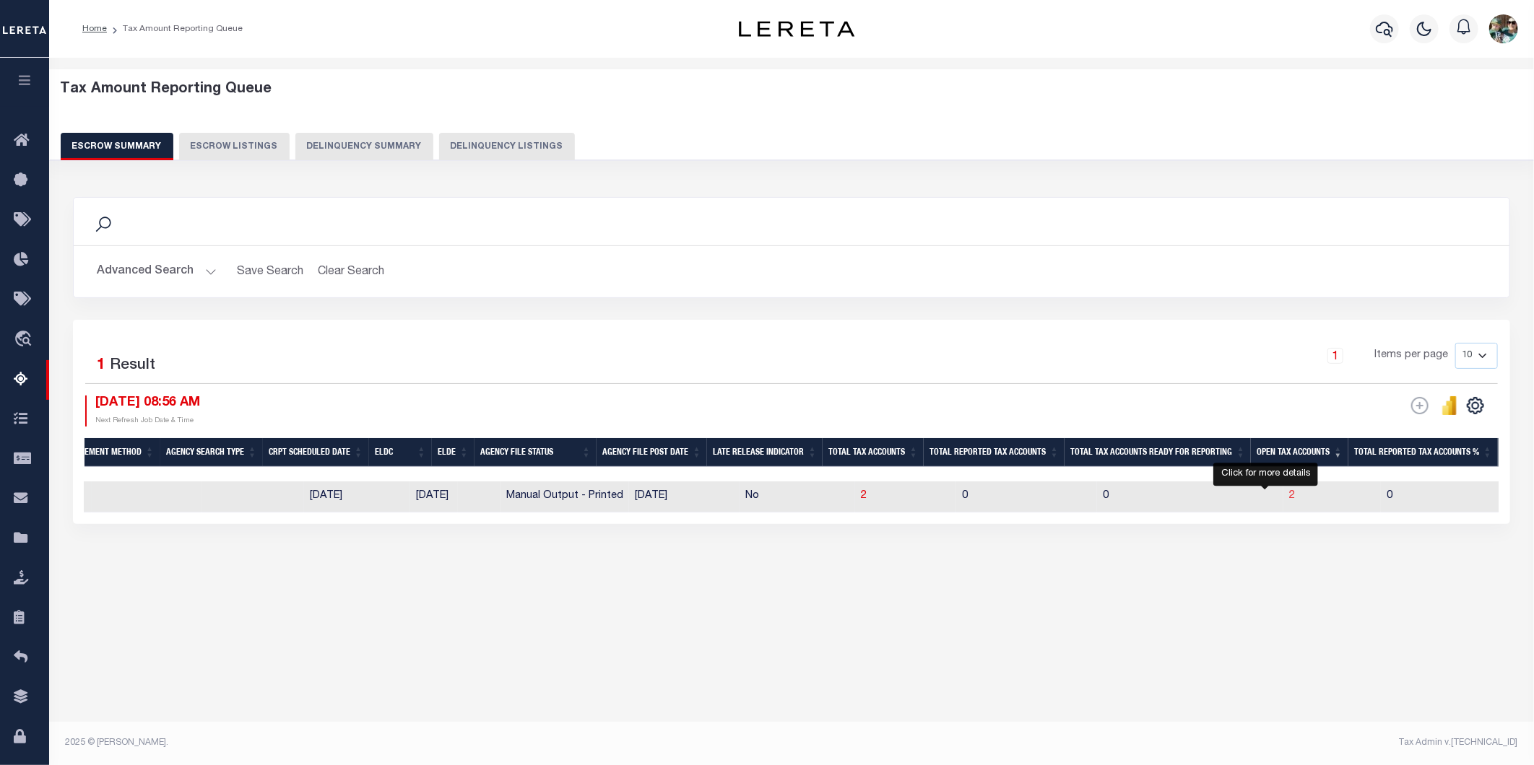
click at [1289, 496] on span "2" at bounding box center [1292, 496] width 6 height 10
select select "100"
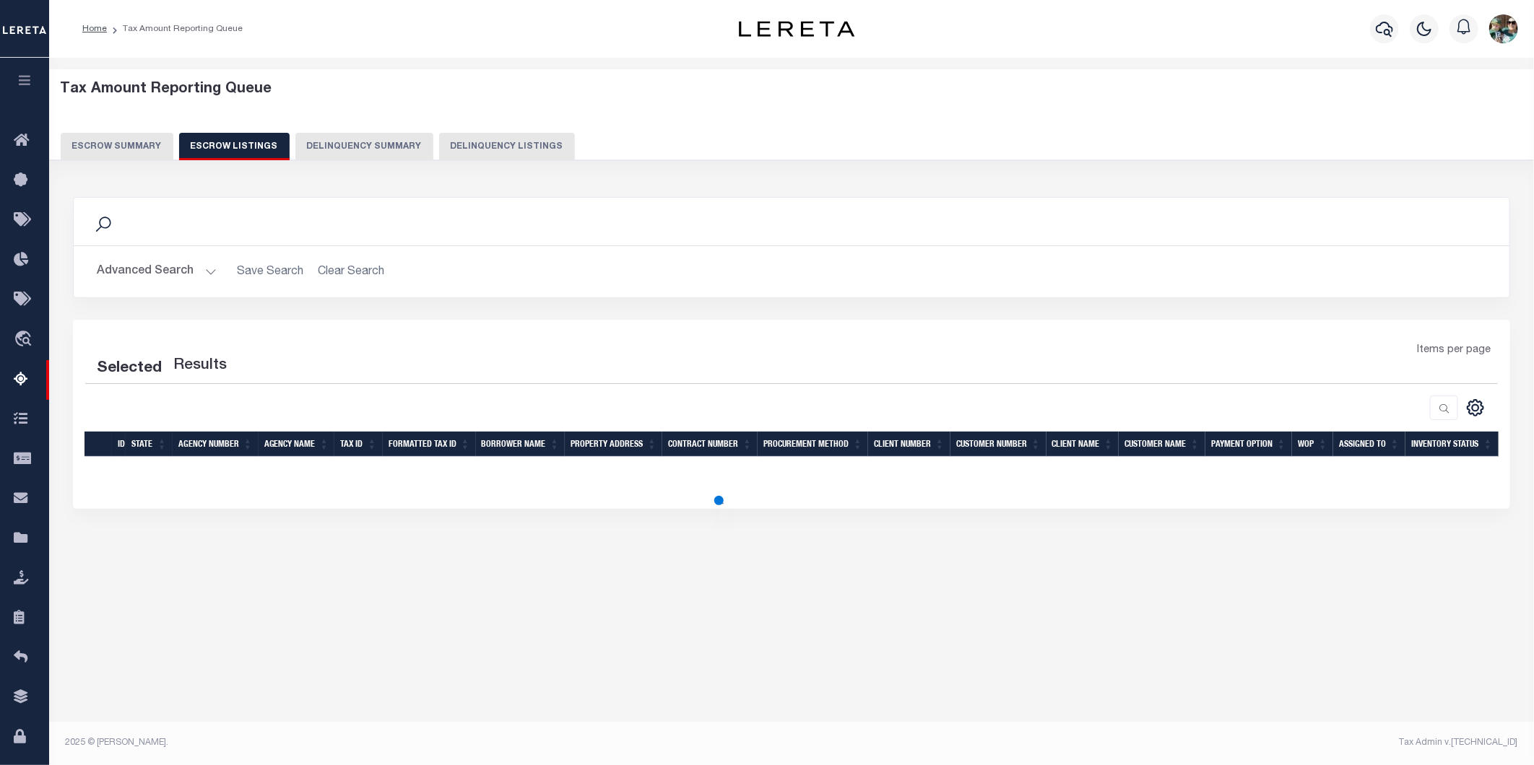
select select "100"
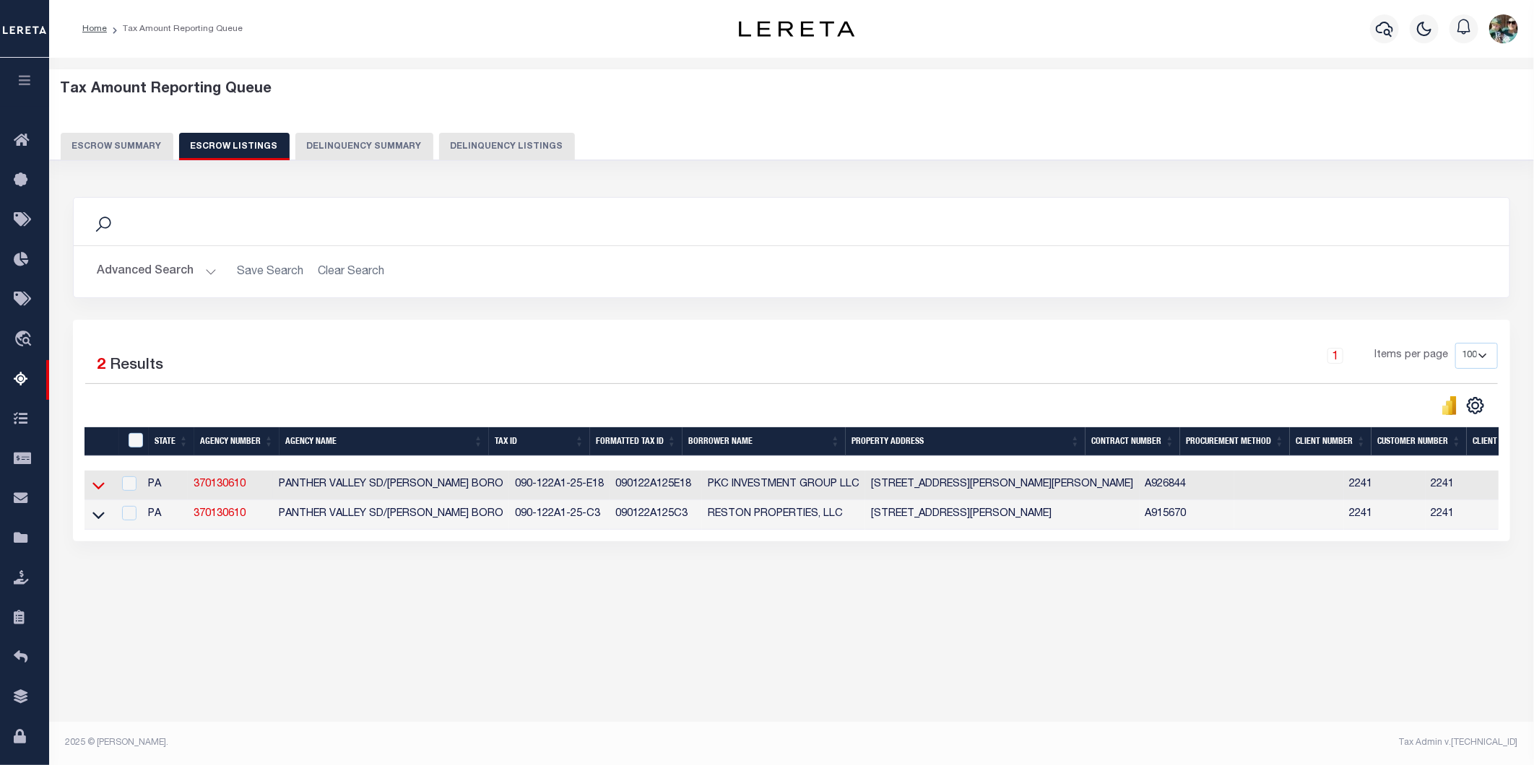
click at [101, 486] on icon at bounding box center [98, 485] width 12 height 15
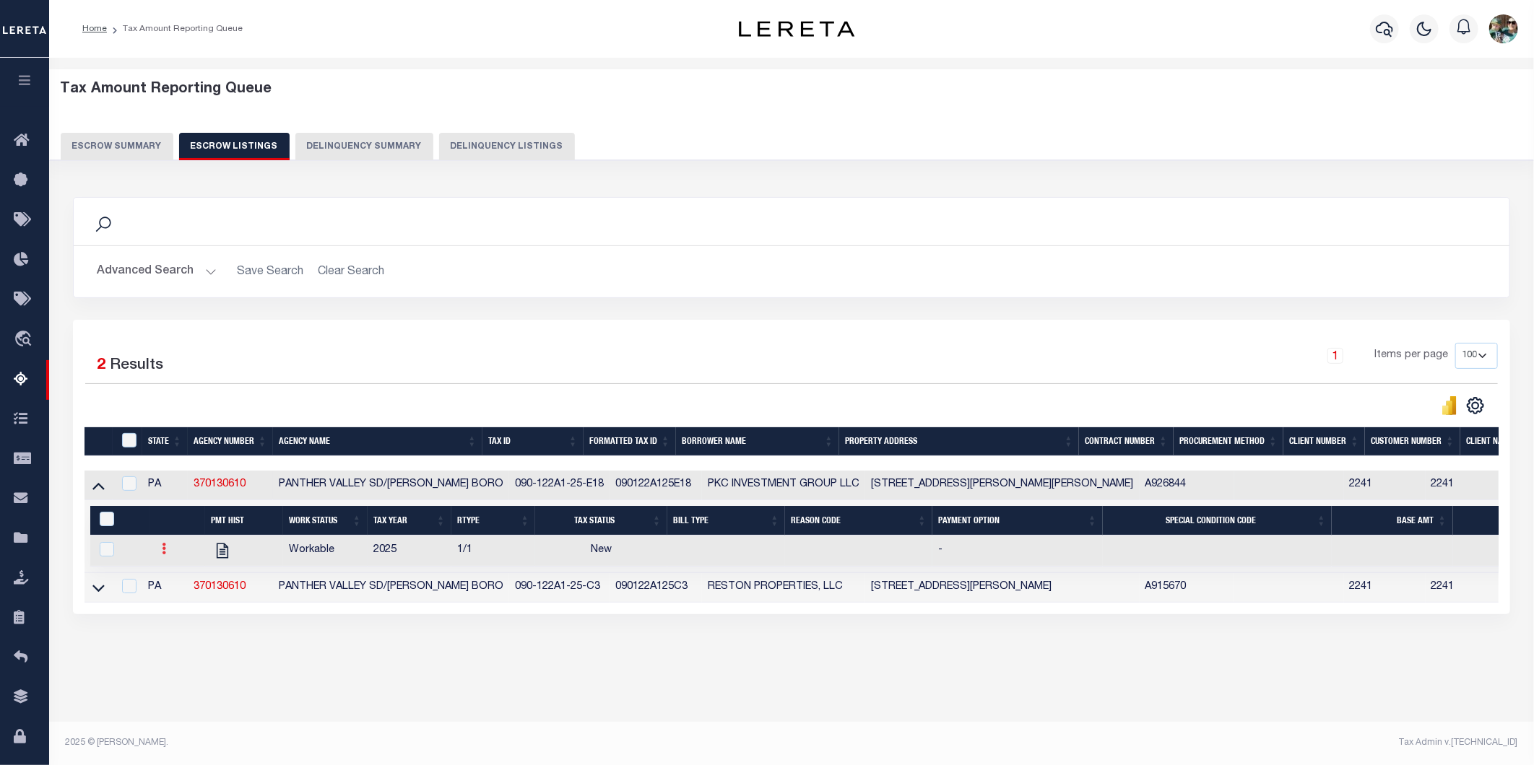
click at [163, 555] on icon at bounding box center [164, 549] width 4 height 12
click at [179, 603] on img "" at bounding box center [181, 596] width 14 height 15
checkbox input "true"
select select "NW2"
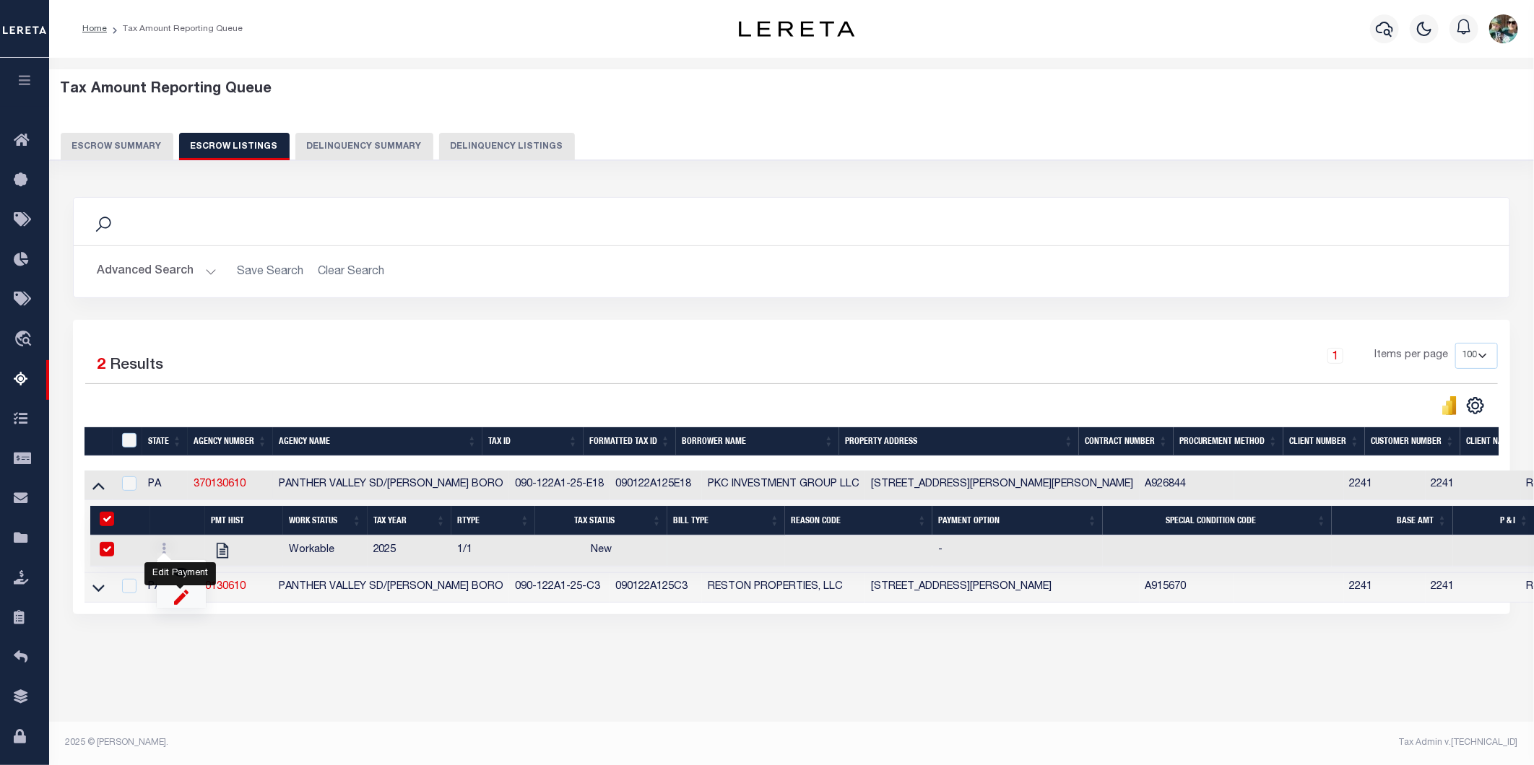
select select
type input "[DATE]"
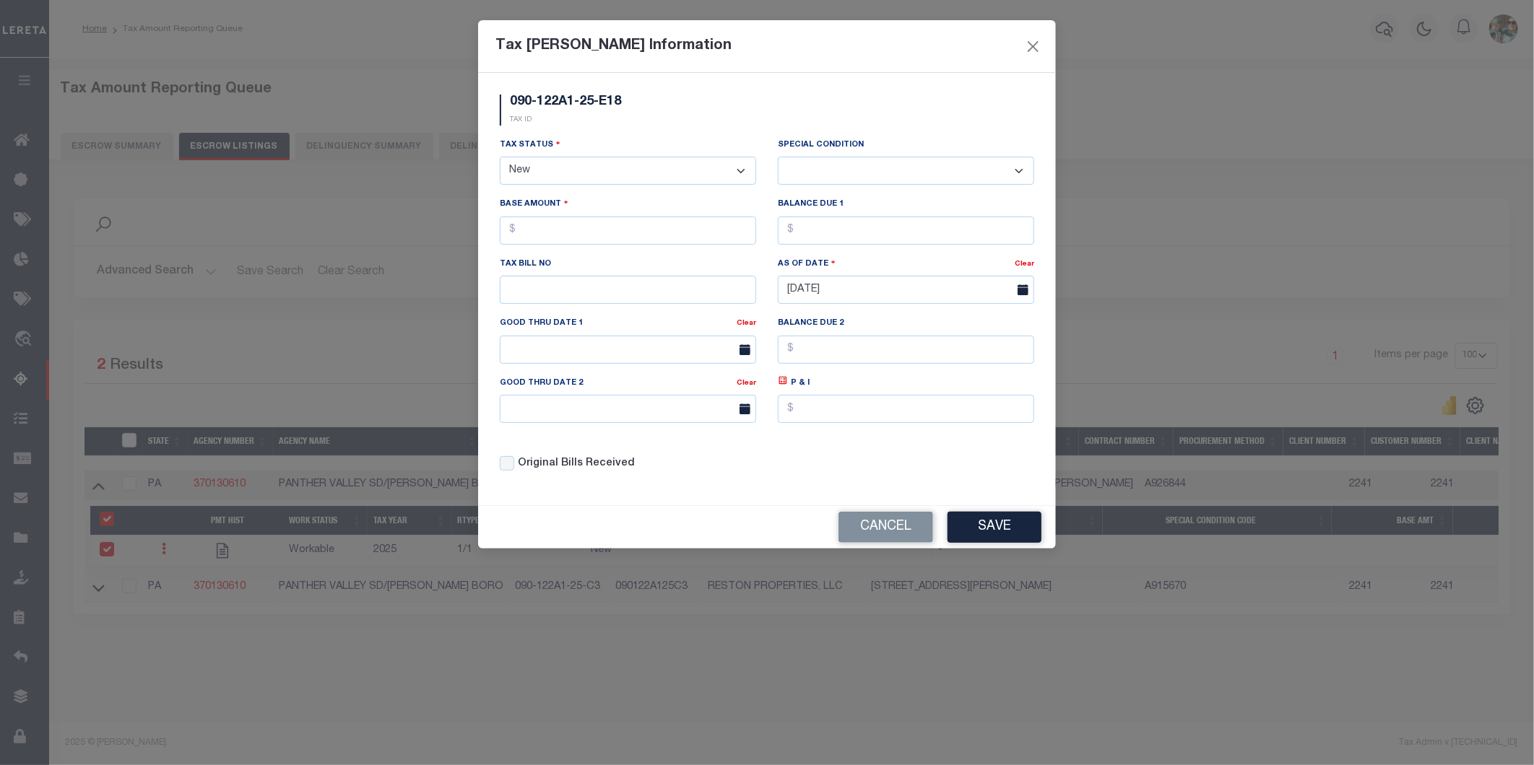
click at [630, 175] on select "- Select Status - Open Due/Unpaid Paid Incomplete No Tax Due Internal Refund Pr…" at bounding box center [628, 171] width 256 height 28
select select "DUE"
click at [500, 157] on select "- Select Status - Open Due/Unpaid Paid Incomplete No Tax Due Internal Refund Pr…" at bounding box center [628, 171] width 256 height 28
select select "0"
click at [550, 232] on input "text" at bounding box center [628, 231] width 256 height 28
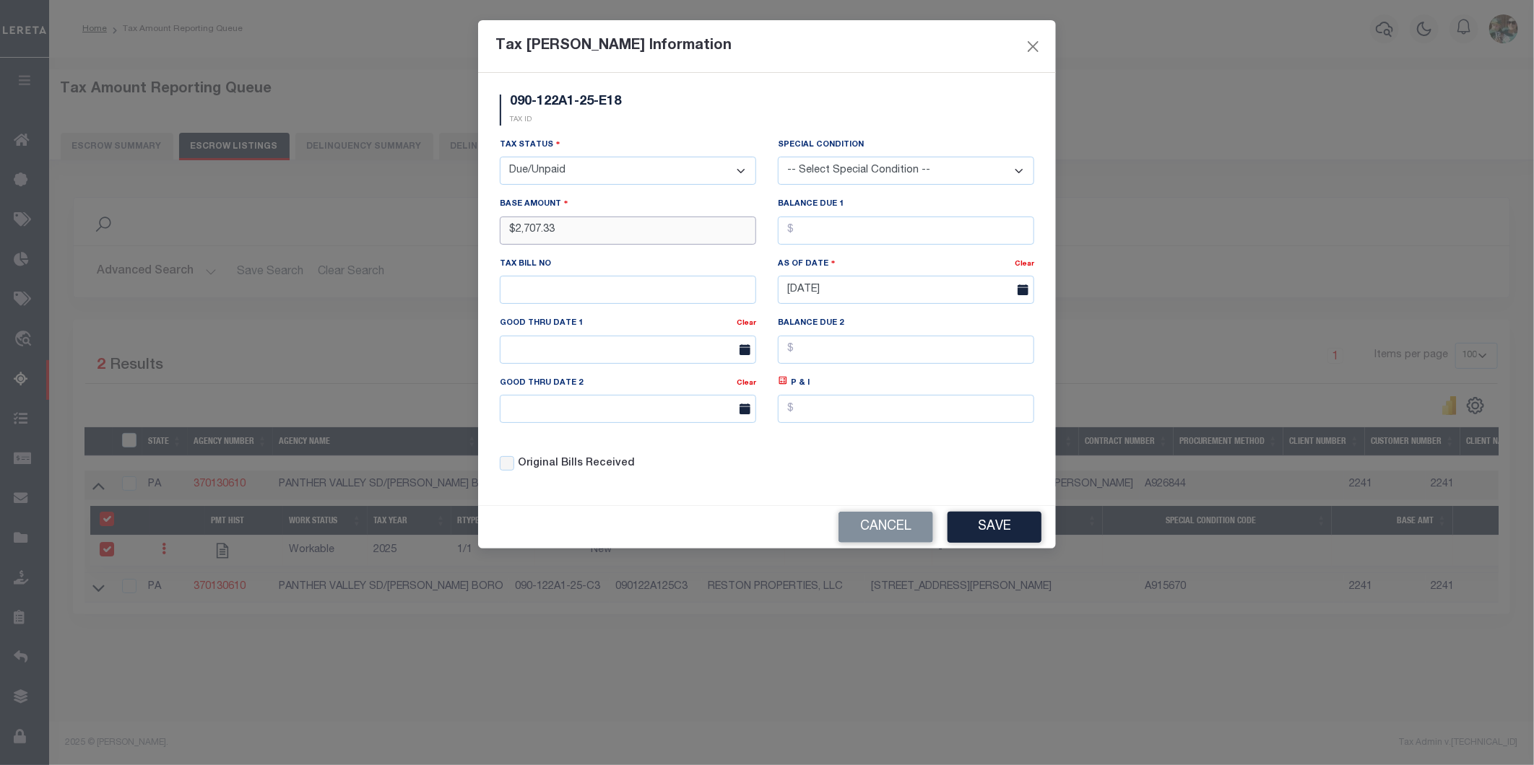
type input "$2,707.33"
click at [854, 235] on input "text" at bounding box center [906, 231] width 256 height 28
type input "$2,707.33"
click at [517, 291] on input "text" at bounding box center [628, 290] width 256 height 28
type input "1496"
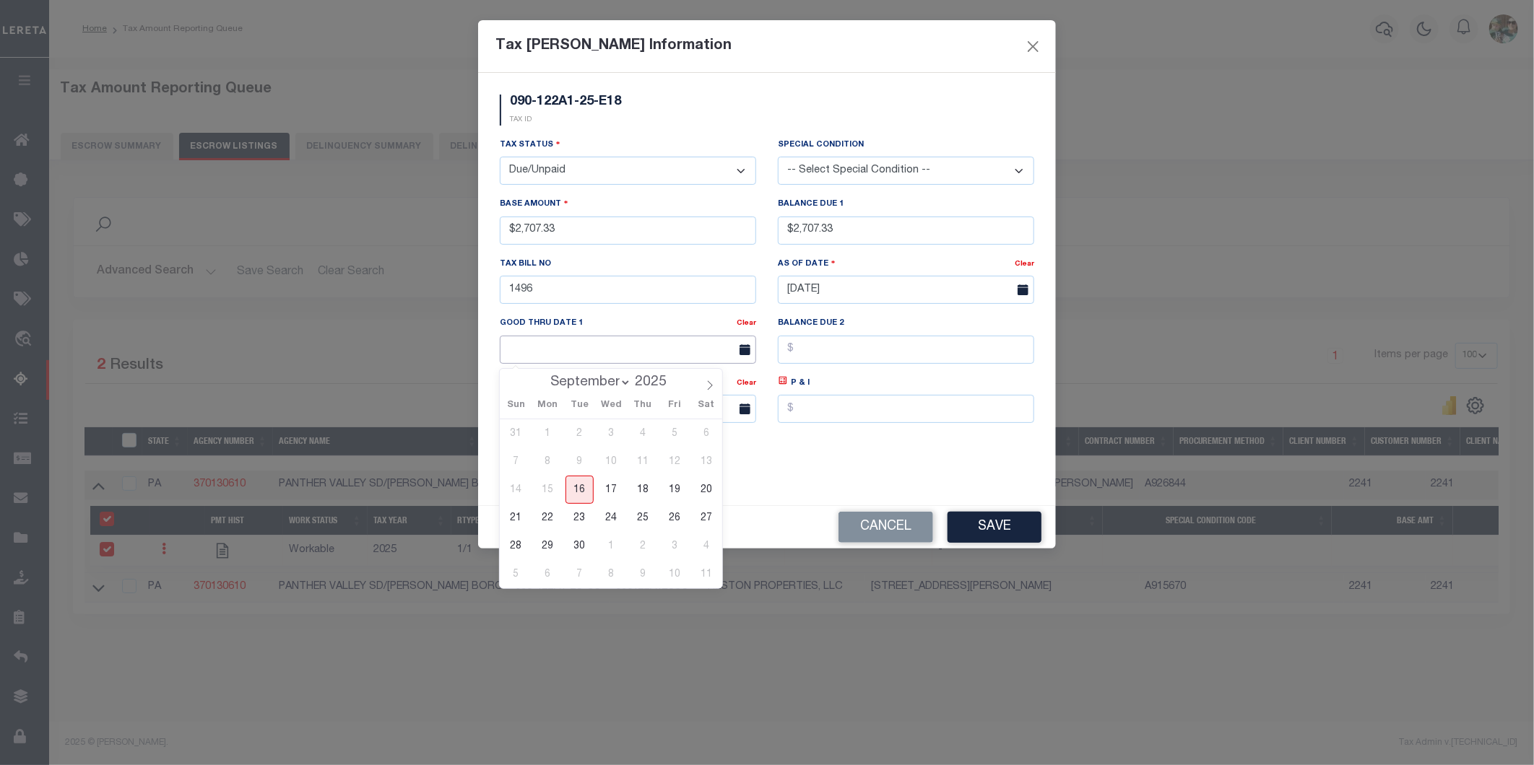
click at [628, 355] on input "text" at bounding box center [628, 350] width 256 height 28
click at [578, 544] on span "30" at bounding box center [579, 546] width 28 height 28
type input "[DATE]"
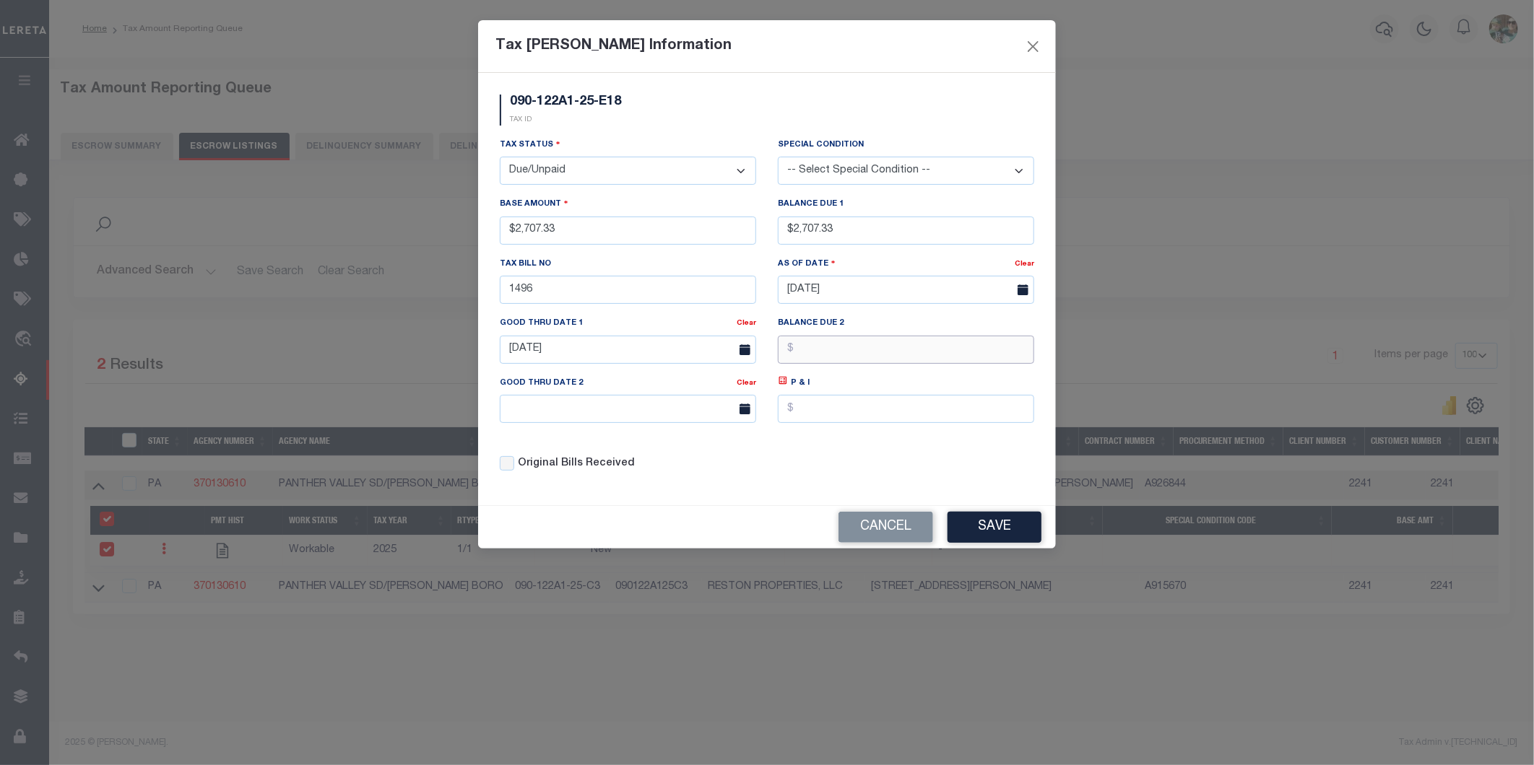
click at [812, 354] on input "text" at bounding box center [906, 350] width 256 height 28
type input "$2,762.58"
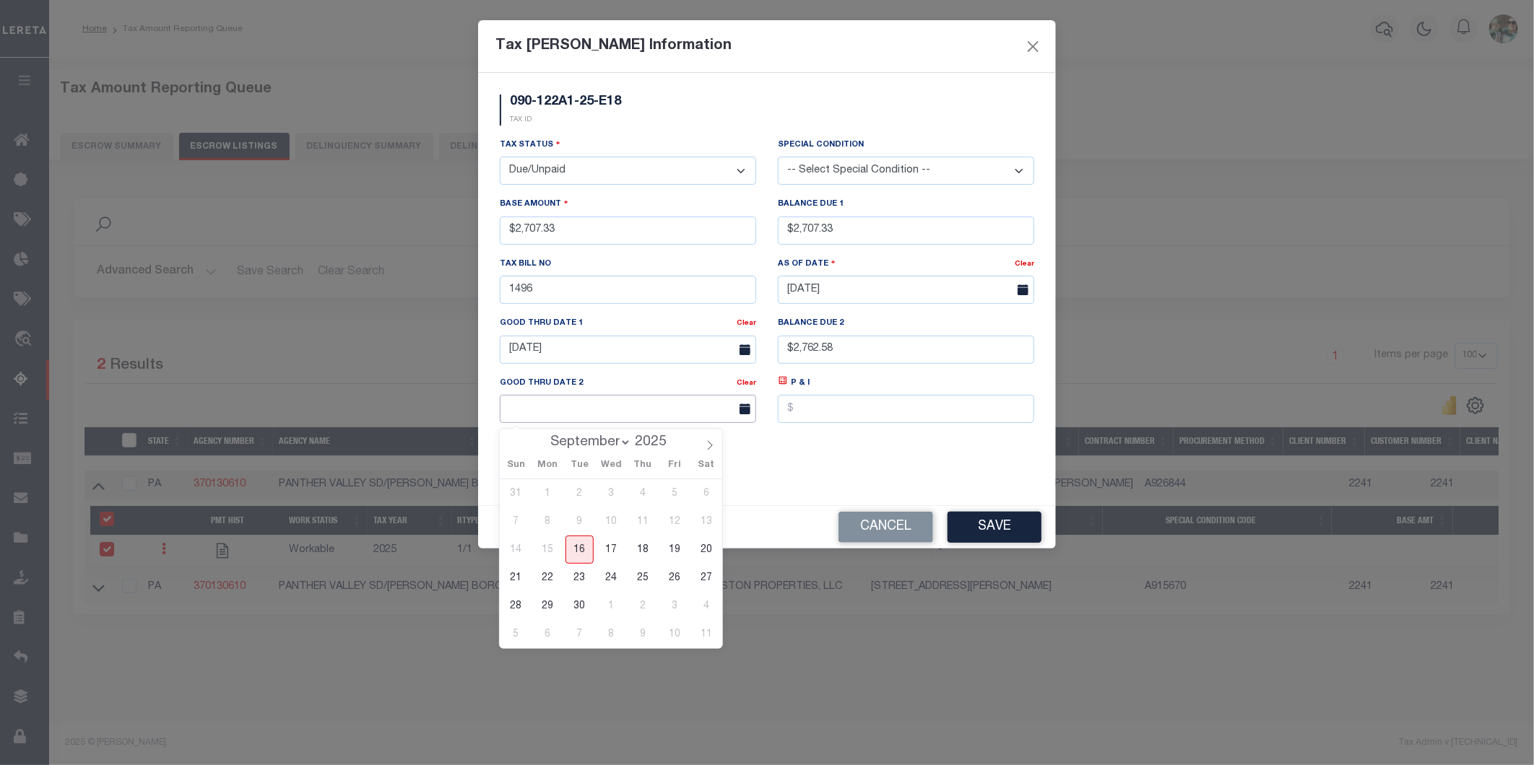
click at [633, 407] on input "text" at bounding box center [628, 409] width 256 height 28
click at [709, 450] on icon at bounding box center [710, 445] width 5 height 9
select select "10"
click at [670, 602] on span "28" at bounding box center [675, 606] width 28 height 28
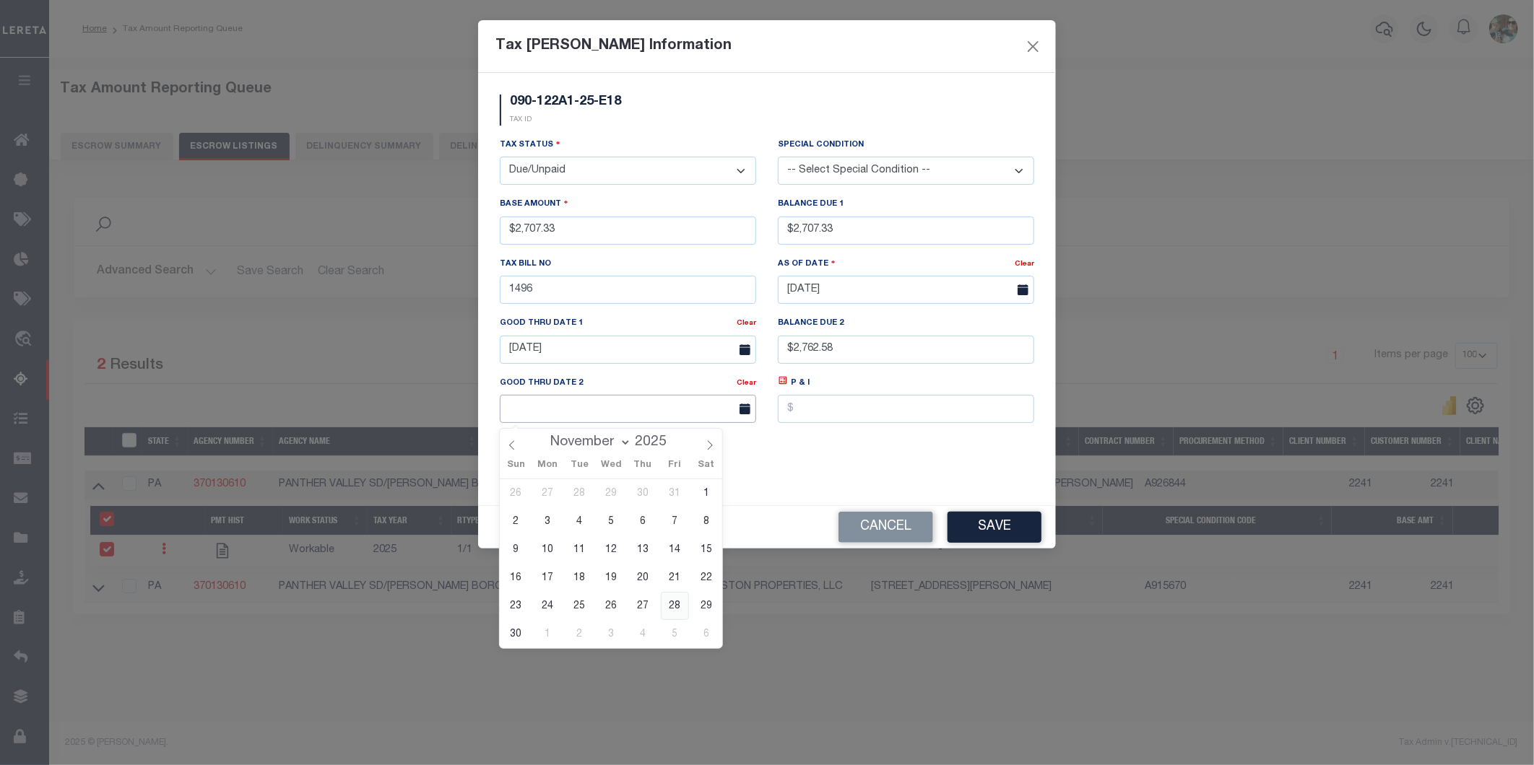
type input "[DATE]"
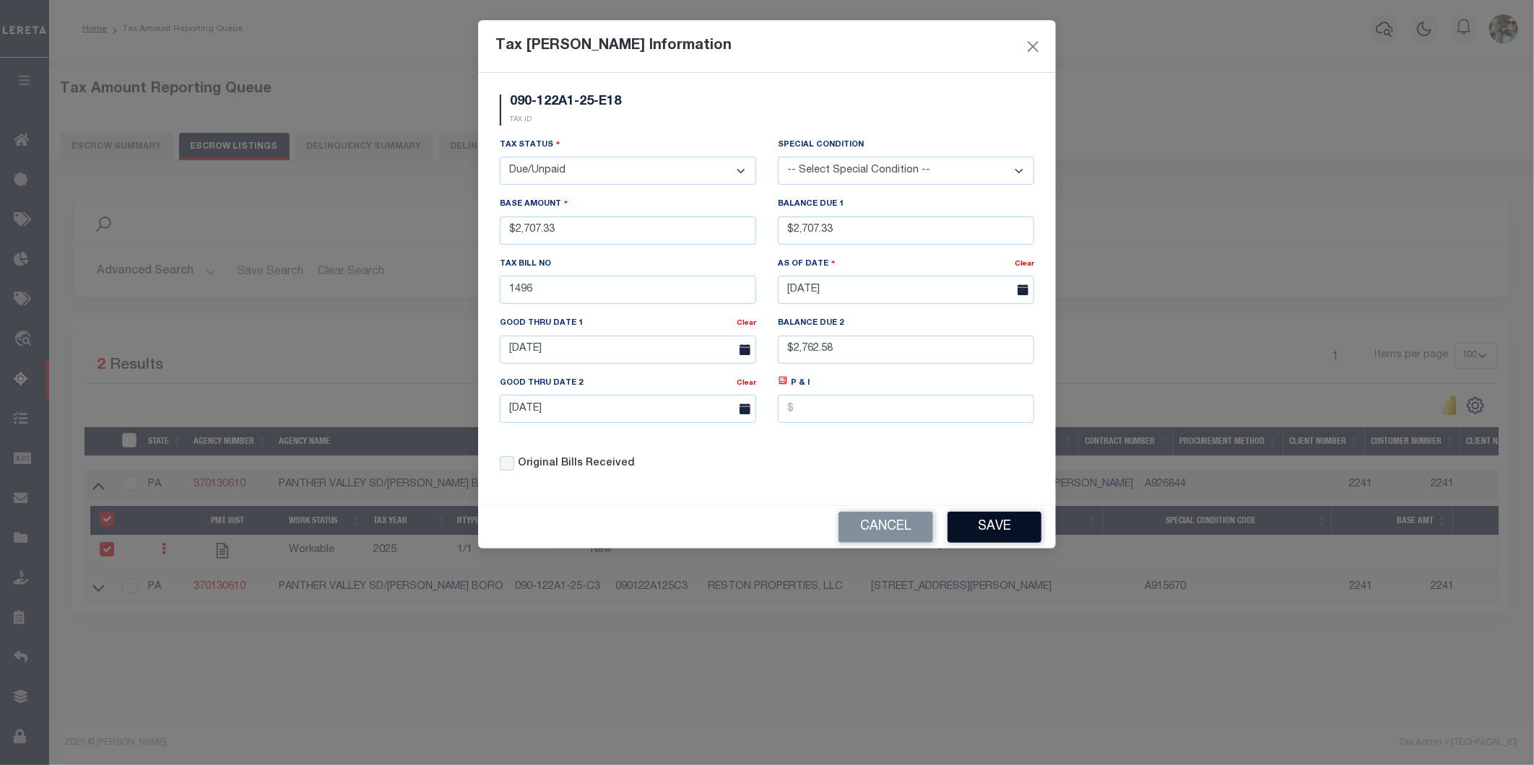
click at [986, 524] on button "Save" at bounding box center [994, 527] width 94 height 31
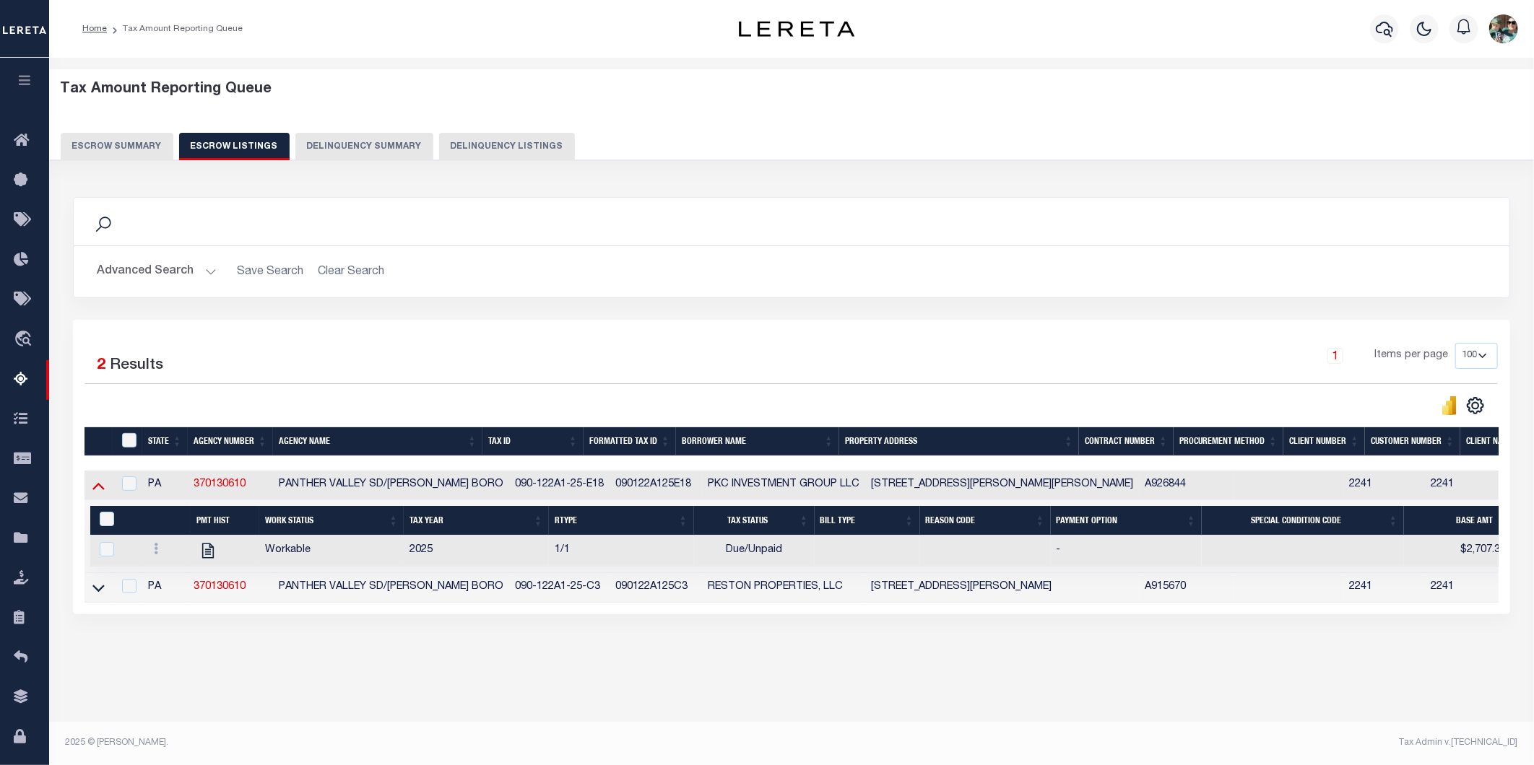
click at [97, 489] on icon at bounding box center [98, 486] width 12 height 7
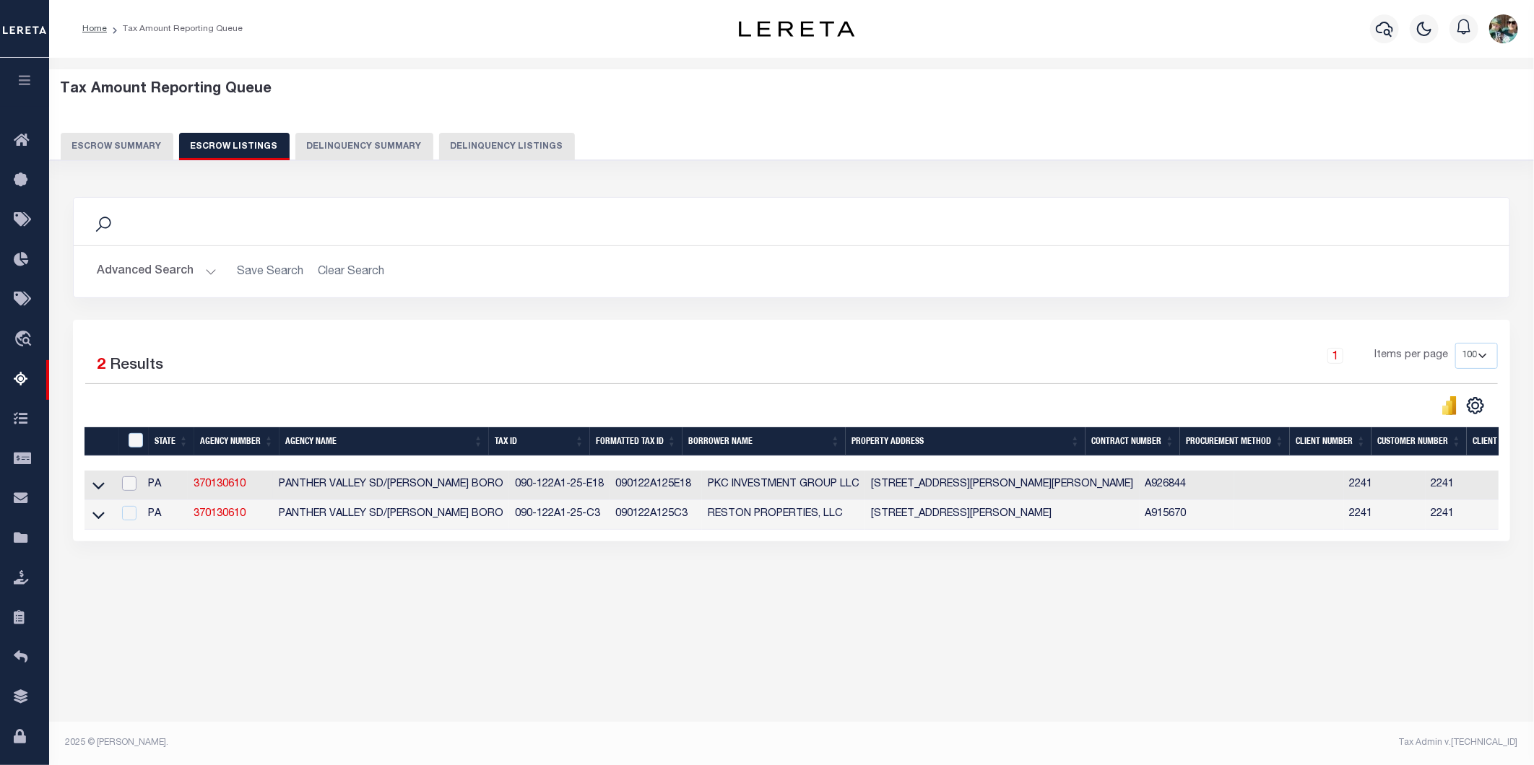
click at [134, 490] on input "checkbox" at bounding box center [129, 484] width 14 height 14
checkbox input "true"
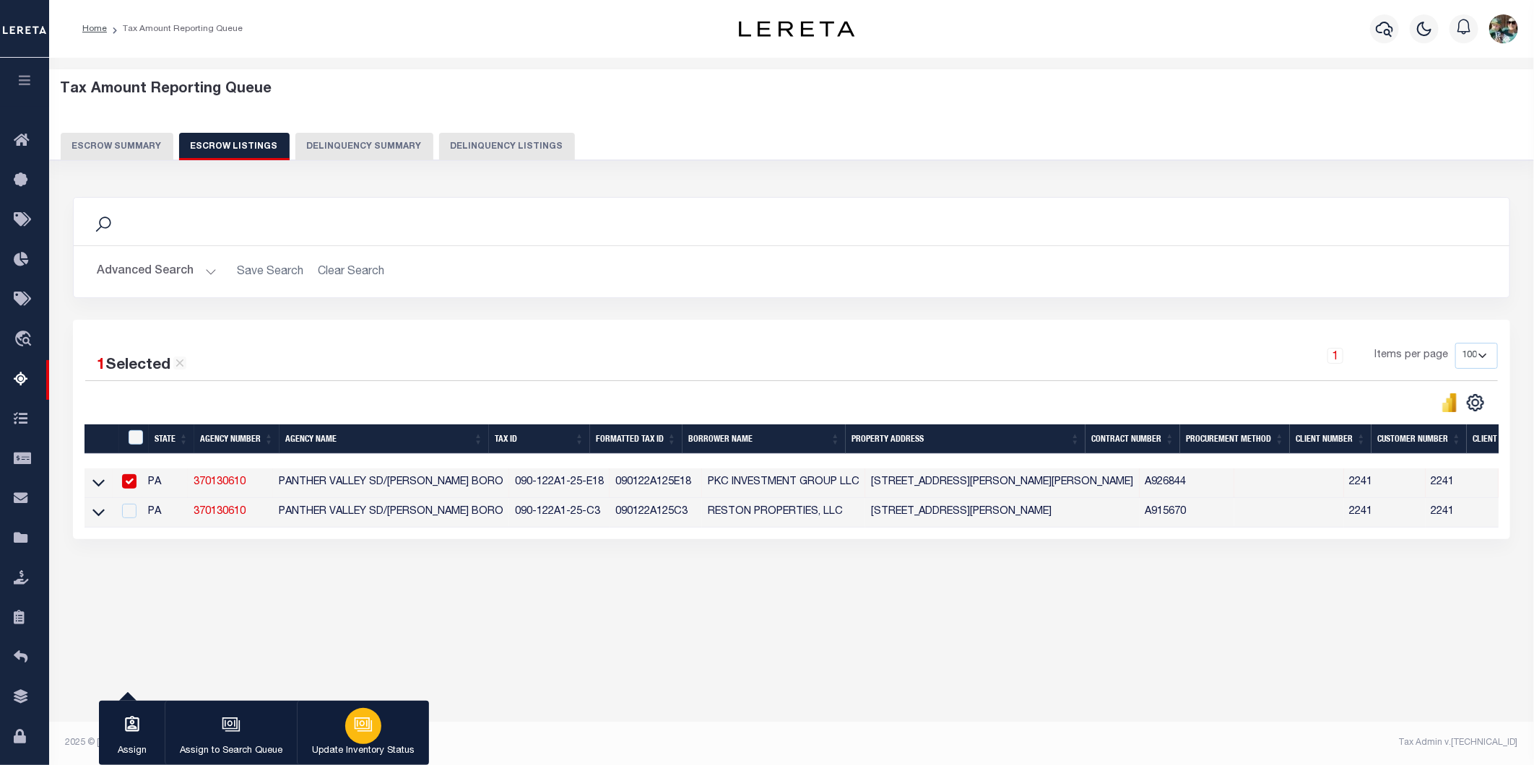
click at [383, 741] on button "Update Inventory Status" at bounding box center [363, 733] width 132 height 65
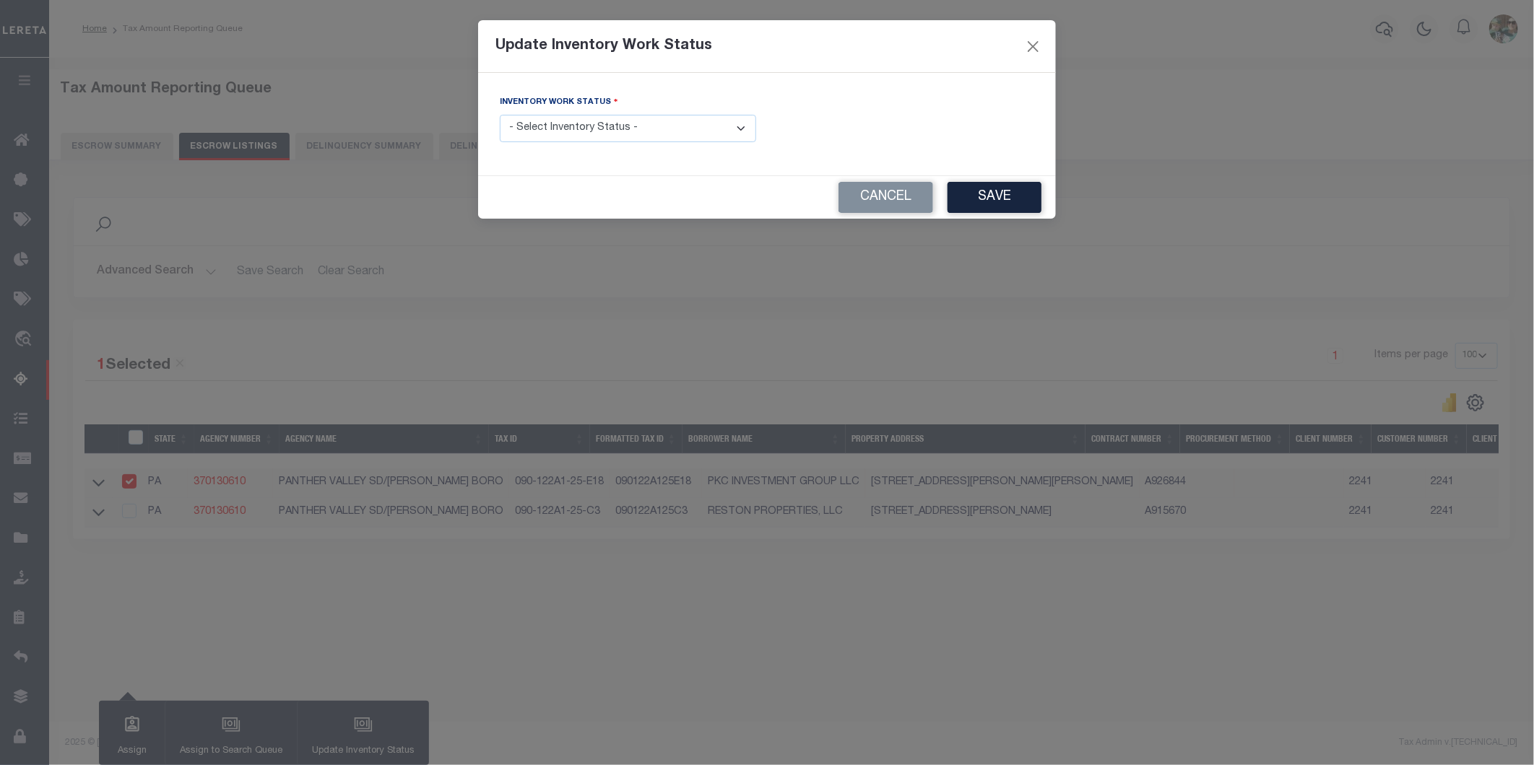
drag, startPoint x: 539, startPoint y: 135, endPoint x: 537, endPoint y: 142, distance: 7.5
click at [539, 135] on select "- Select Inventory Status - Manual - Exception Pended - Awaiting Search Late Ad…" at bounding box center [628, 129] width 256 height 28
select select "4"
click at [500, 116] on select "- Select Inventory Status - Manual - Exception Pended - Awaiting Search Late Ad…" at bounding box center [628, 129] width 256 height 28
click at [1016, 194] on button "Save" at bounding box center [994, 197] width 94 height 31
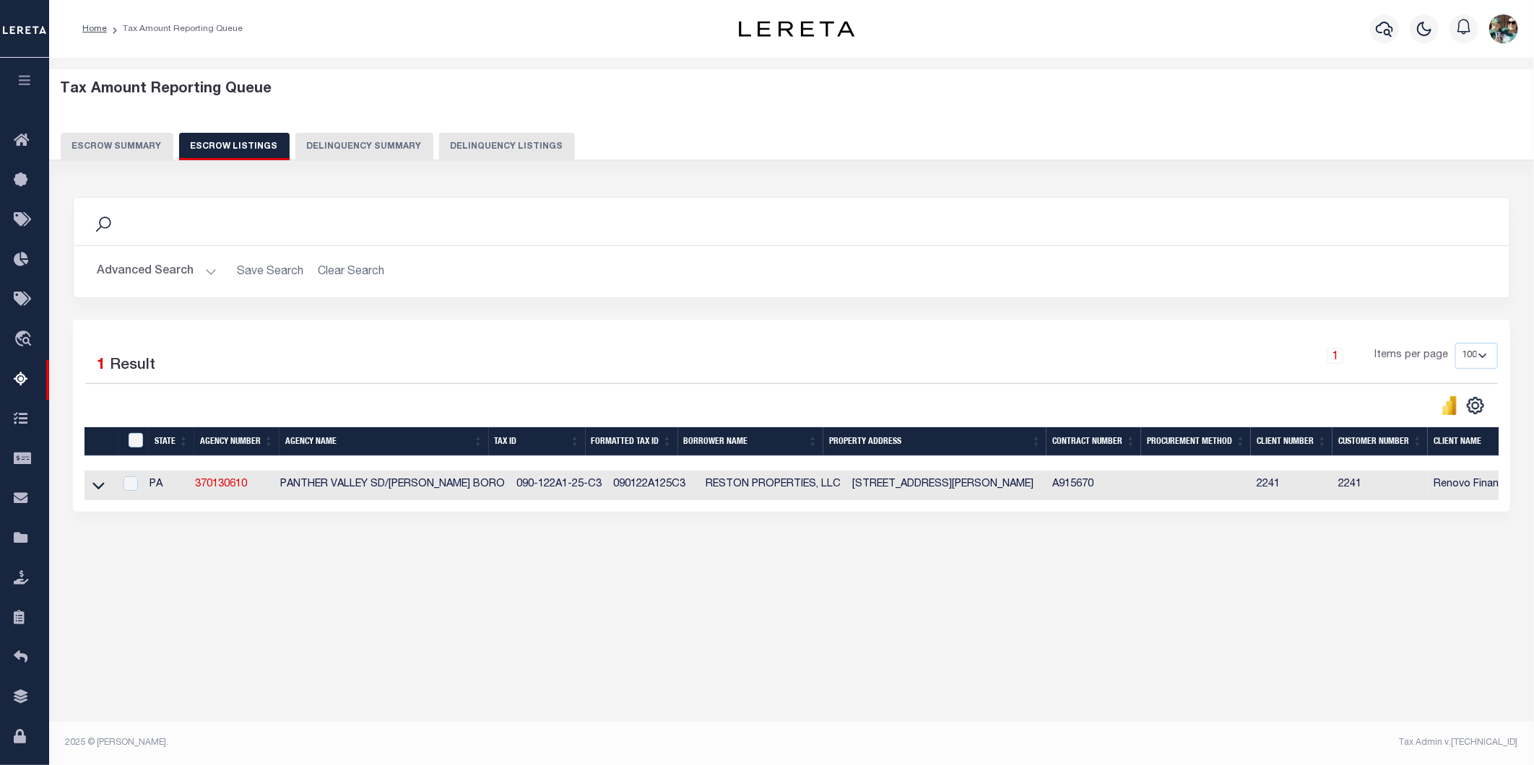
drag, startPoint x: 97, startPoint y: 487, endPoint x: 106, endPoint y: 511, distance: 24.9
click at [97, 487] on icon at bounding box center [98, 485] width 12 height 15
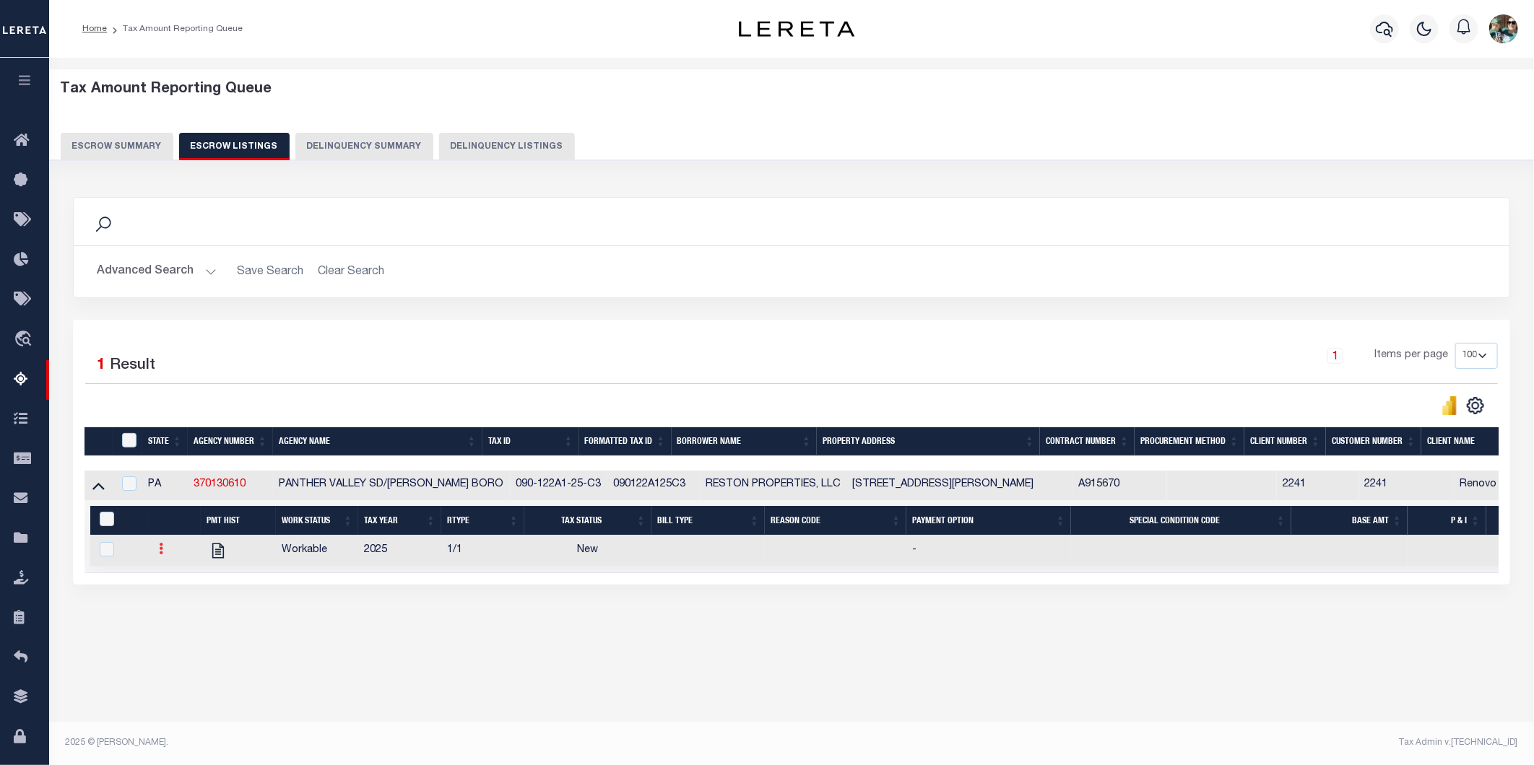
click at [160, 555] on icon at bounding box center [162, 549] width 4 height 12
click at [175, 604] on img "" at bounding box center [179, 596] width 14 height 15
checkbox input "true"
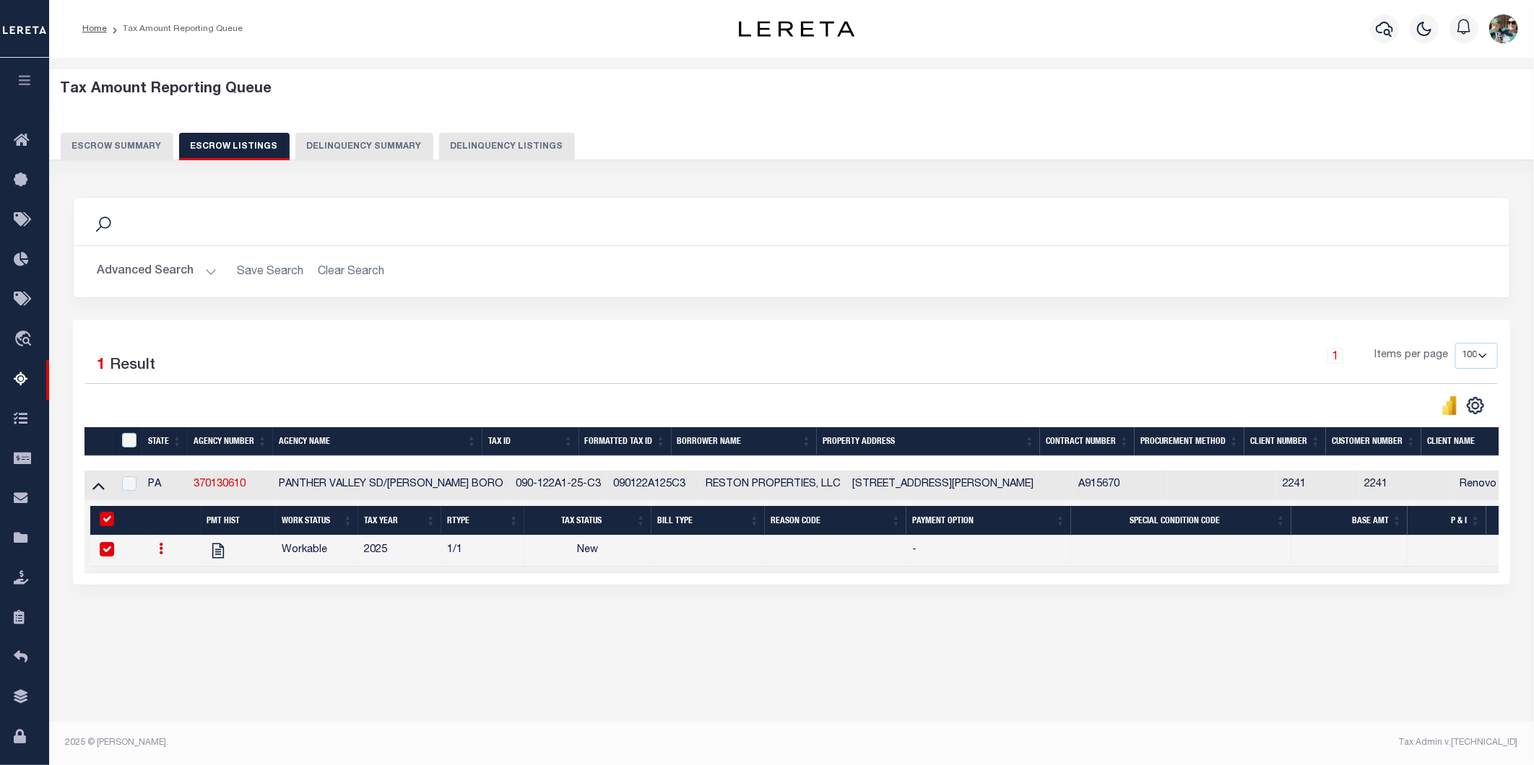
select select
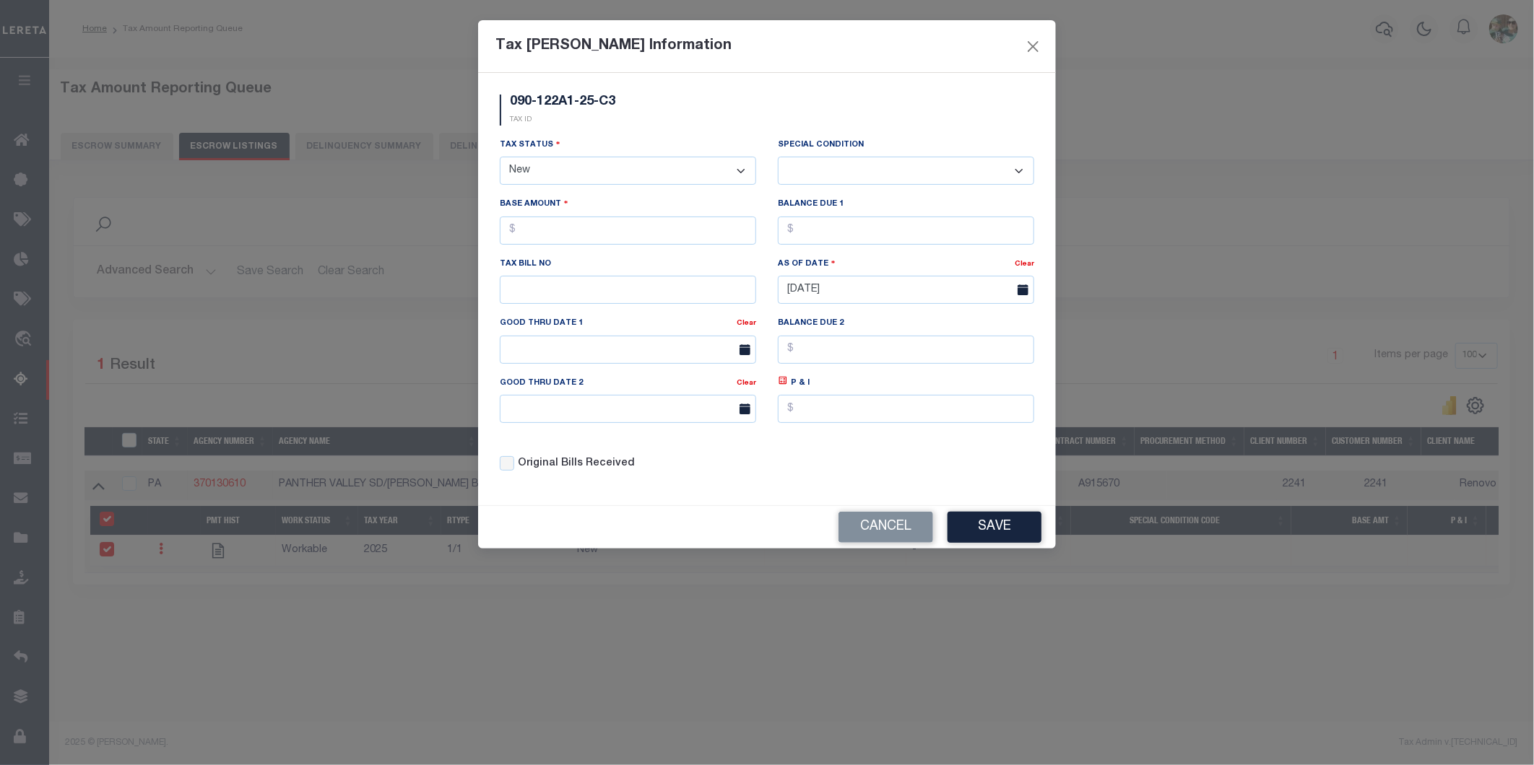
click at [621, 178] on select "- Select Status - Open Due/Unpaid Paid Incomplete No Tax Due Internal Refund Pr…" at bounding box center [628, 171] width 256 height 28
select select "DUE"
click at [500, 157] on select "- Select Status - Open Due/Unpaid Paid Incomplete No Tax Due Internal Refund Pr…" at bounding box center [628, 171] width 256 height 28
select select "0"
click at [598, 239] on input "text" at bounding box center [628, 231] width 256 height 28
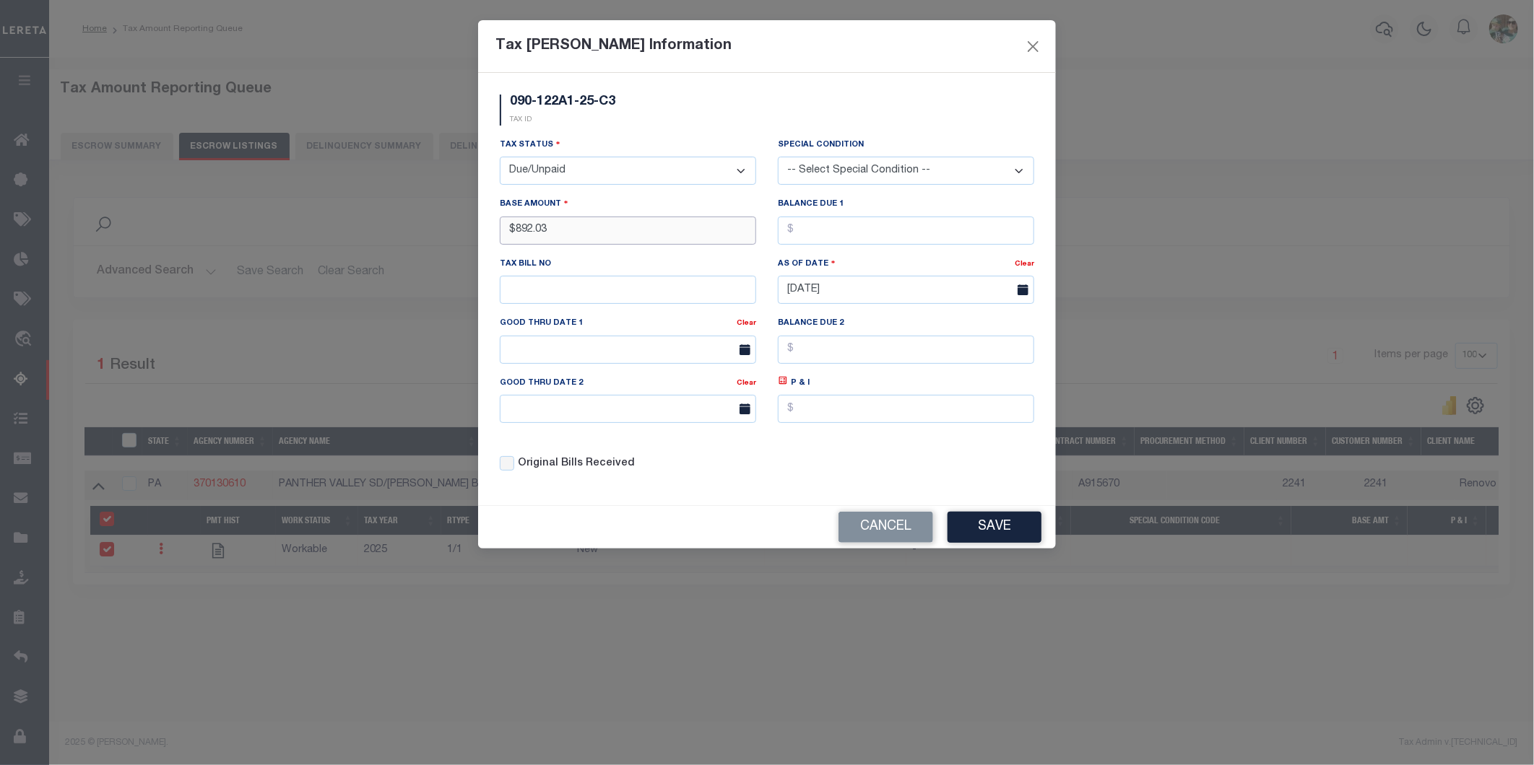
type input "$892.03"
click at [796, 238] on input "text" at bounding box center [906, 231] width 256 height 28
type input "$892.03"
click at [655, 290] on input "text" at bounding box center [628, 290] width 256 height 28
type input "1596"
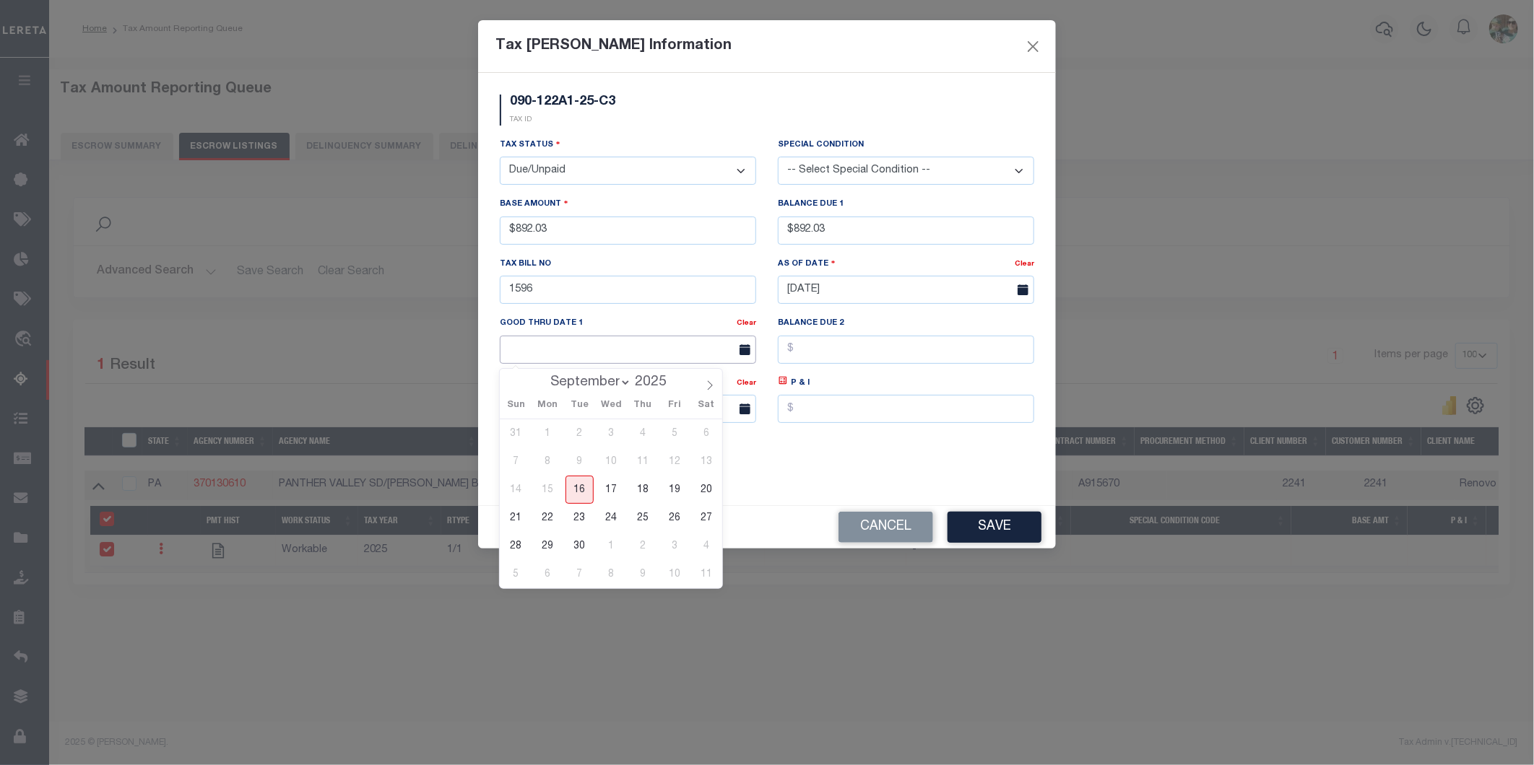
click at [604, 344] on input "text" at bounding box center [628, 350] width 256 height 28
click at [581, 543] on span "30" at bounding box center [579, 546] width 28 height 28
type input "[DATE]"
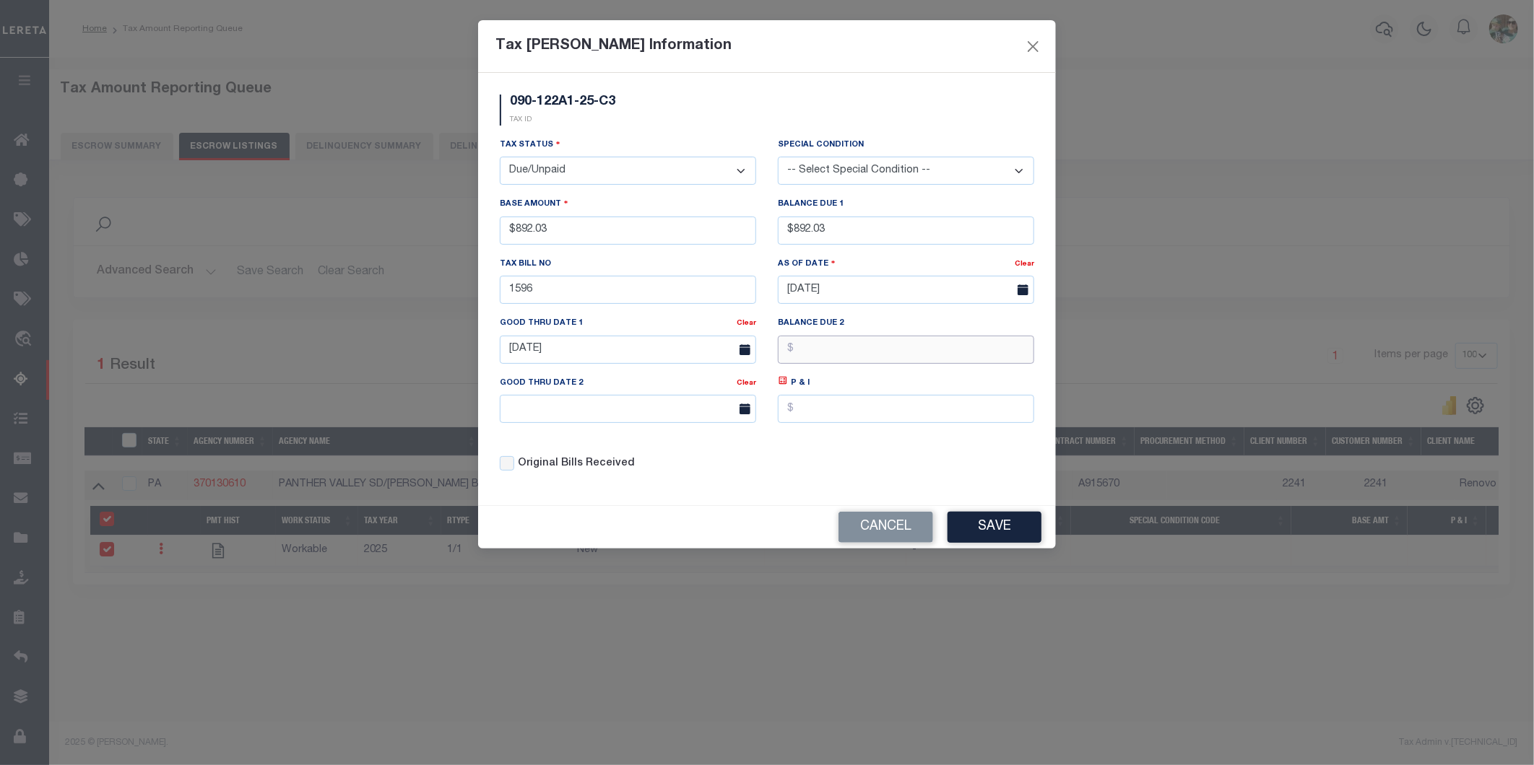
click at [833, 354] on input "text" at bounding box center [906, 350] width 256 height 28
type input "$910.23"
click at [623, 420] on input "text" at bounding box center [628, 409] width 256 height 28
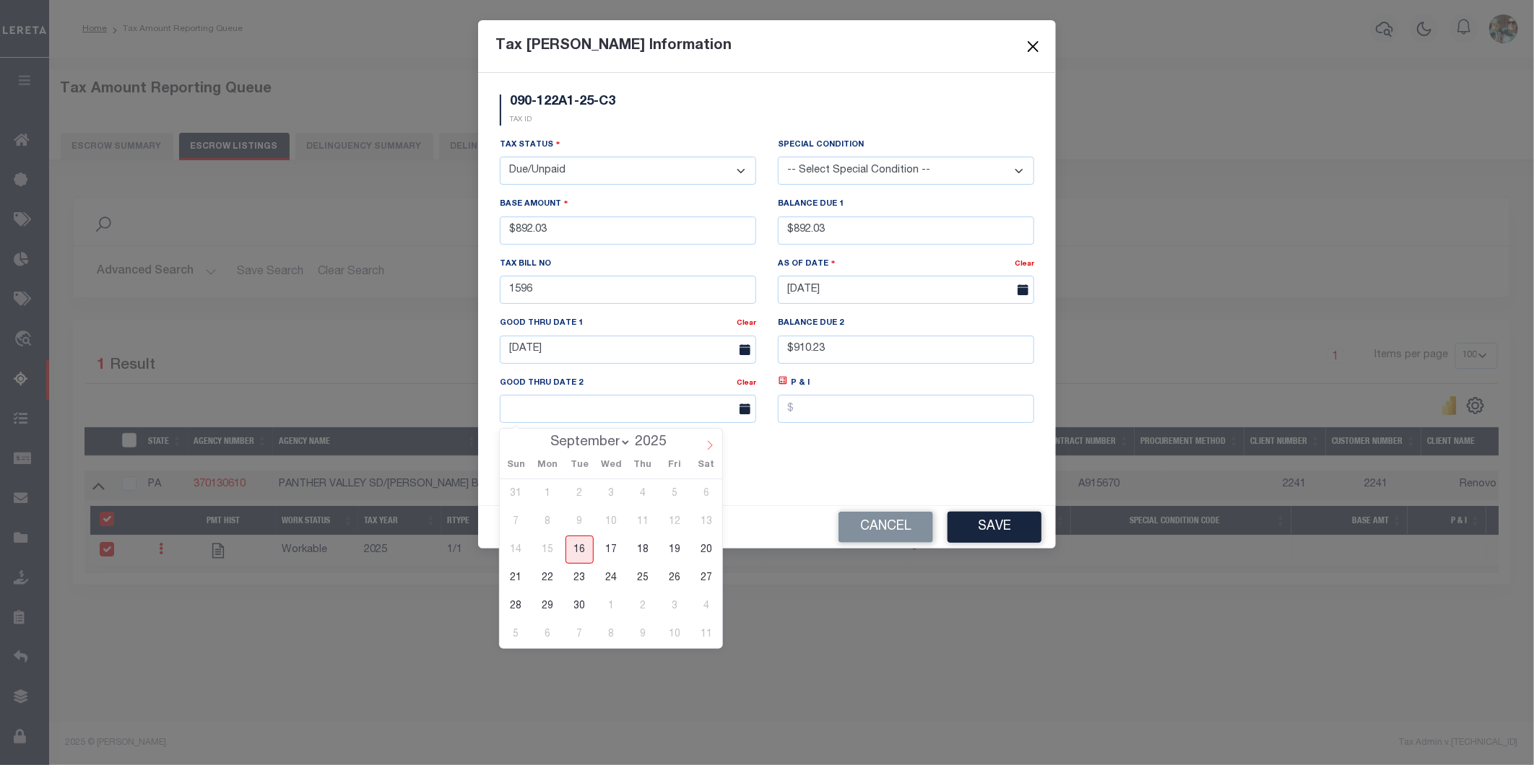
click at [706, 451] on icon at bounding box center [710, 445] width 10 height 10
click at [705, 451] on icon at bounding box center [710, 445] width 10 height 10
select select "10"
click at [665, 611] on span "28" at bounding box center [675, 606] width 28 height 28
type input "[DATE]"
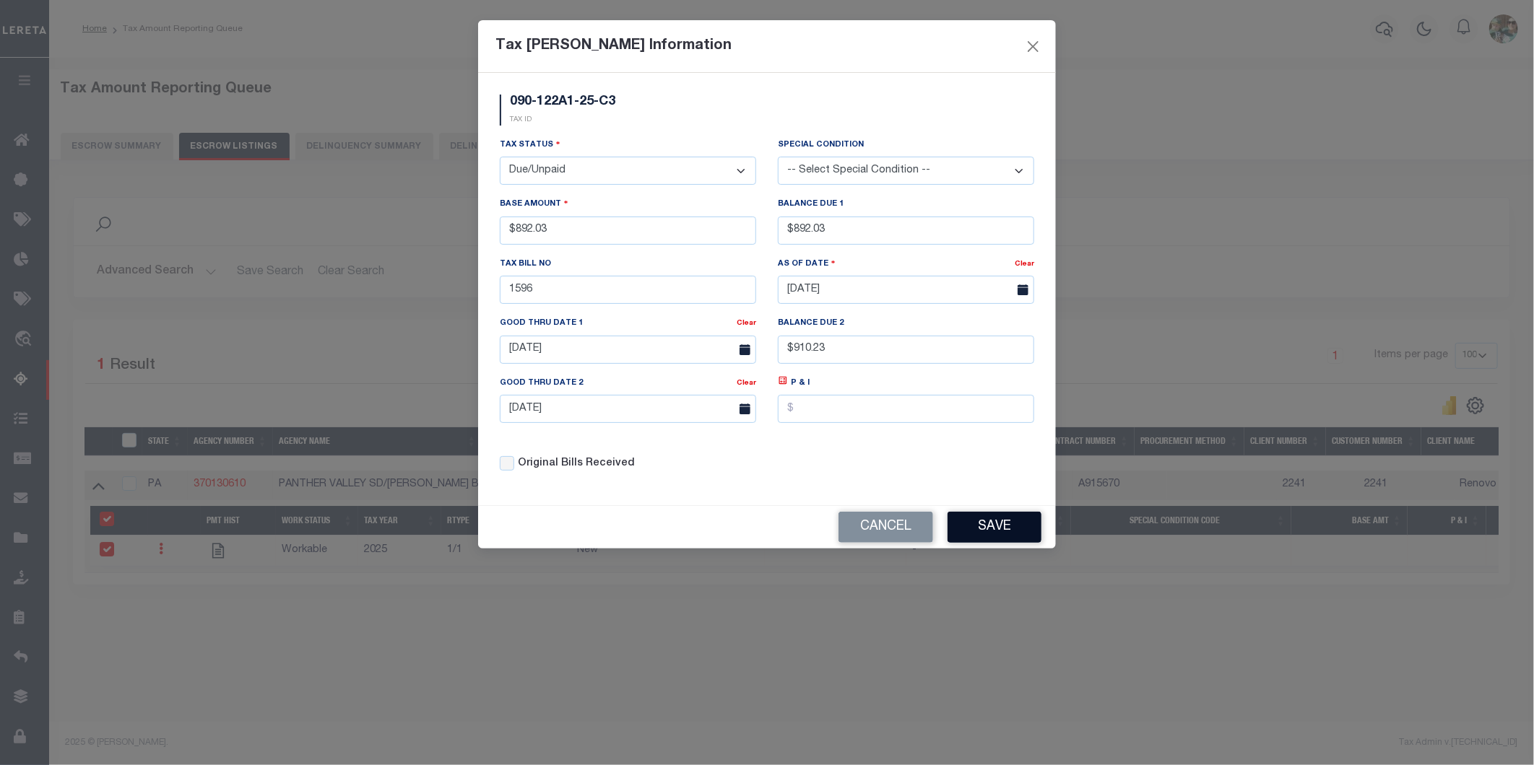
click at [972, 529] on button "Save" at bounding box center [994, 527] width 94 height 31
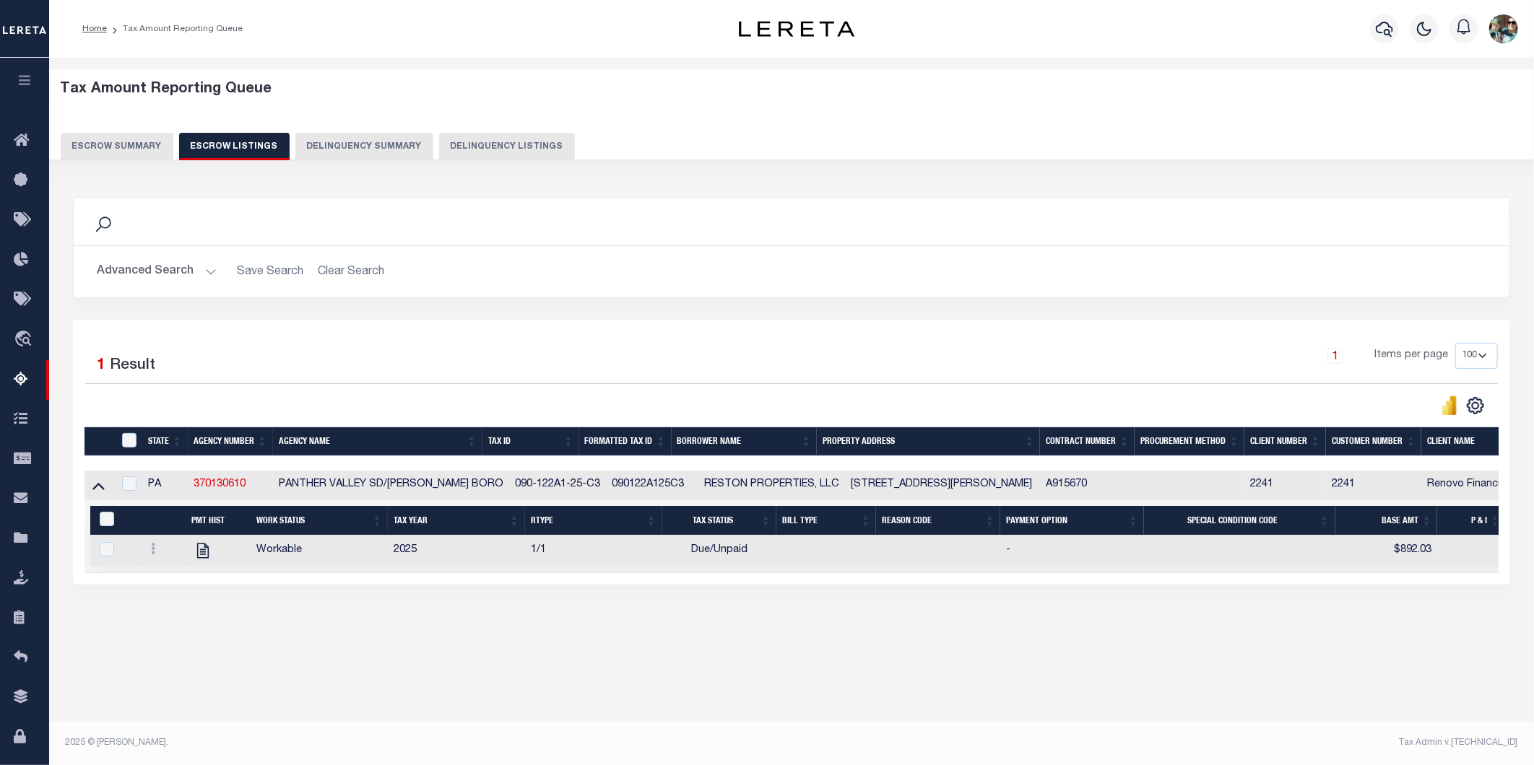
drag, startPoint x: 101, startPoint y: 484, endPoint x: 105, endPoint y: 525, distance: 41.3
click at [101, 484] on icon at bounding box center [98, 485] width 12 height 15
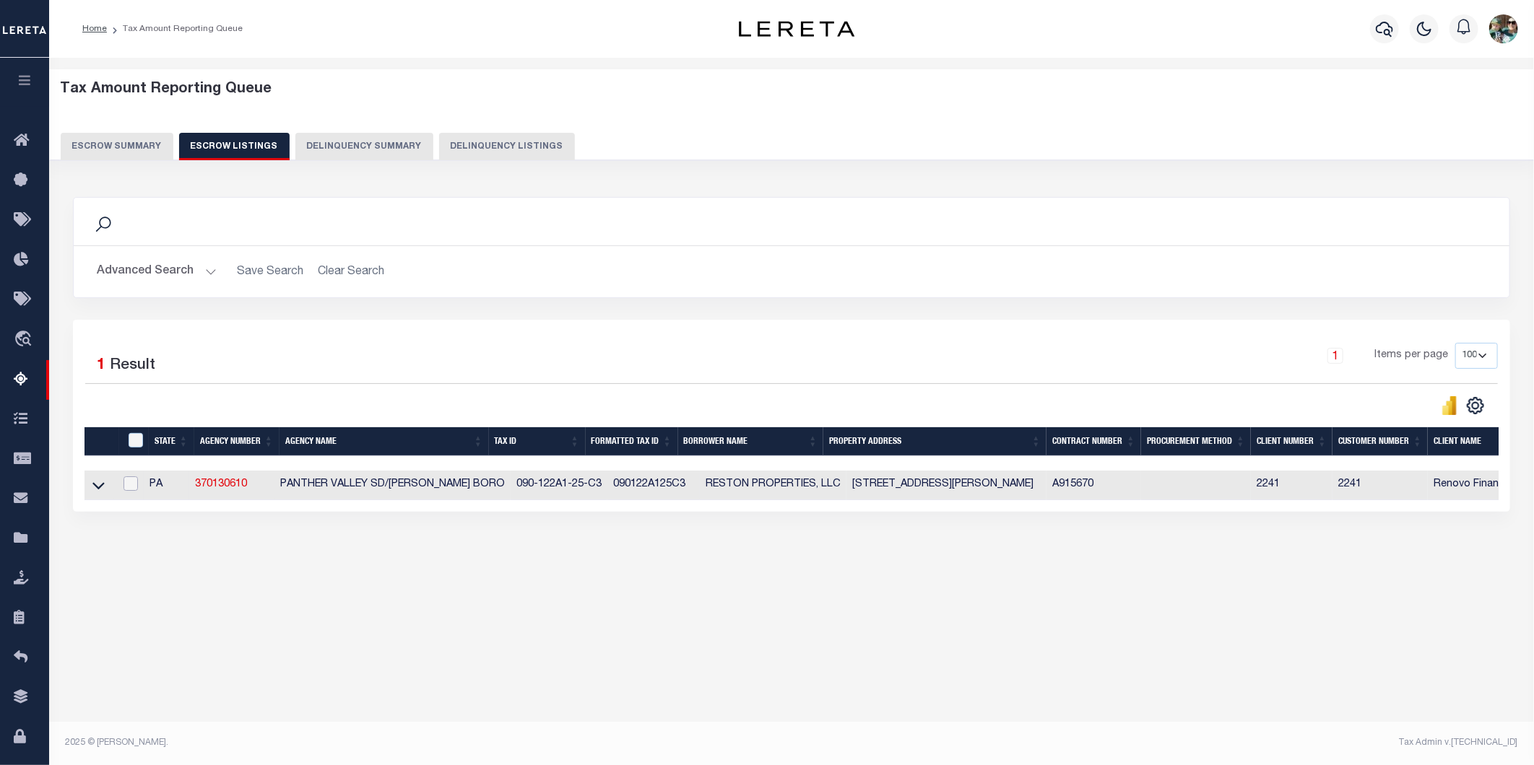
click at [136, 489] on input "checkbox" at bounding box center [130, 484] width 14 height 14
checkbox input "true"
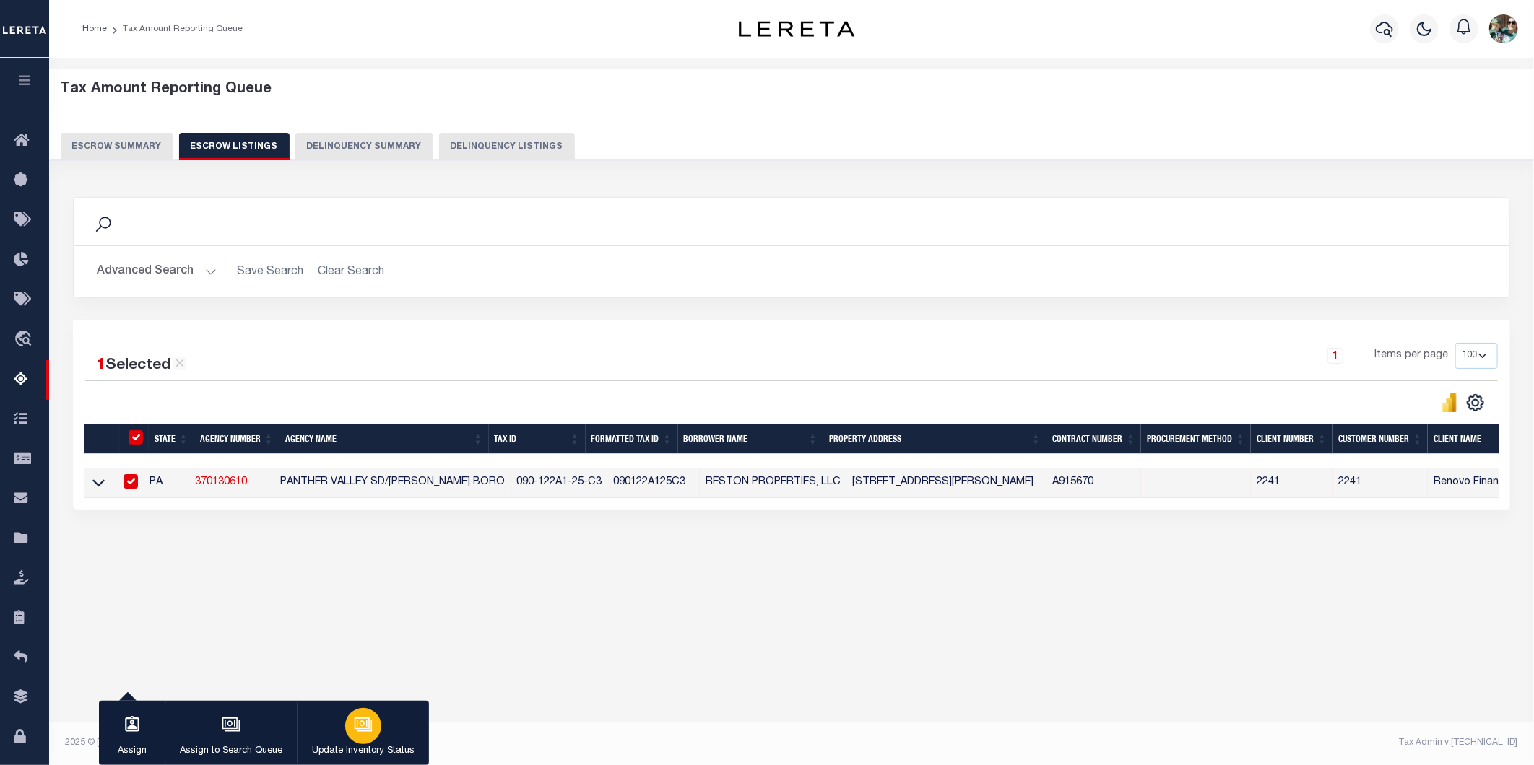
click at [371, 738] on div "button" at bounding box center [363, 726] width 36 height 36
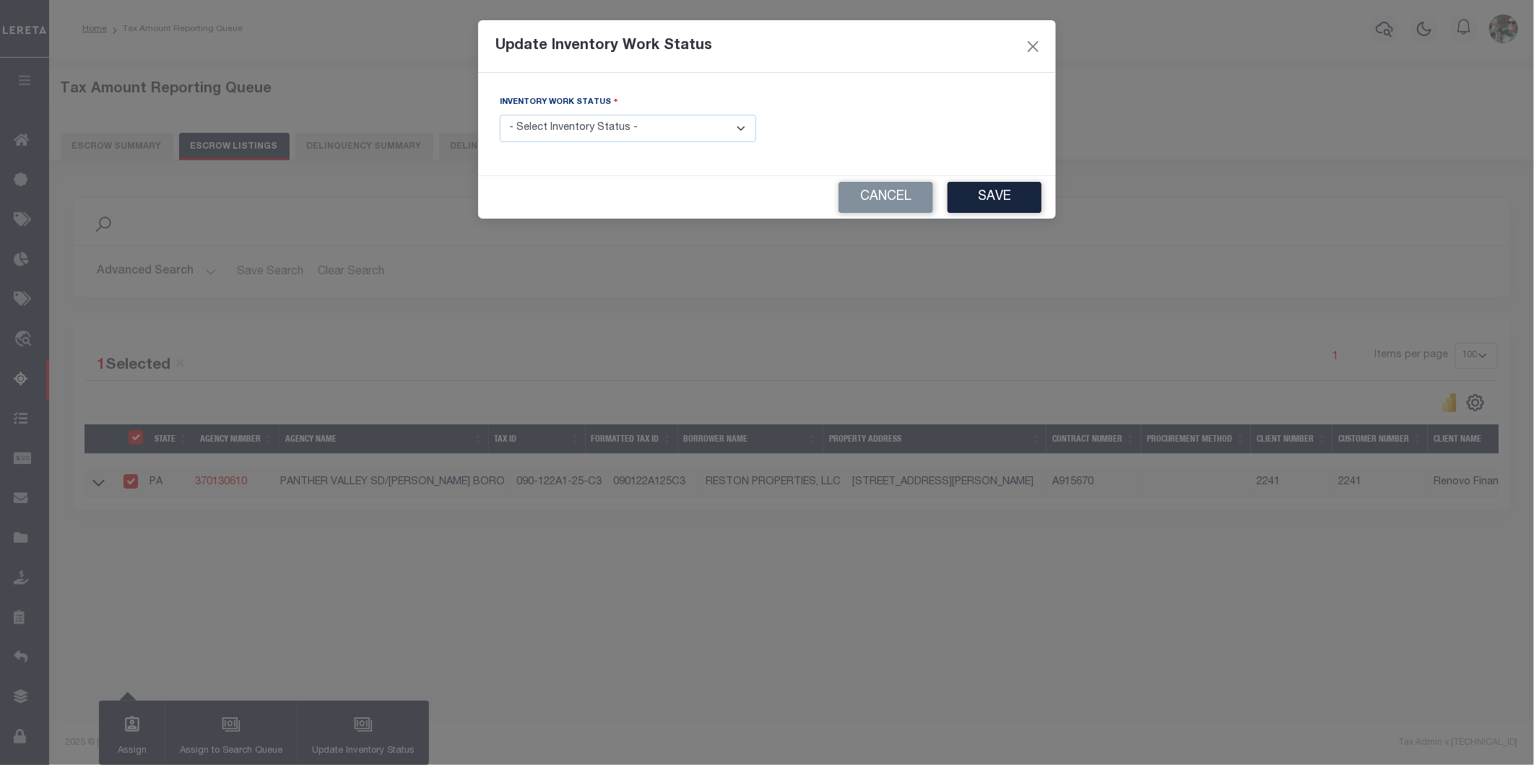
click at [629, 136] on select "- Select Inventory Status - Manual - Exception Pended - Awaiting Search Late Ad…" at bounding box center [628, 129] width 256 height 28
select select "4"
click at [500, 116] on select "- Select Inventory Status - Manual - Exception Pended - Awaiting Search Late Ad…" at bounding box center [628, 129] width 256 height 28
click at [999, 195] on button "Save" at bounding box center [994, 197] width 94 height 31
